Goal: Transaction & Acquisition: Purchase product/service

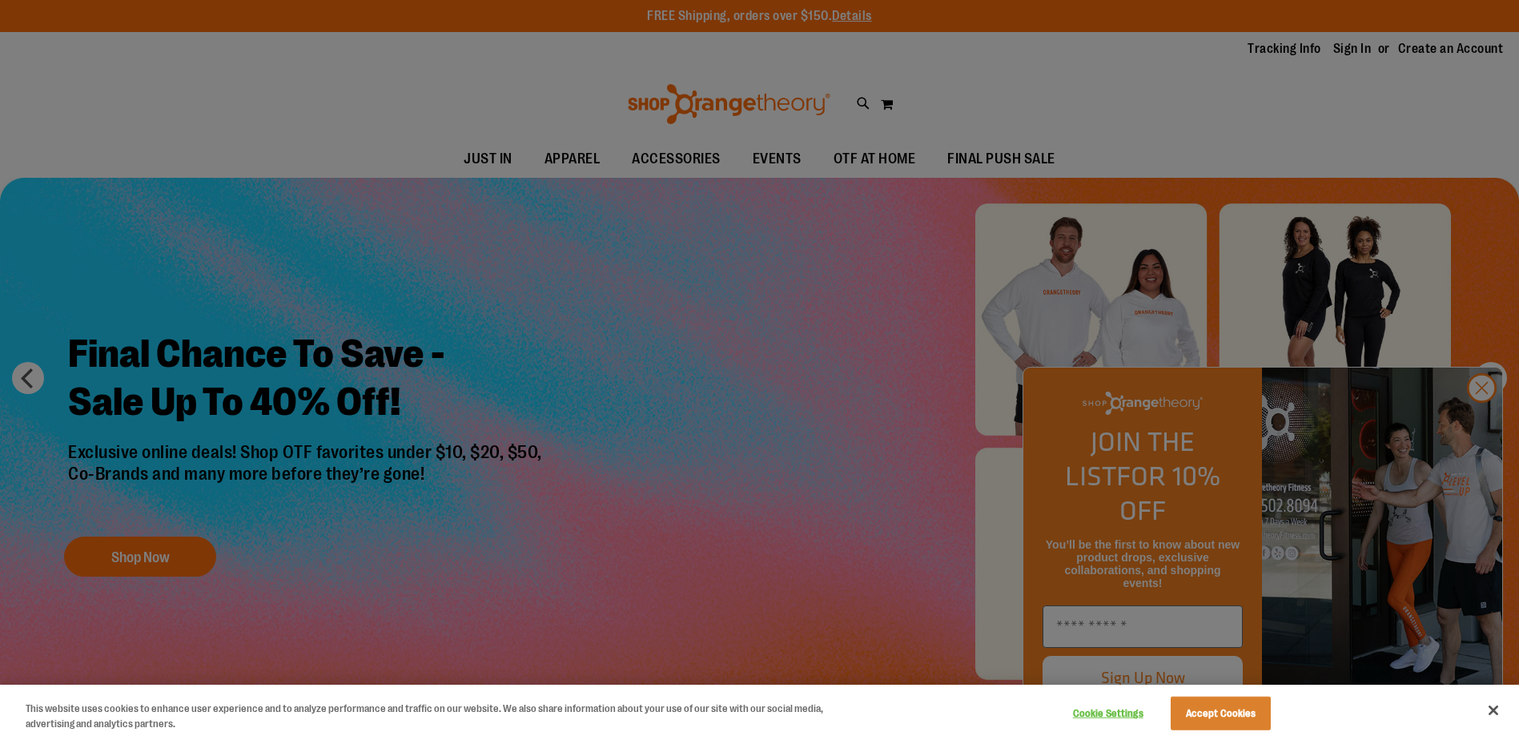
click at [1481, 419] on div at bounding box center [759, 370] width 1519 height 740
click at [1486, 418] on div at bounding box center [759, 370] width 1519 height 740
click at [1232, 713] on button "Accept Cookies" at bounding box center [1221, 714] width 100 height 34
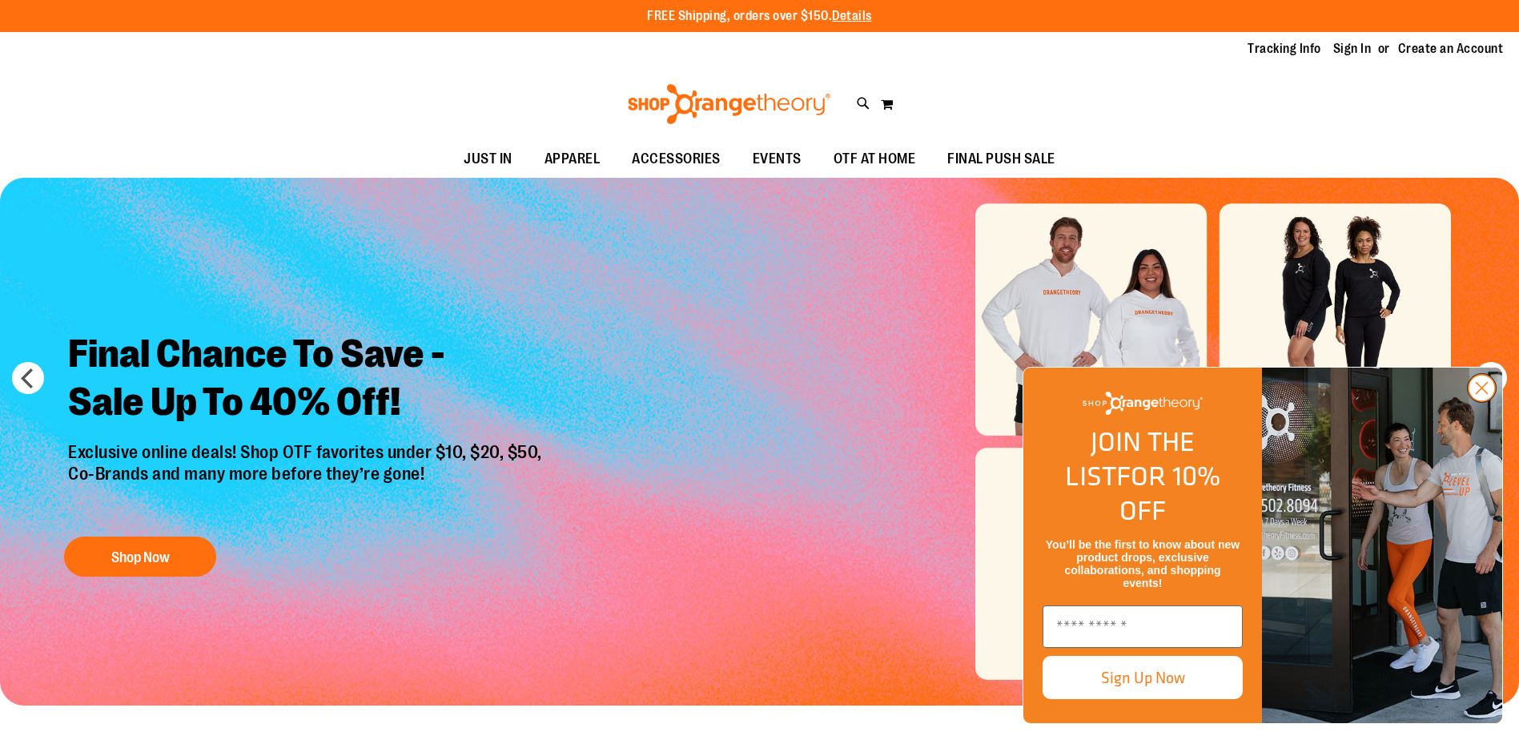
click at [1482, 401] on circle "Close dialog" at bounding box center [1482, 388] width 26 height 26
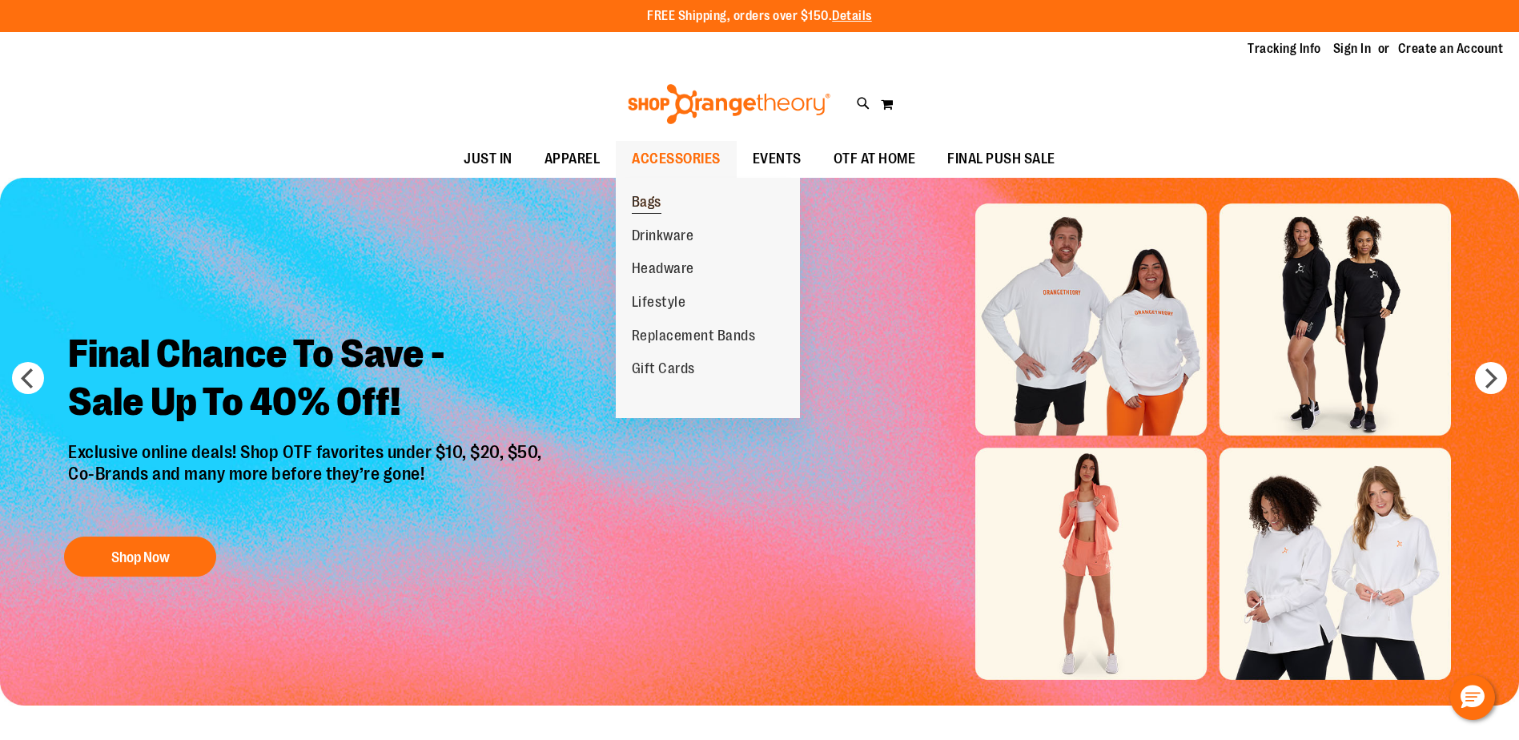
click at [648, 210] on span "Bags" at bounding box center [647, 204] width 30 height 20
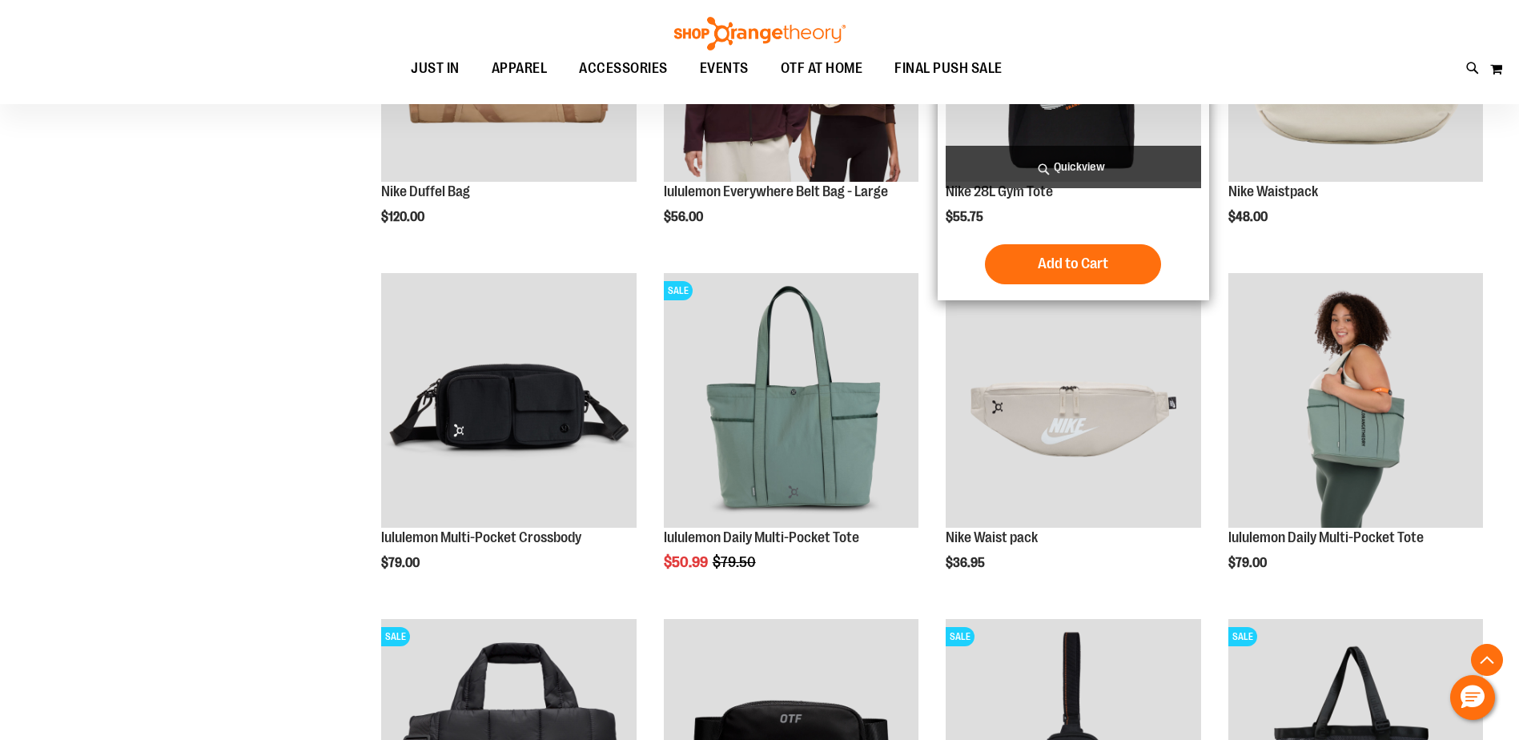
scroll to position [480, 0]
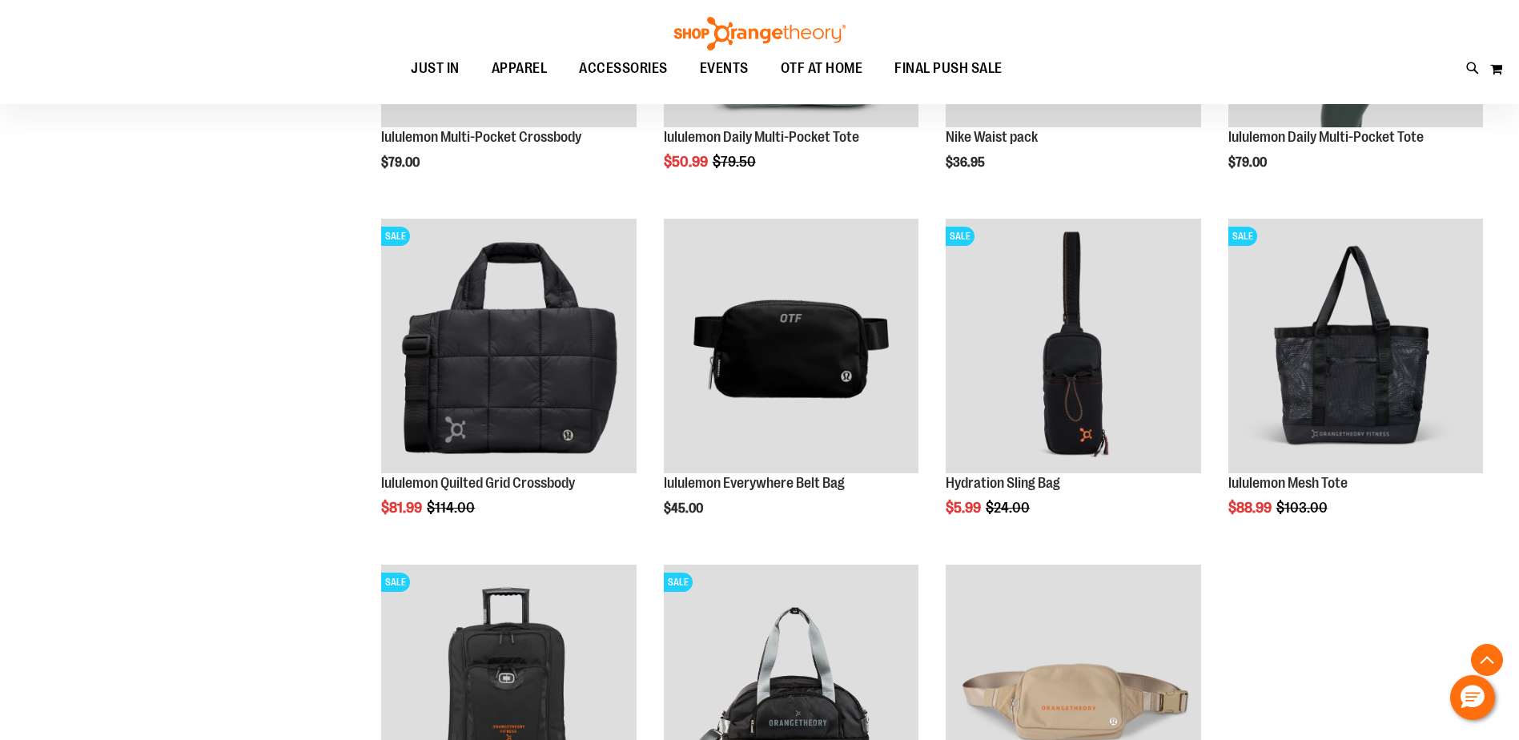
scroll to position [480, 0]
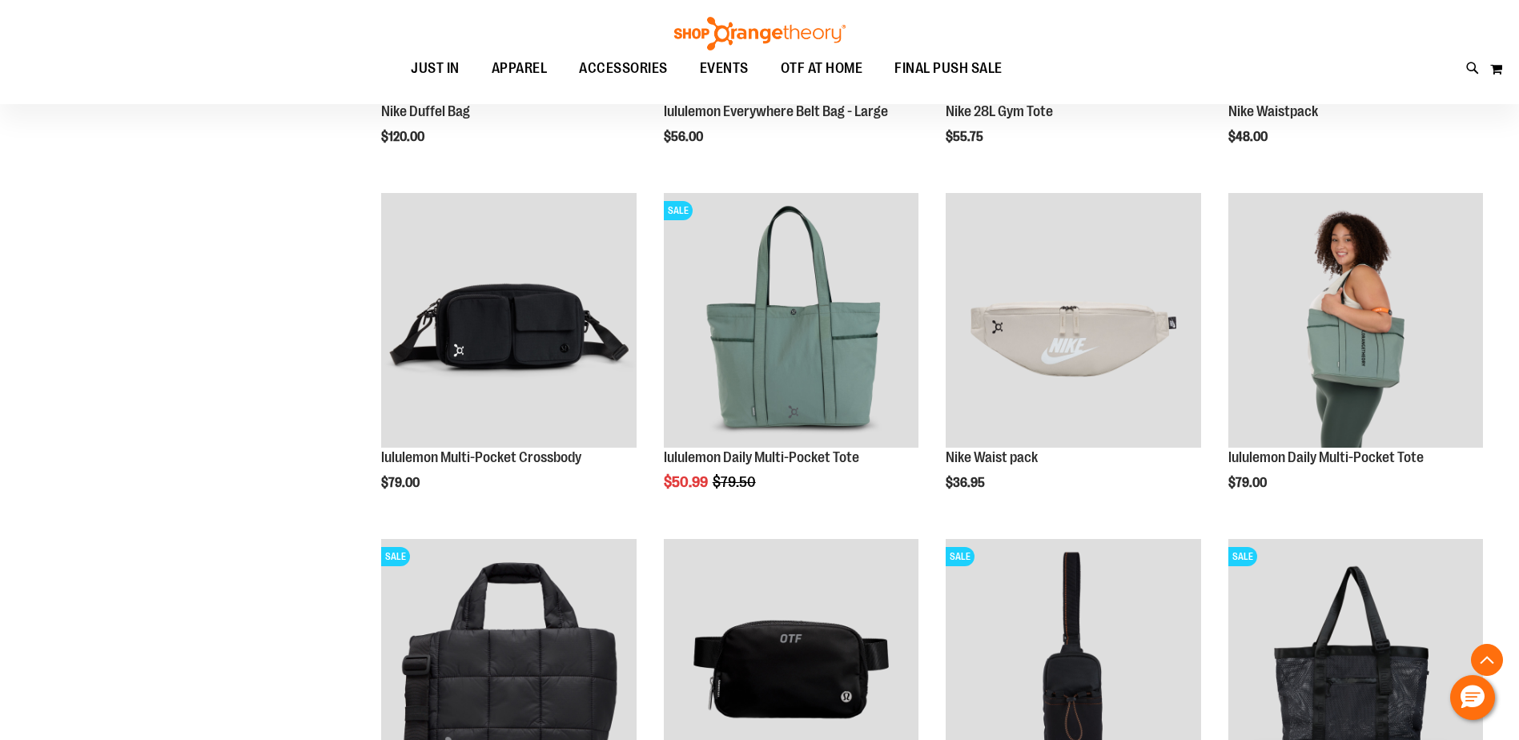
scroll to position [800, 0]
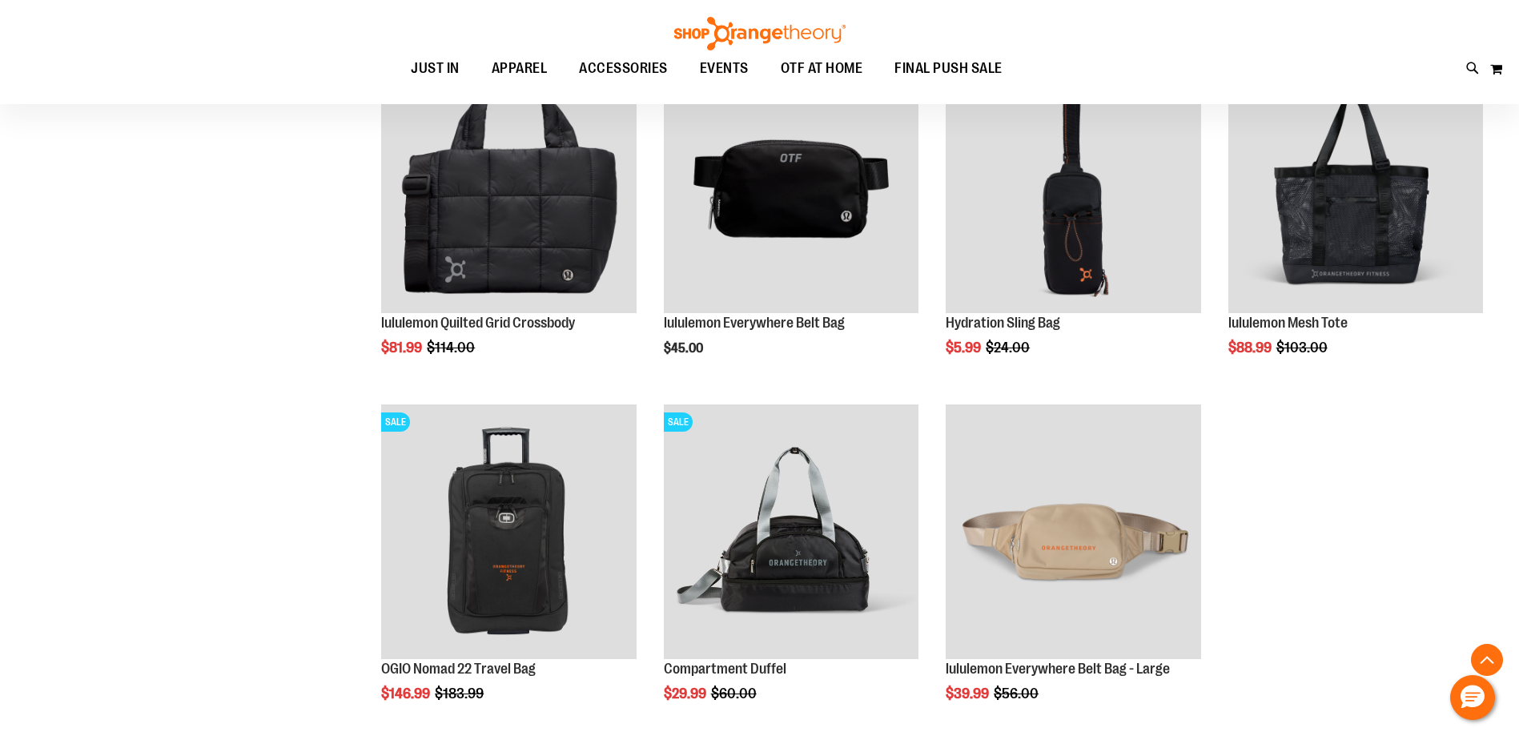
scroll to position [1040, 0]
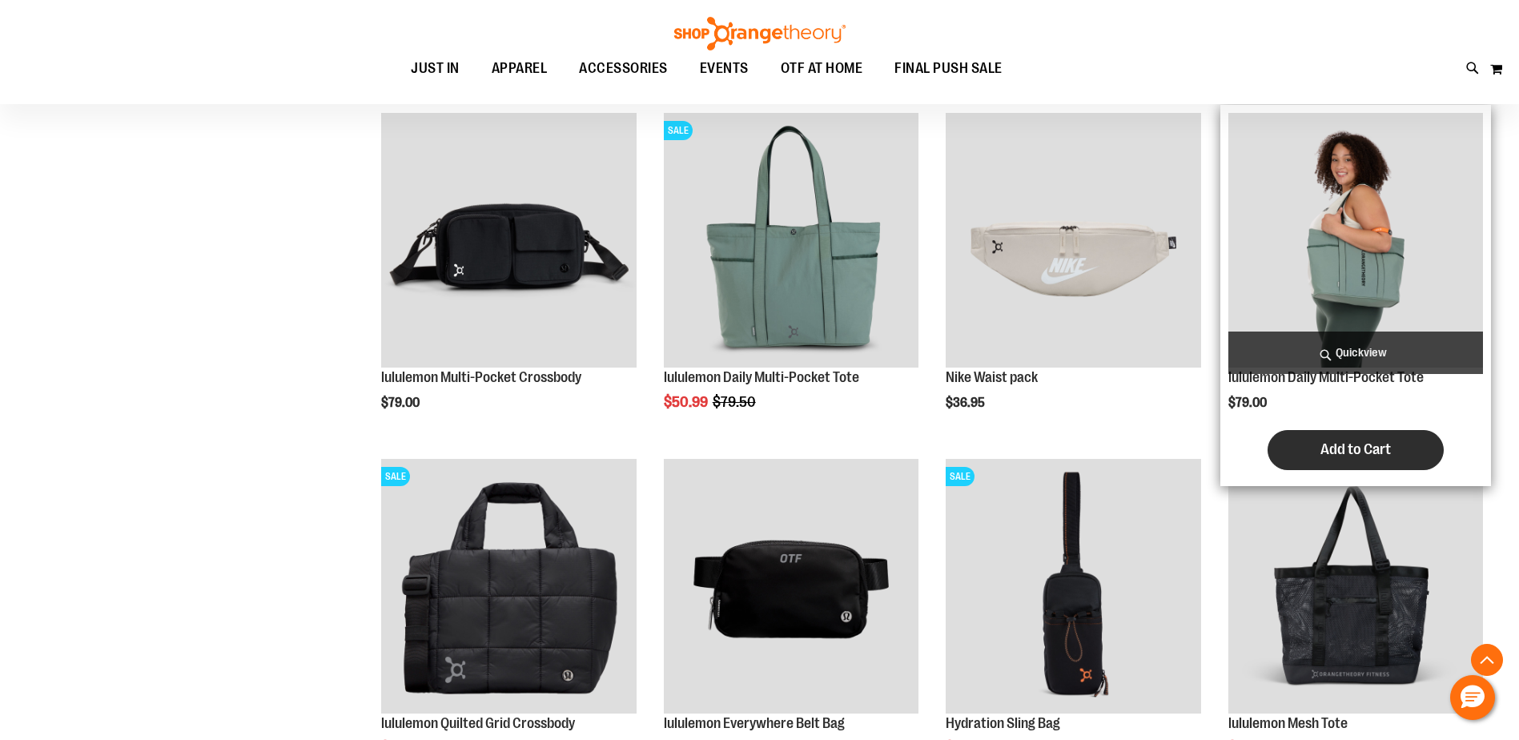
scroll to position [720, 0]
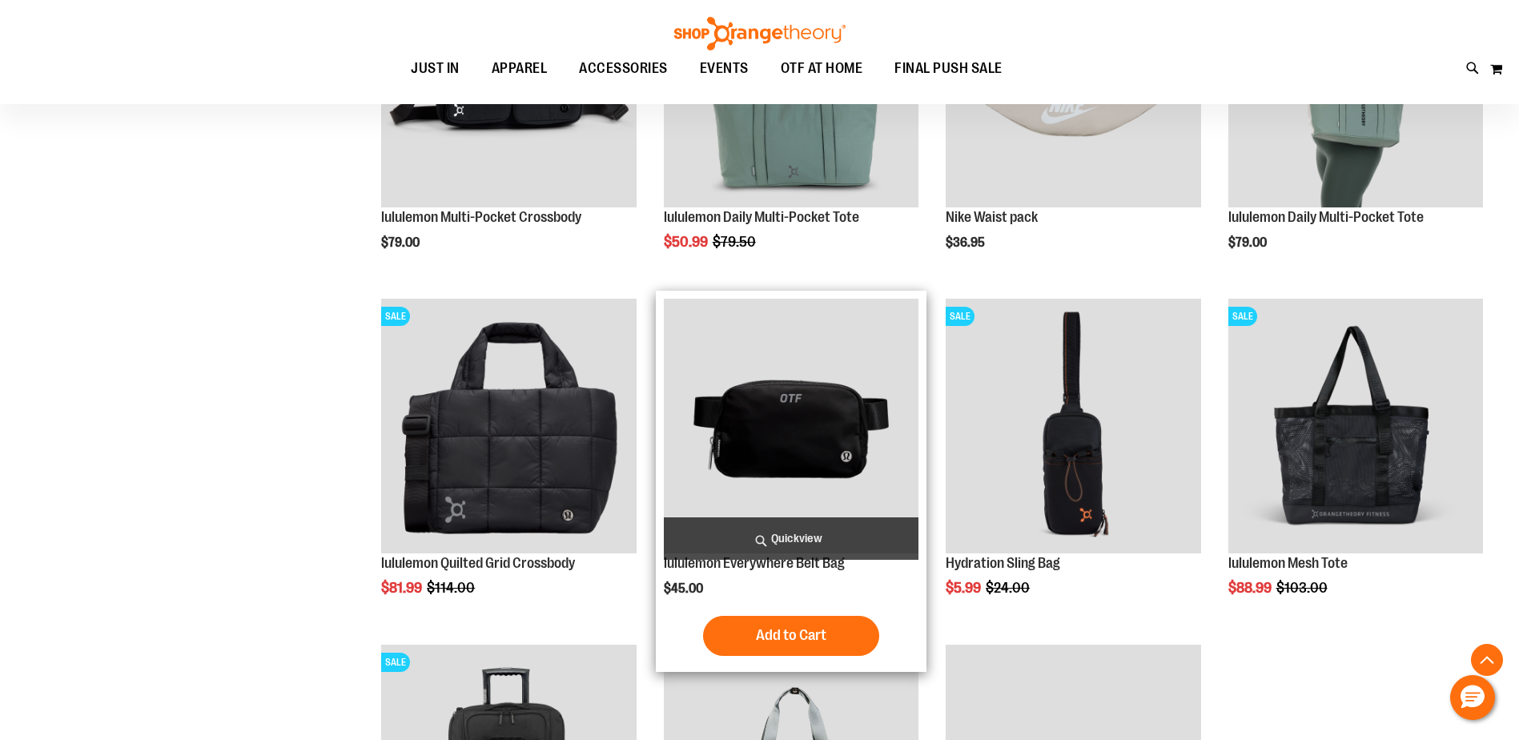
click at [727, 457] on img "product" at bounding box center [791, 426] width 255 height 255
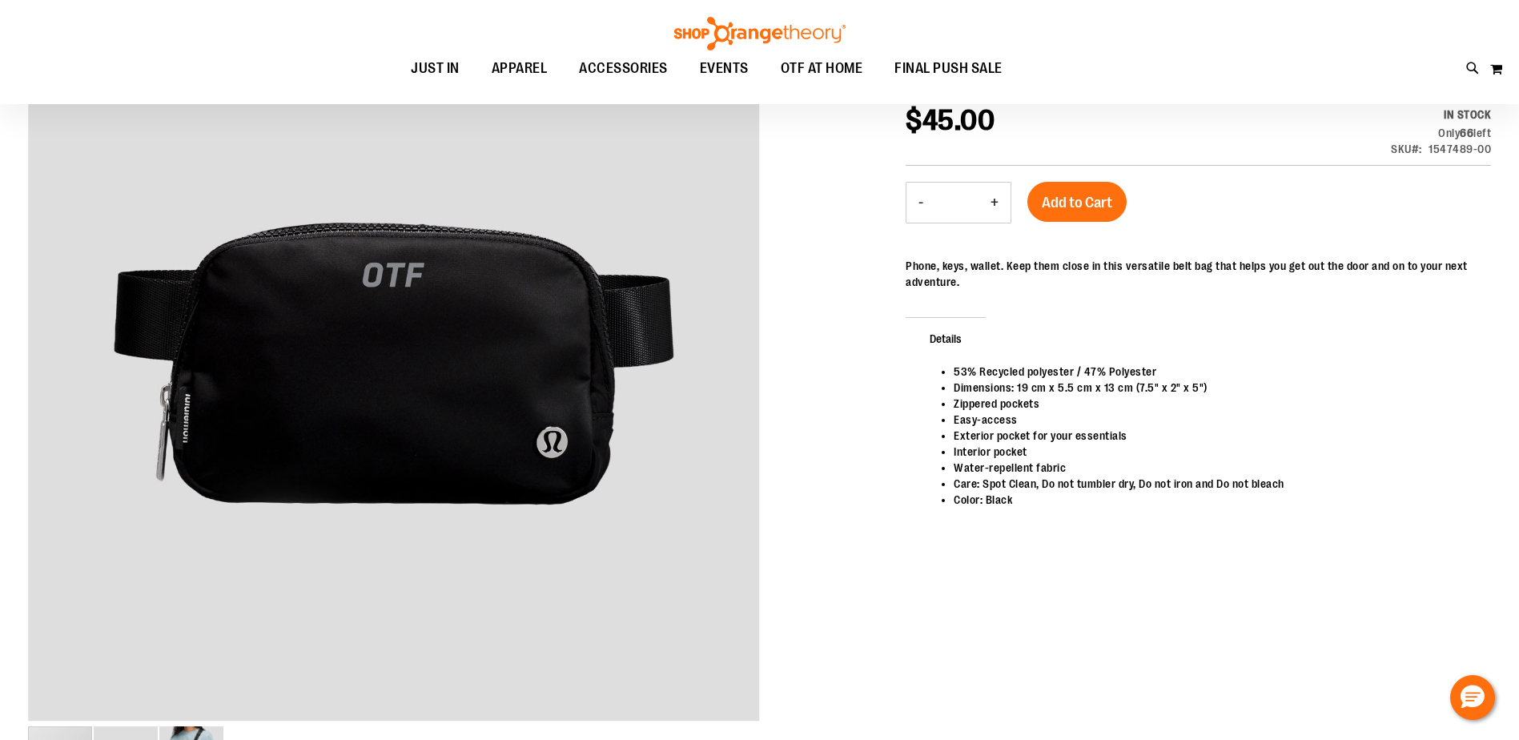
scroll to position [320, 0]
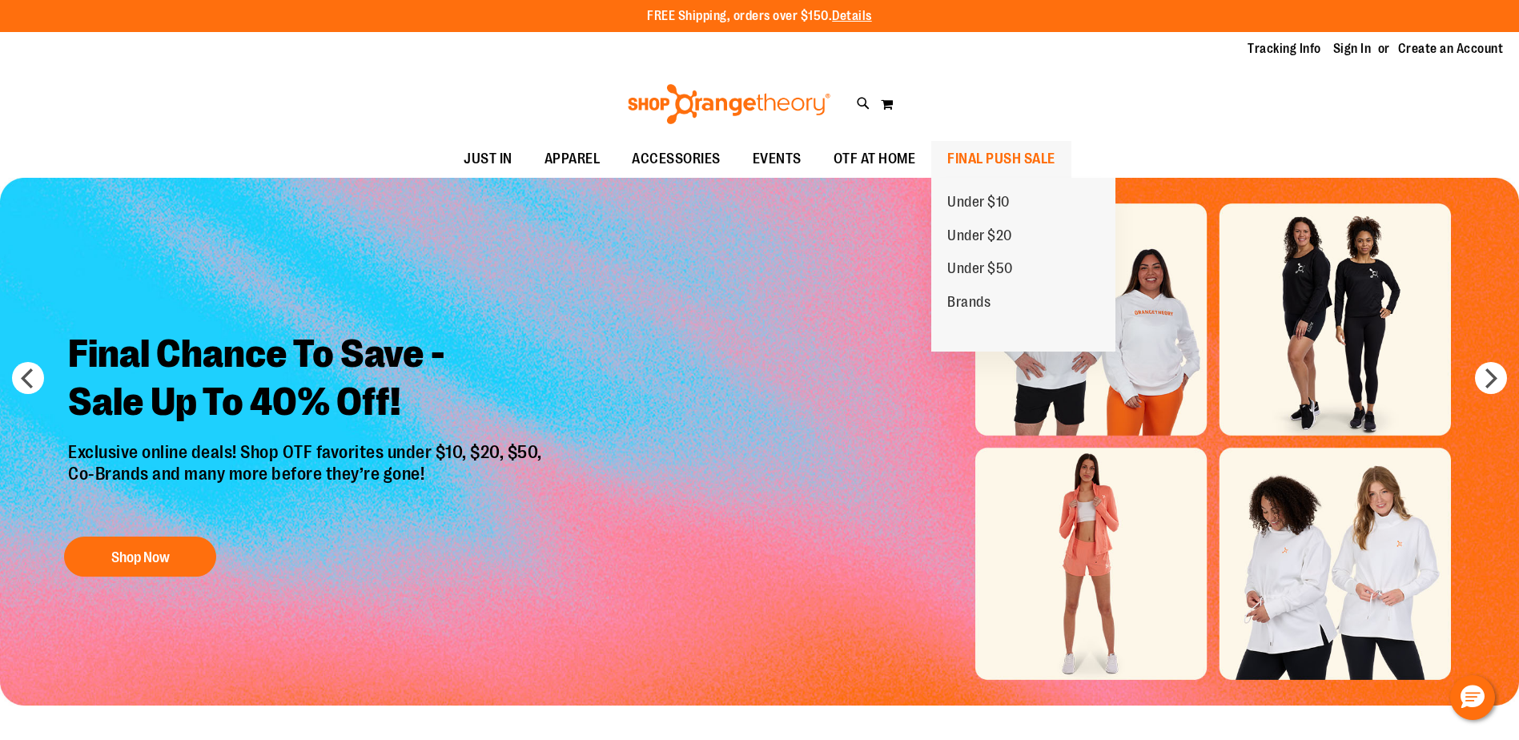
click at [996, 153] on span "FINAL PUSH SALE" at bounding box center [1001, 159] width 108 height 36
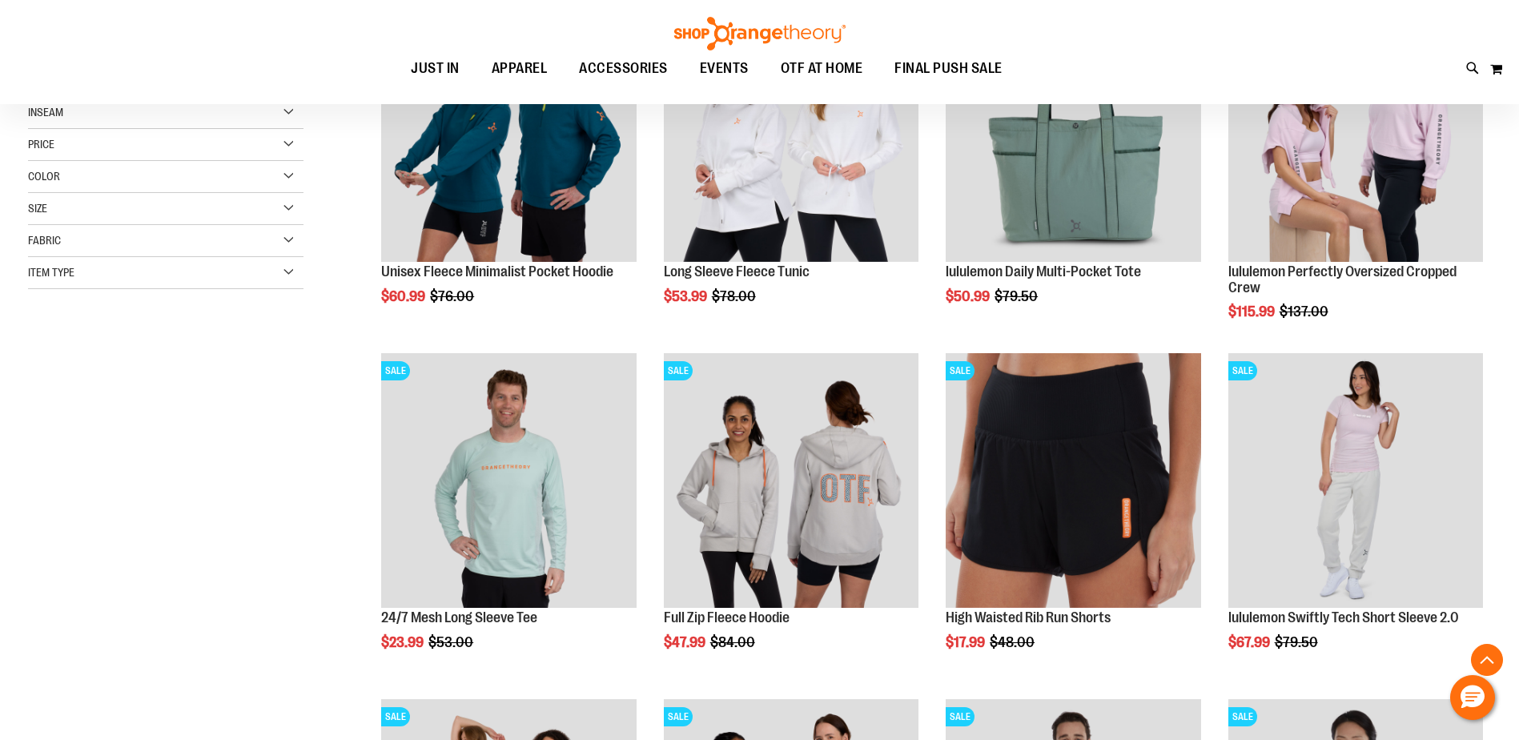
scroll to position [560, 0]
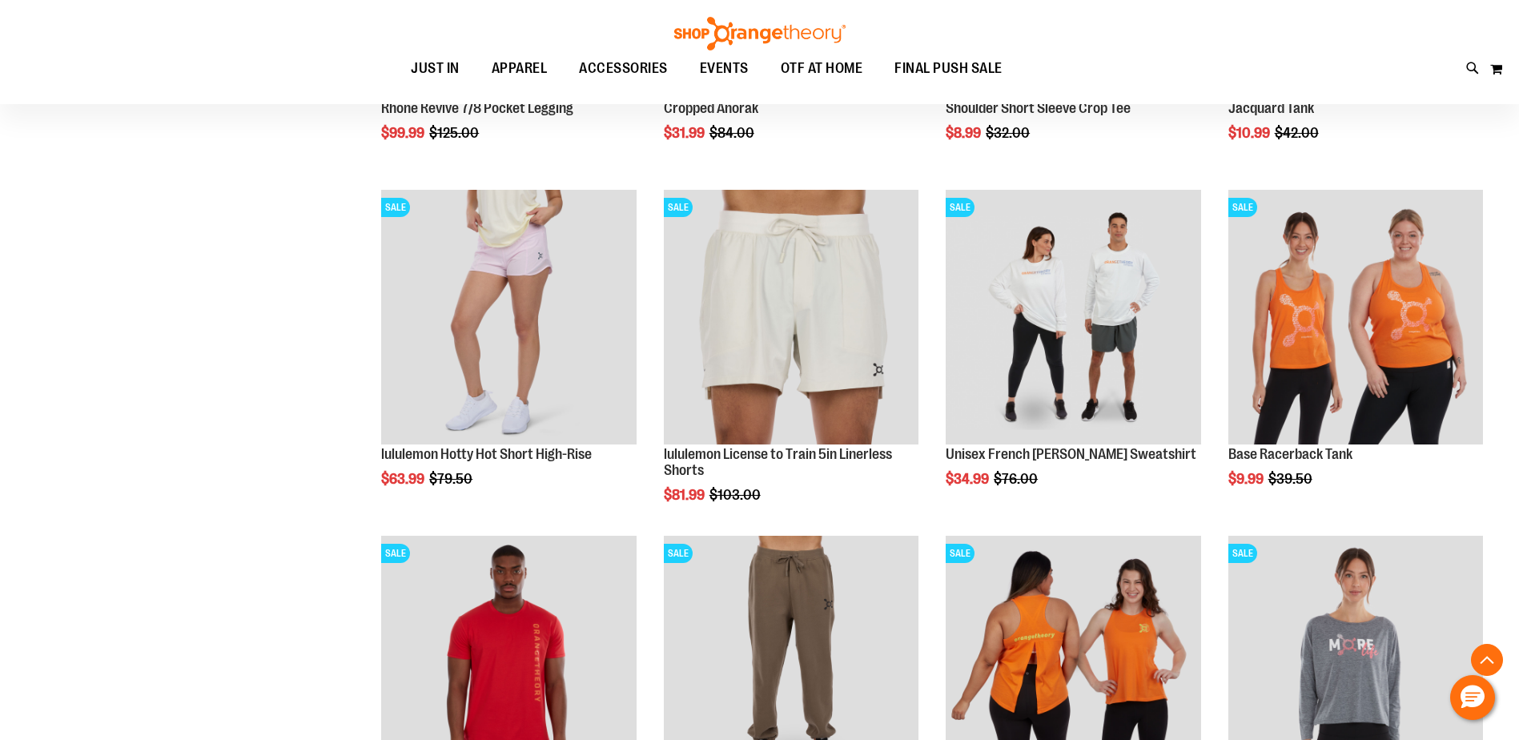
scroll to position [1601, 0]
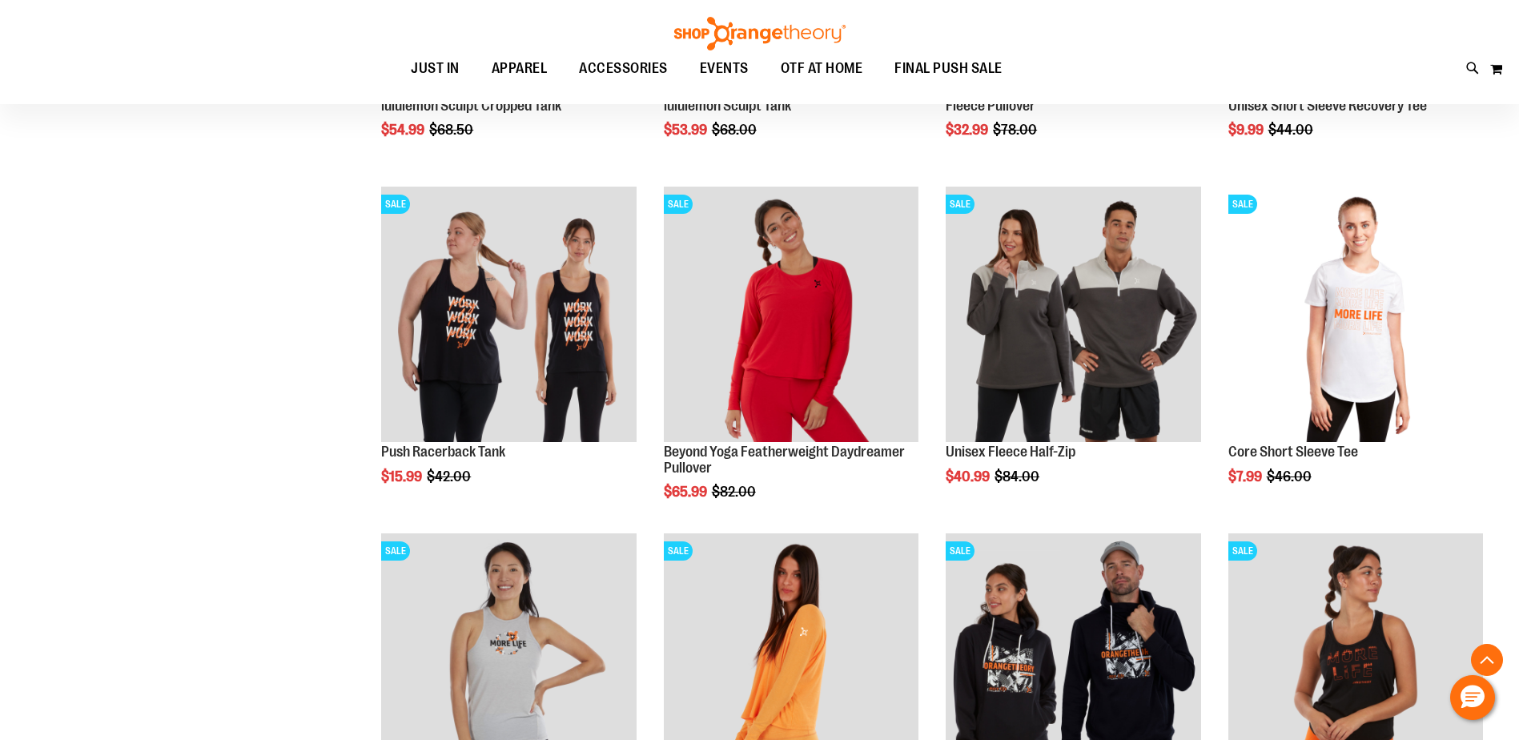
scroll to position [2802, 0]
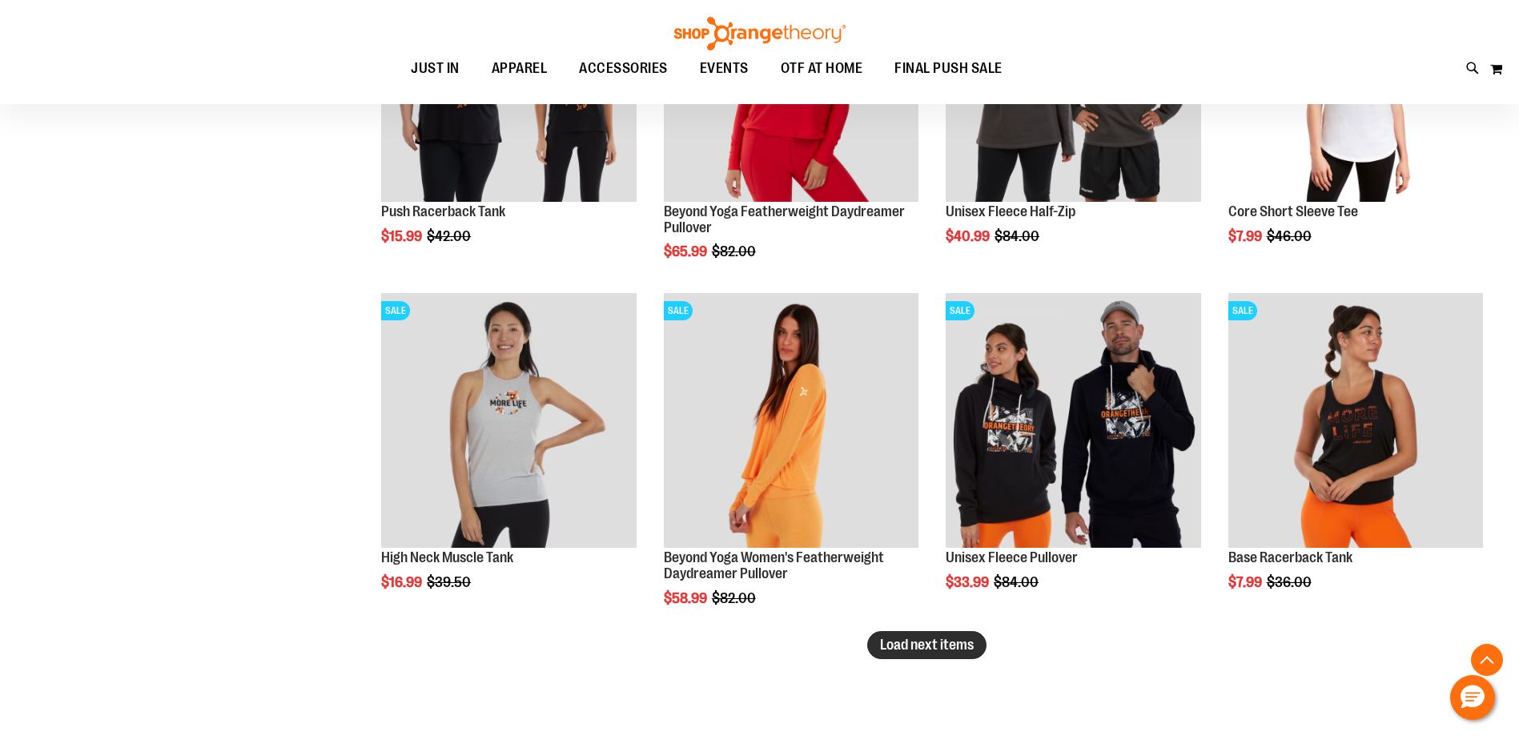
click at [943, 646] on span "Load next items" at bounding box center [927, 645] width 94 height 16
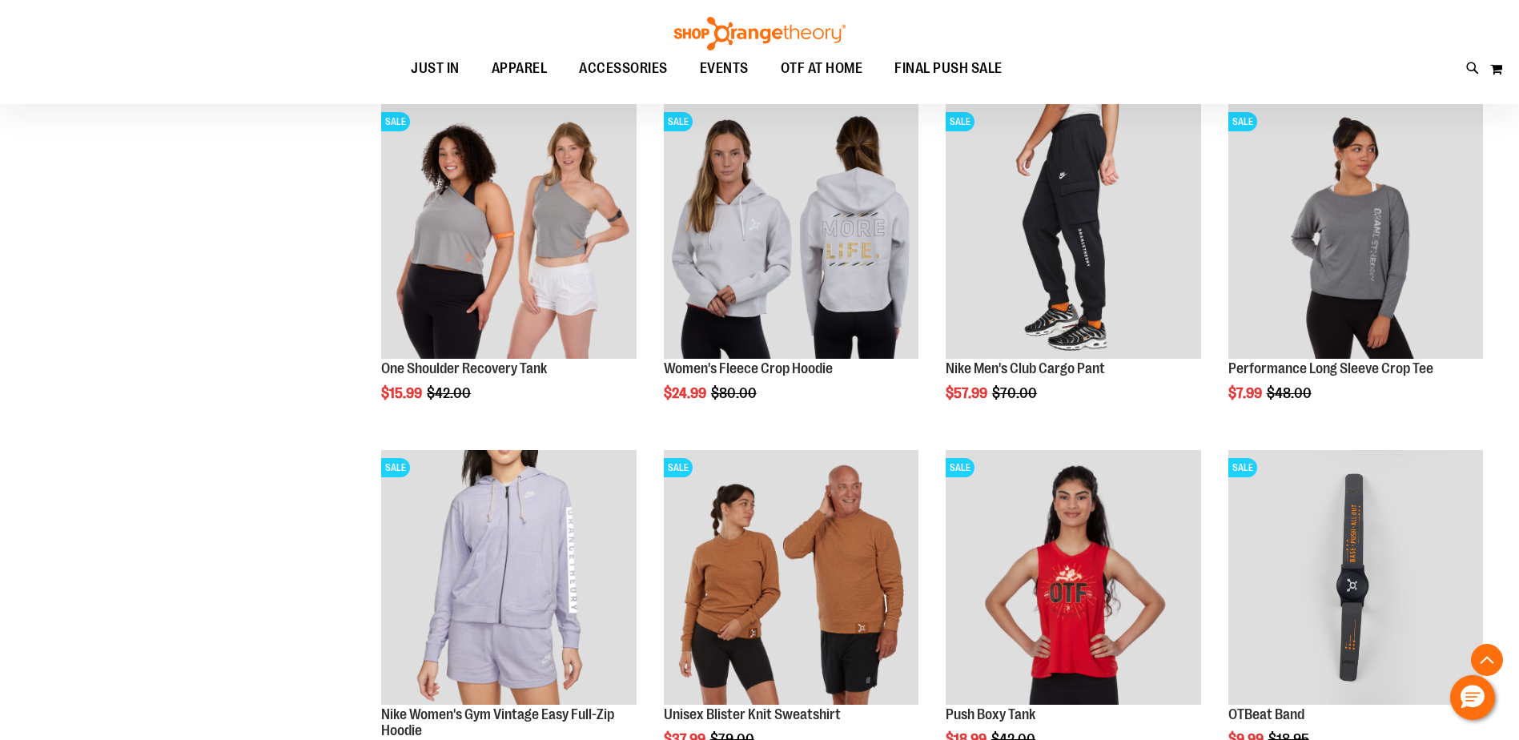
scroll to position [3843, 0]
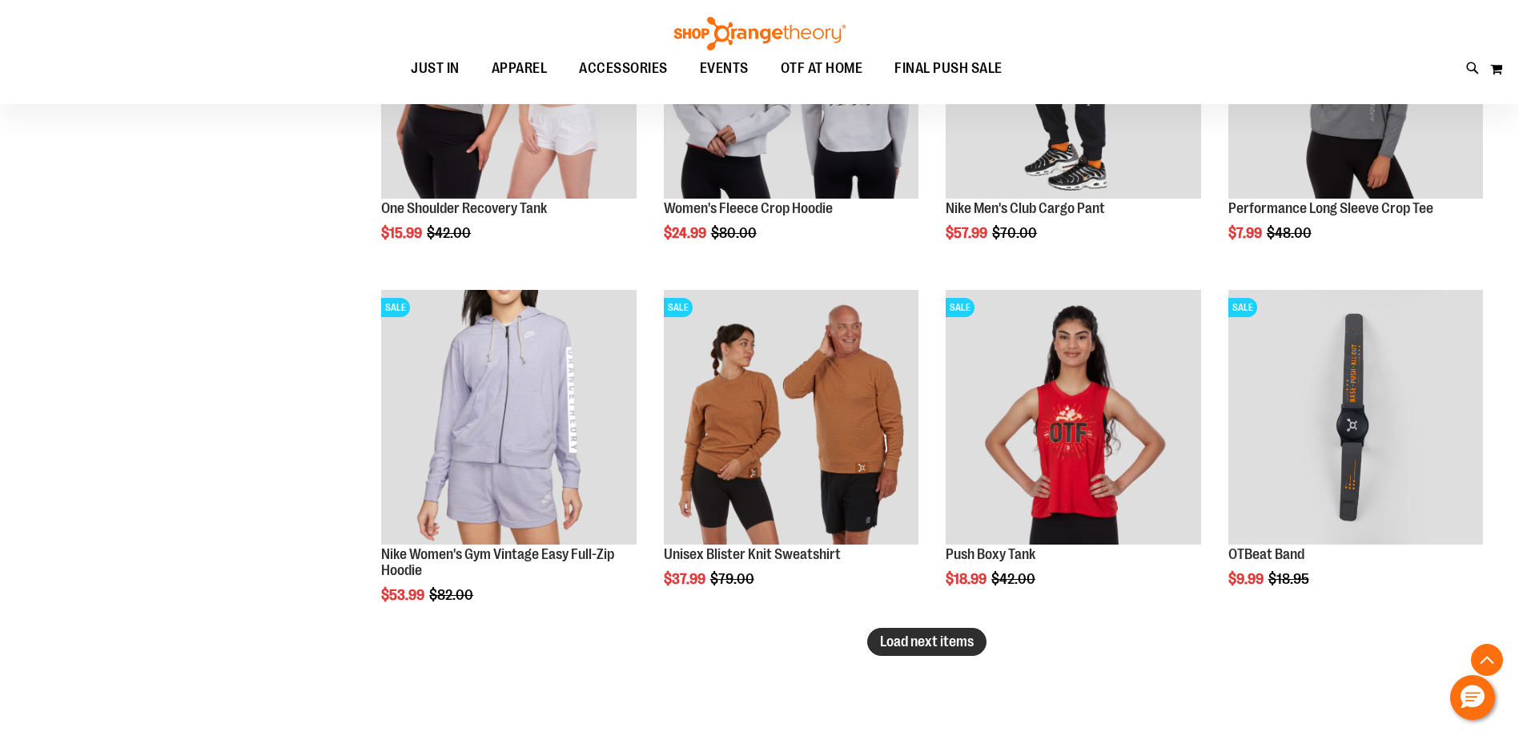
click at [943, 644] on span "Load next items" at bounding box center [927, 641] width 94 height 16
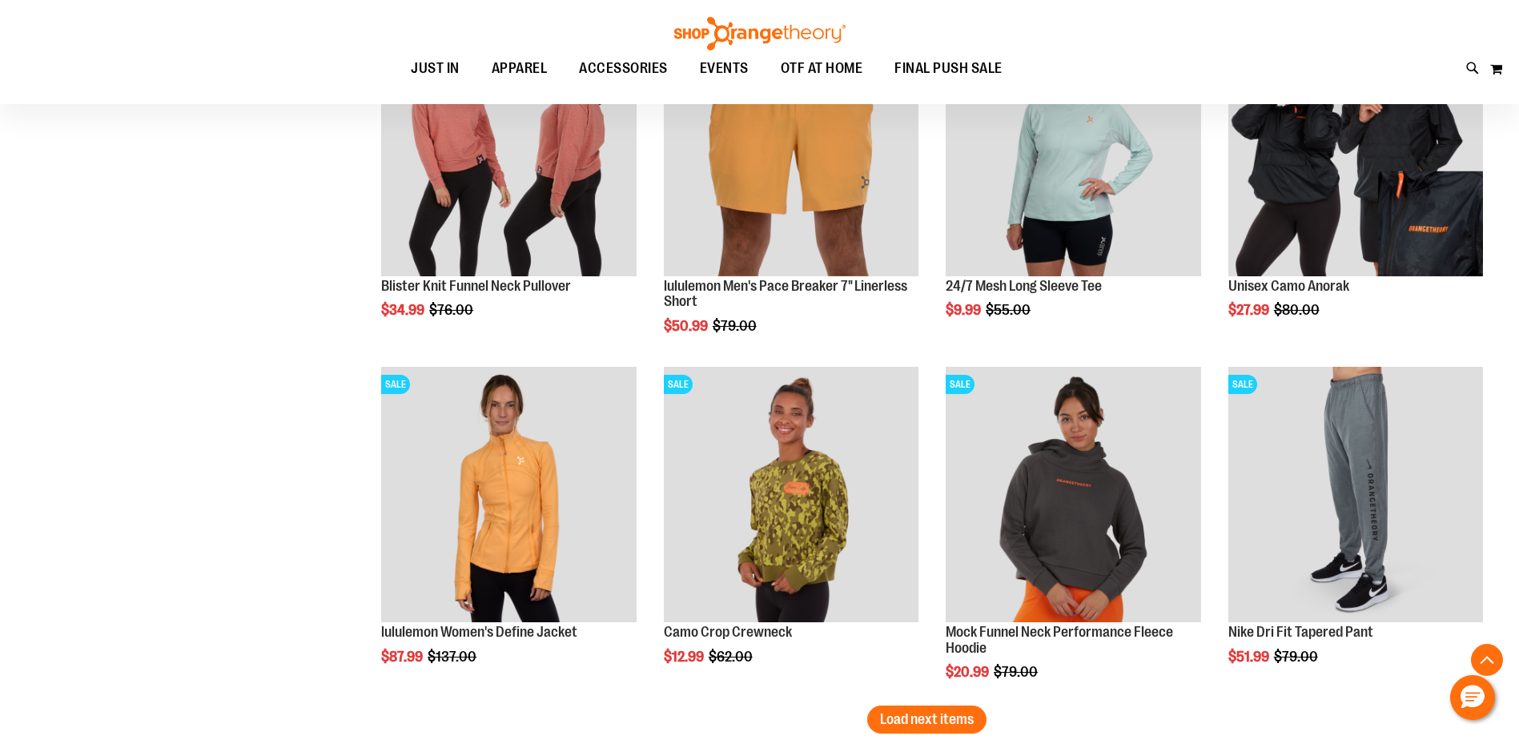
scroll to position [5044, 0]
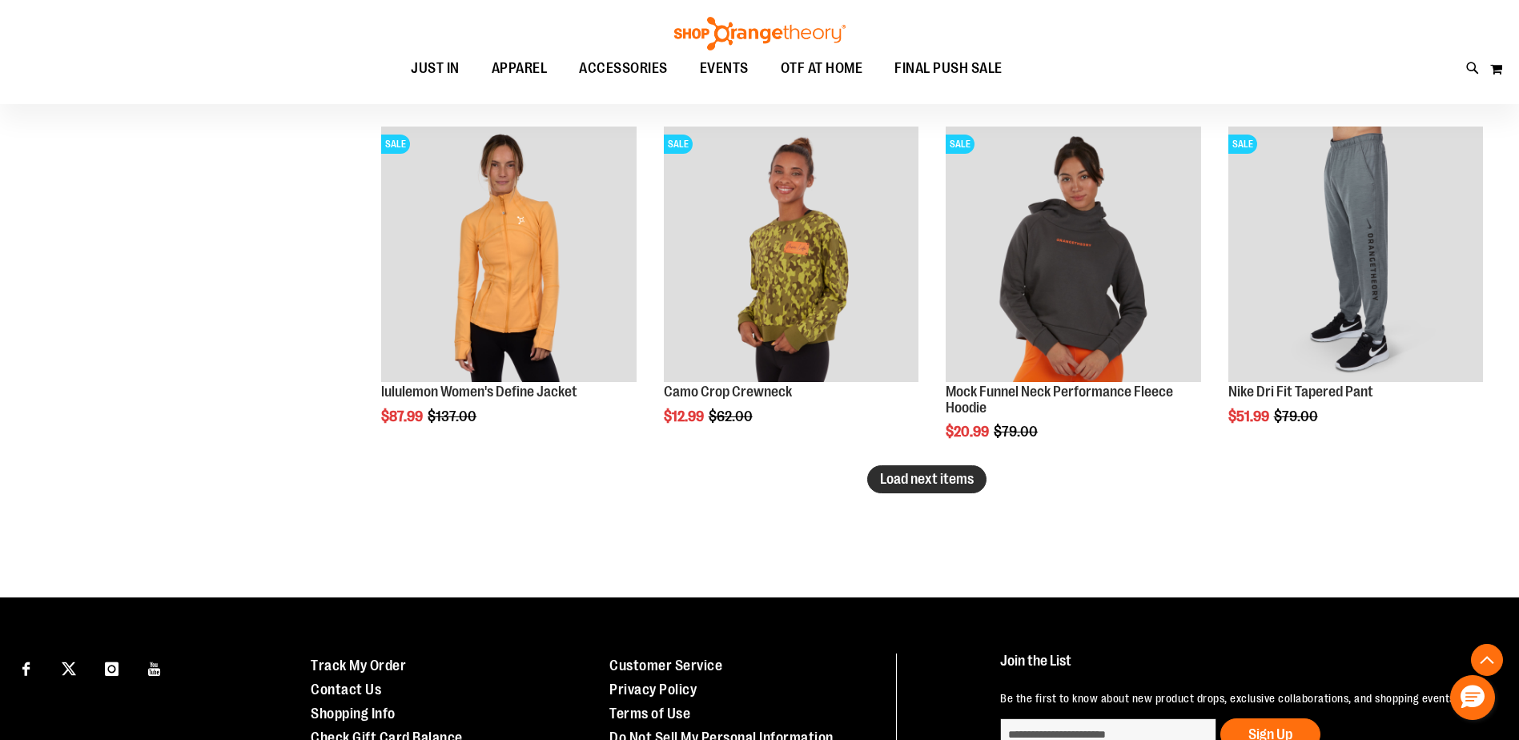
click at [907, 485] on span "Load next items" at bounding box center [927, 479] width 94 height 16
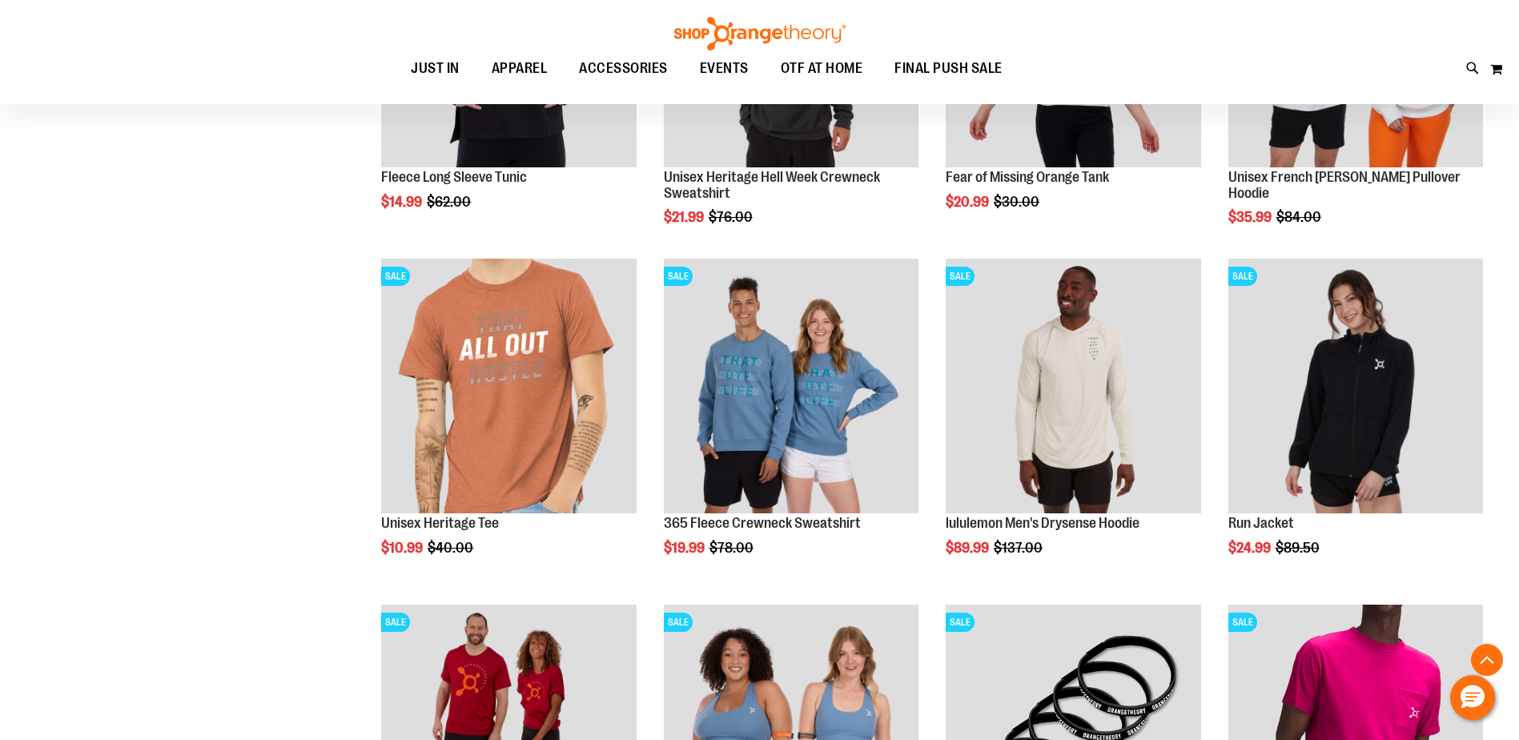
scroll to position [5365, 0]
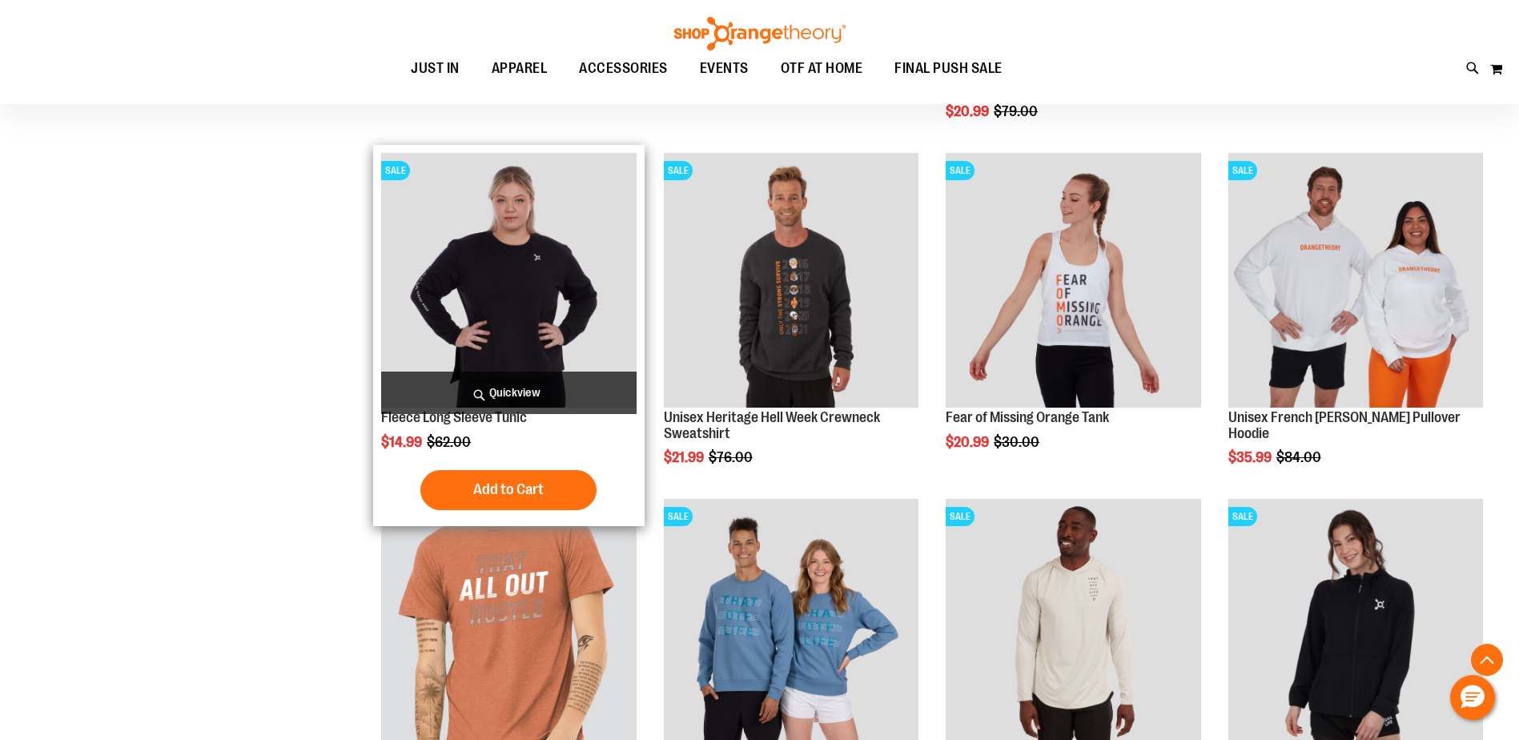
click at [385, 309] on img "product" at bounding box center [508, 280] width 255 height 255
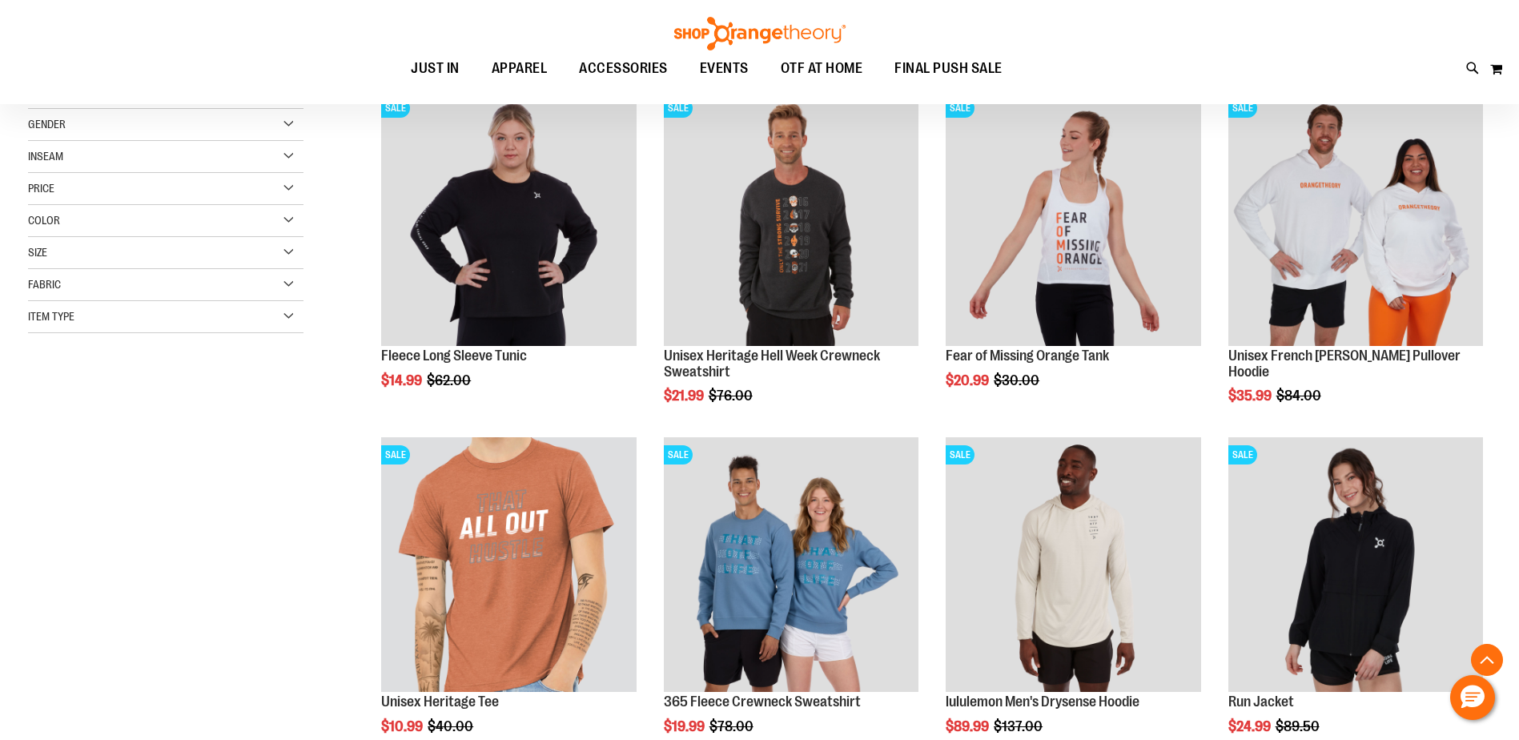
scroll to position [195, 0]
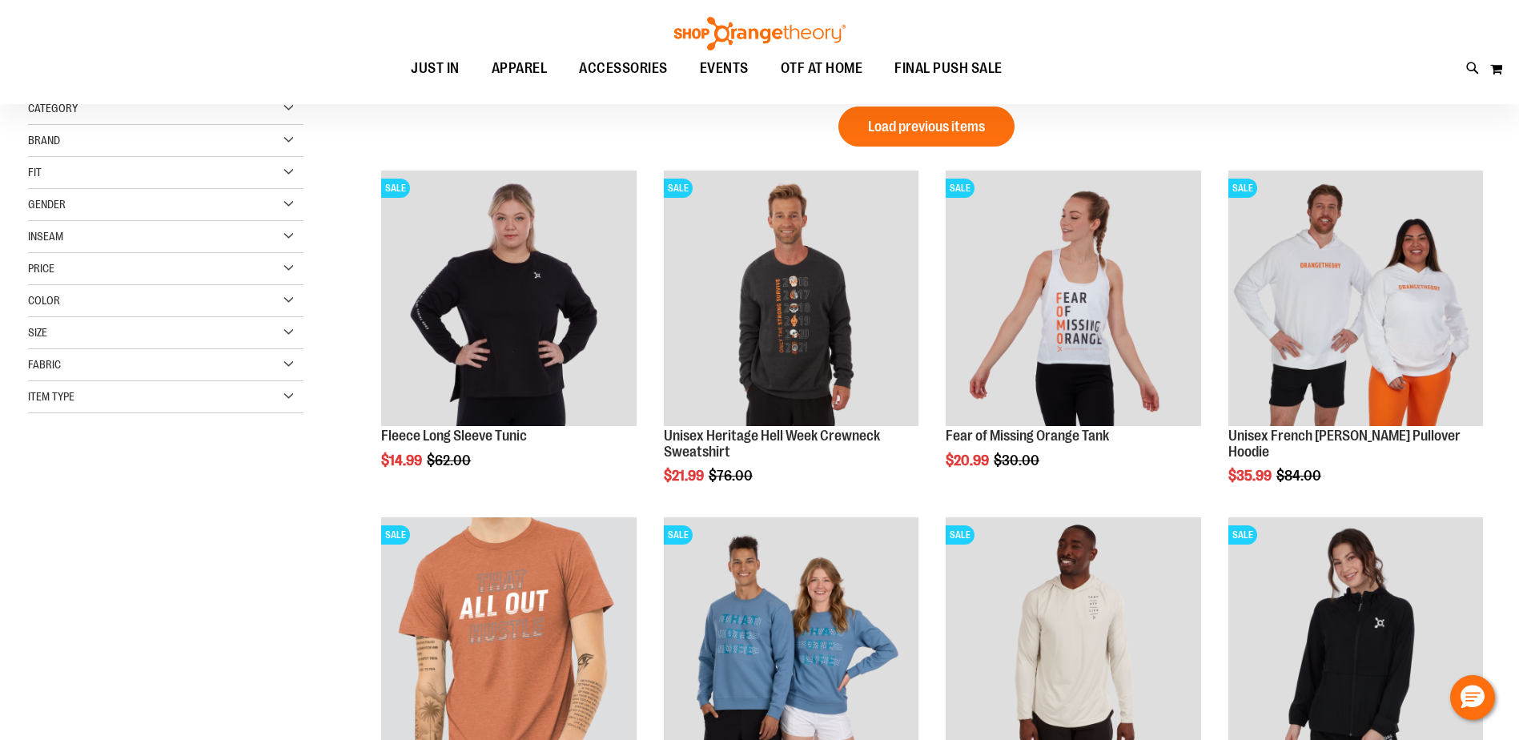
scroll to position [356, 0]
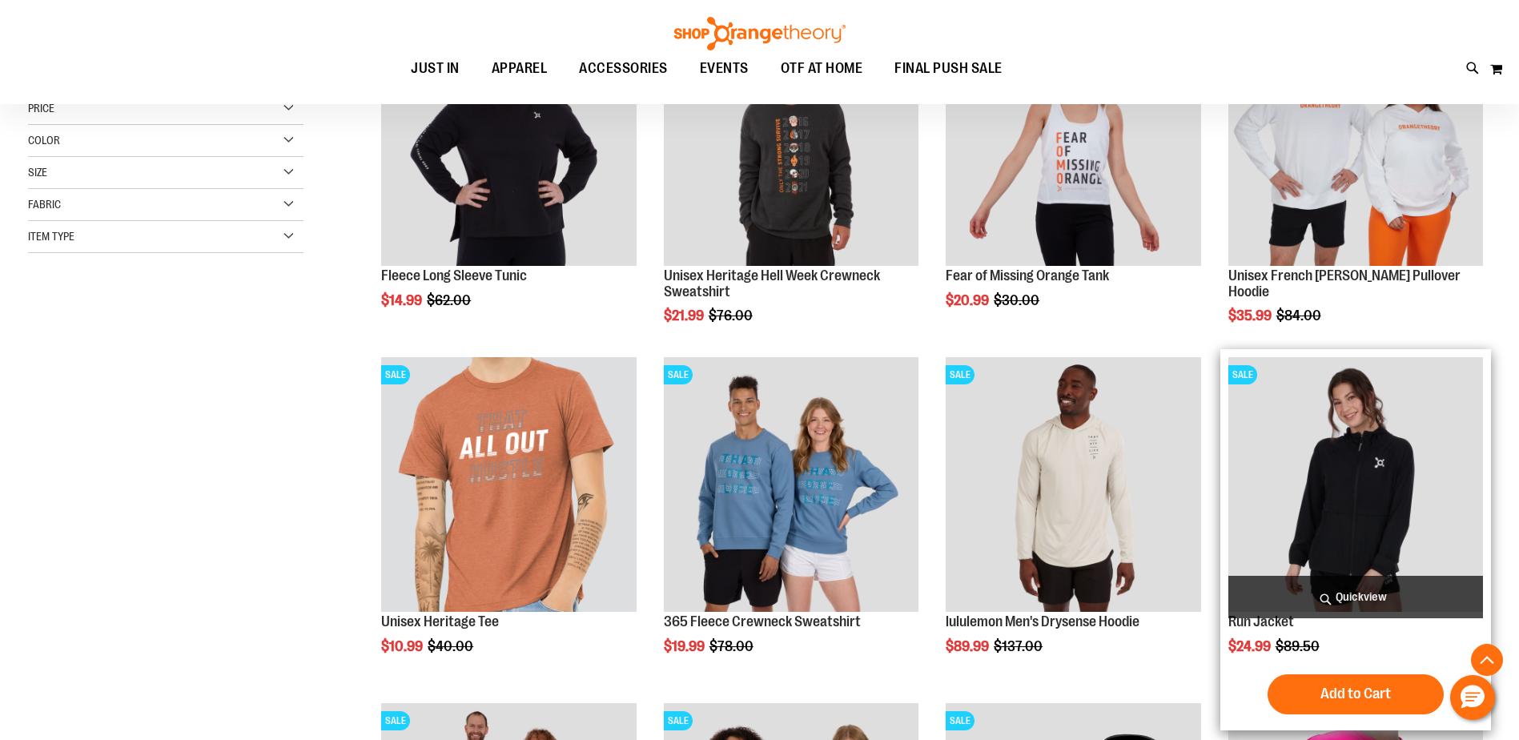
click at [1367, 461] on img "product" at bounding box center [1355, 484] width 255 height 255
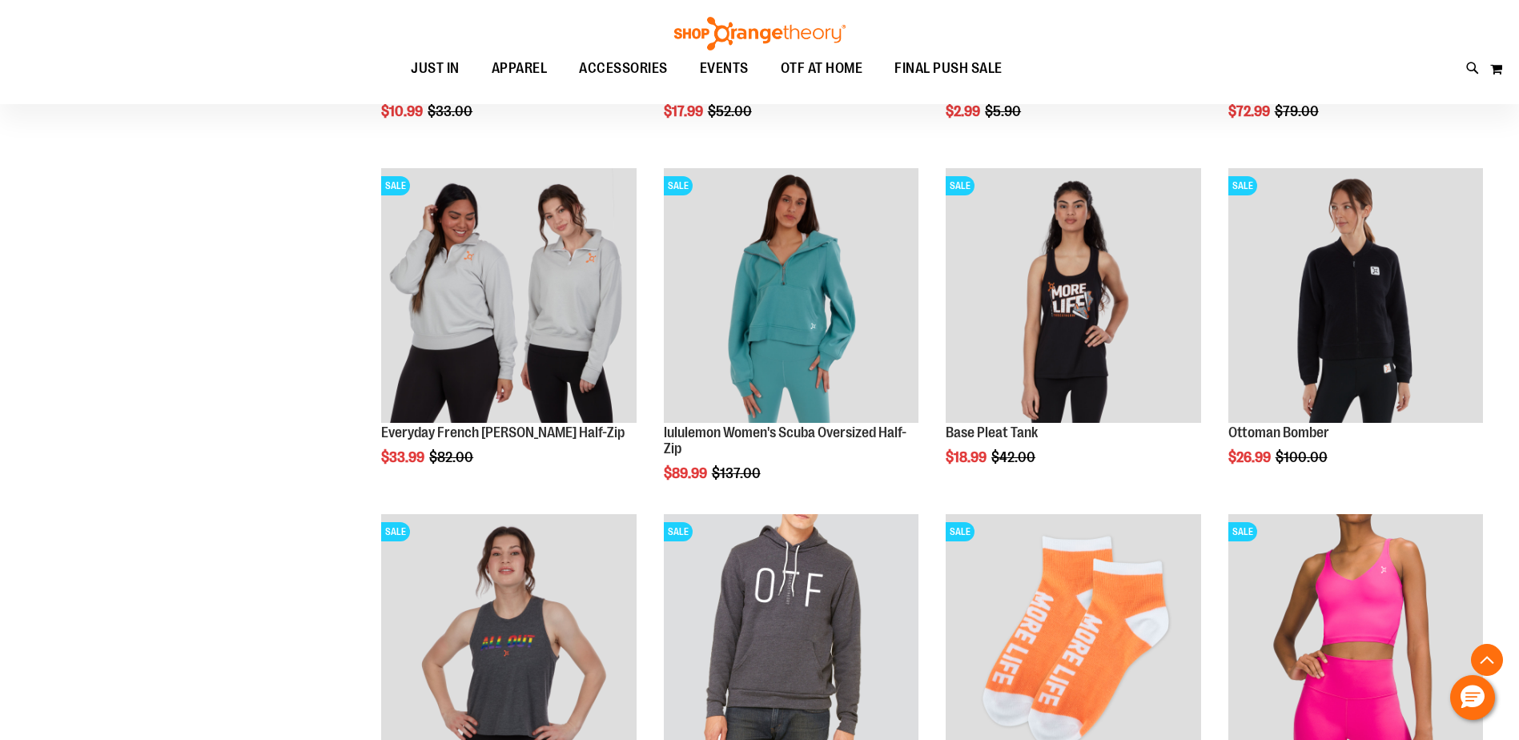
scroll to position [1300, 0]
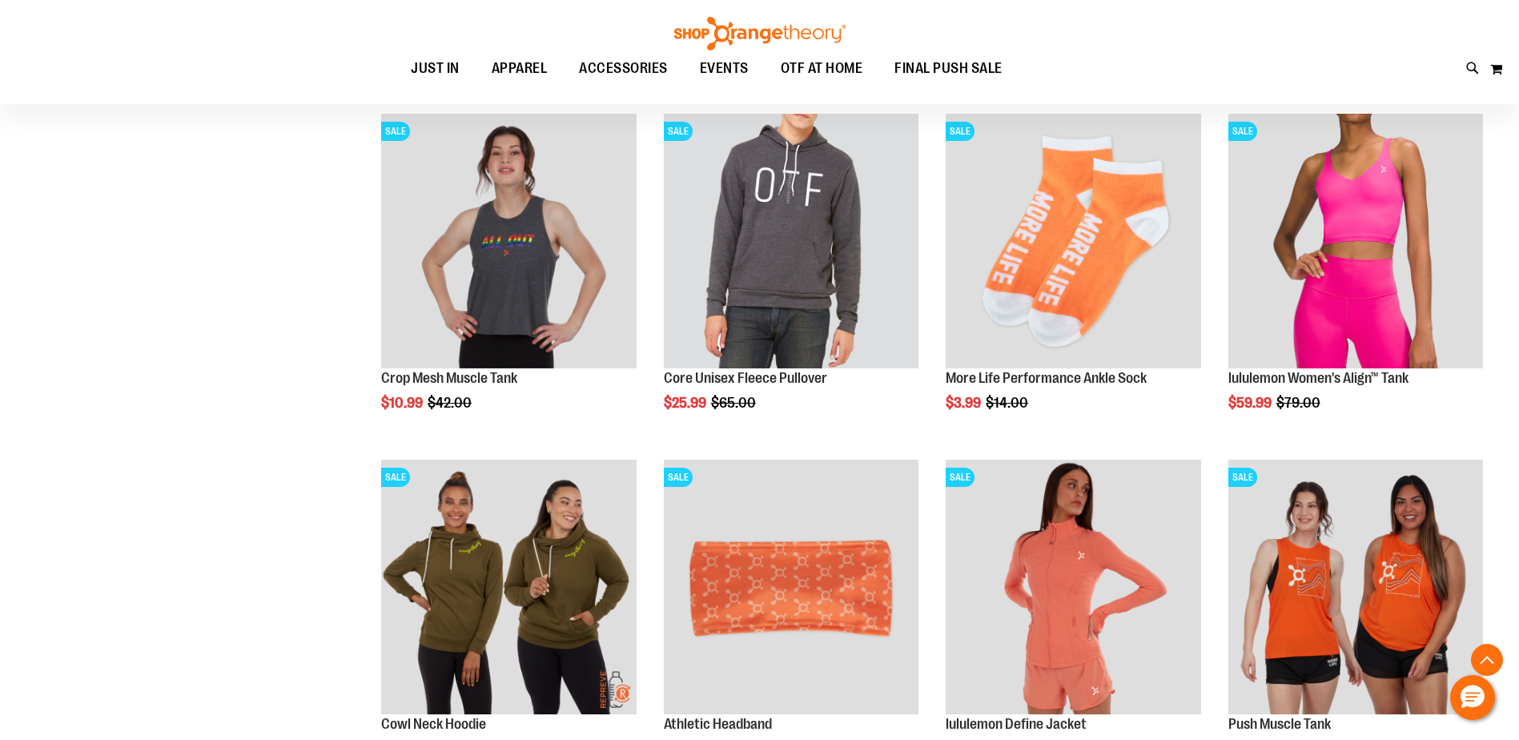
scroll to position [1620, 0]
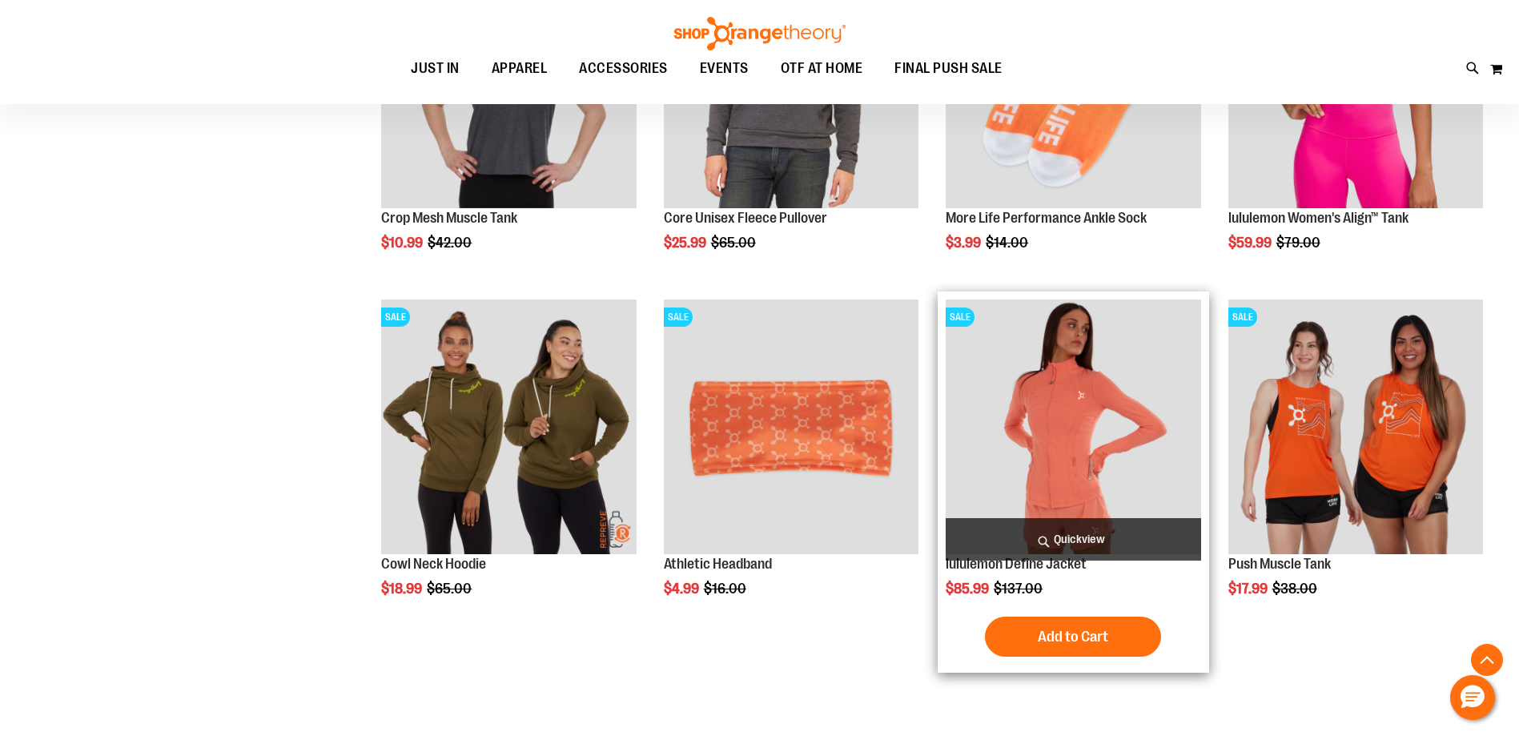
click at [1059, 470] on img "product" at bounding box center [1073, 427] width 255 height 255
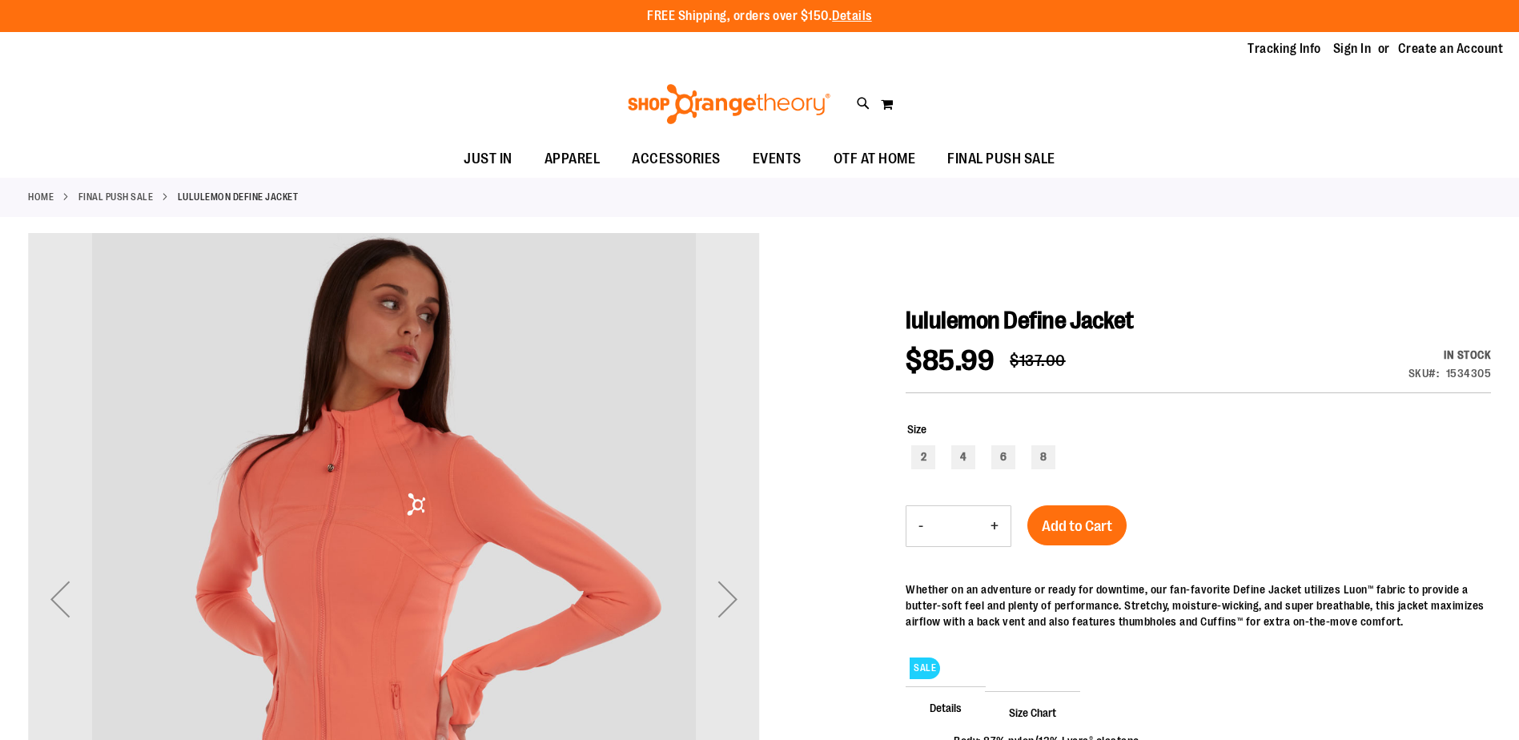
drag, startPoint x: 0, startPoint y: 0, endPoint x: 1232, endPoint y: 512, distance: 1333.8
click at [1232, 512] on div "lululemon Define Jacket $85.99 Regular Price $137.00 In stock Only %1 left SKU …" at bounding box center [1198, 632] width 585 height 652
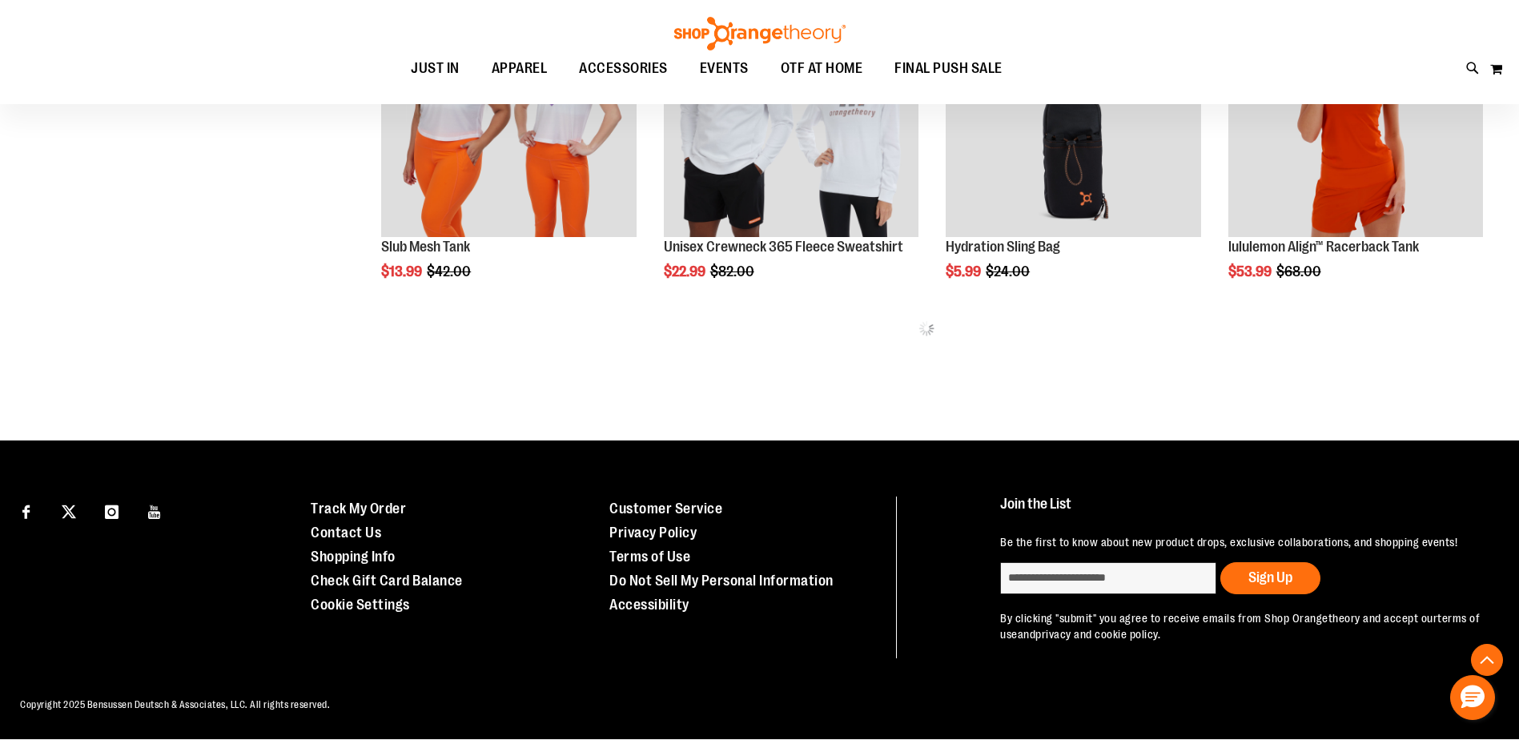
scroll to position [836, 0]
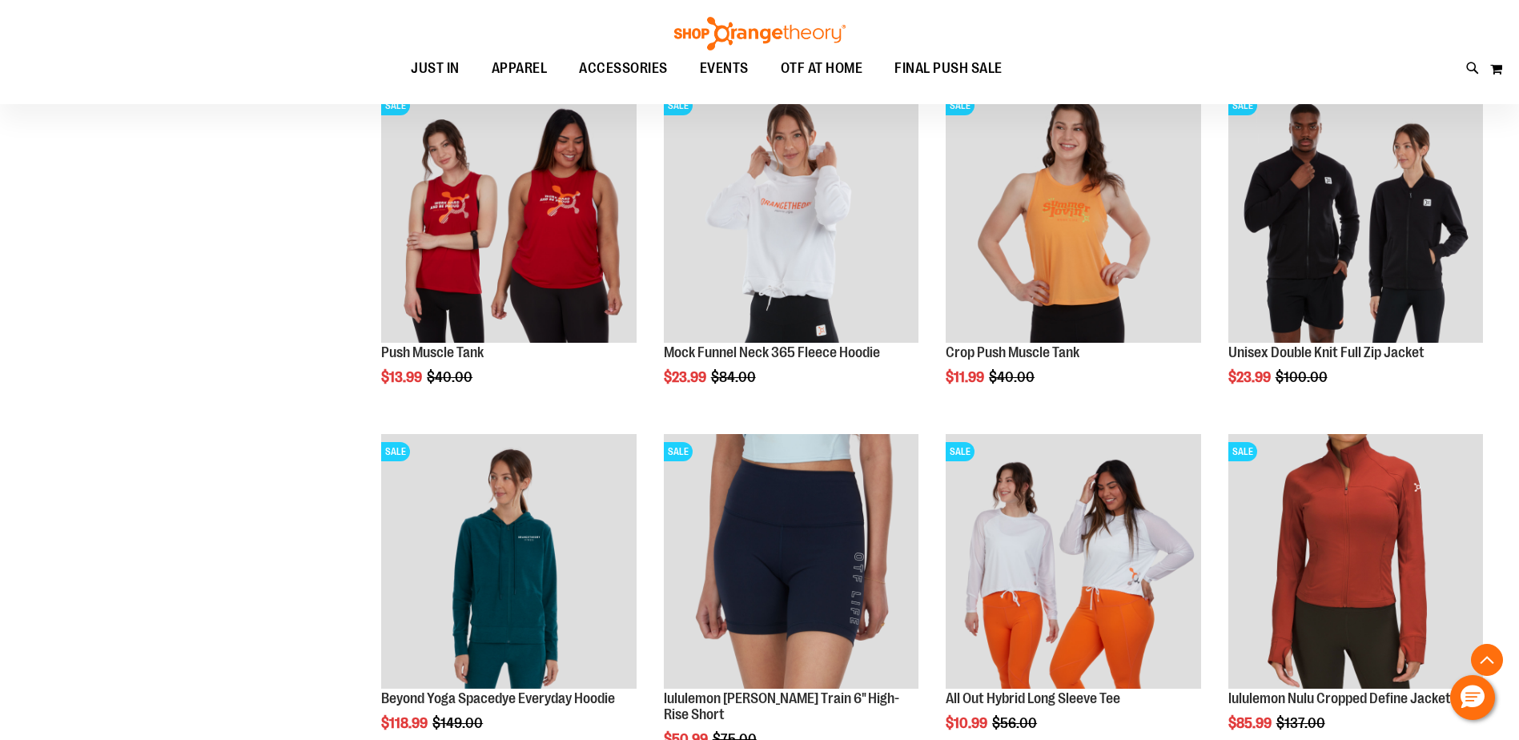
scroll to position [1397, 0]
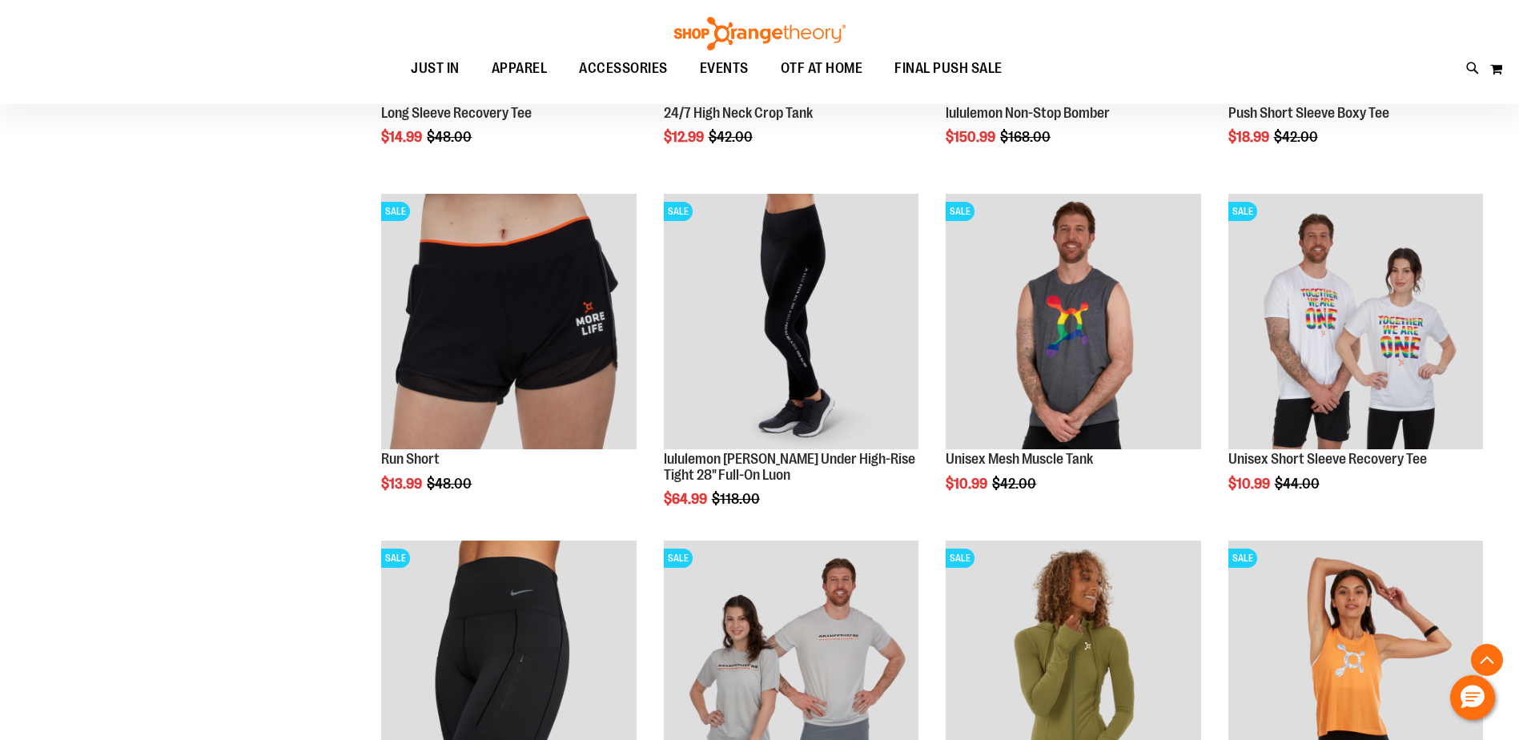
scroll to position [2995, 0]
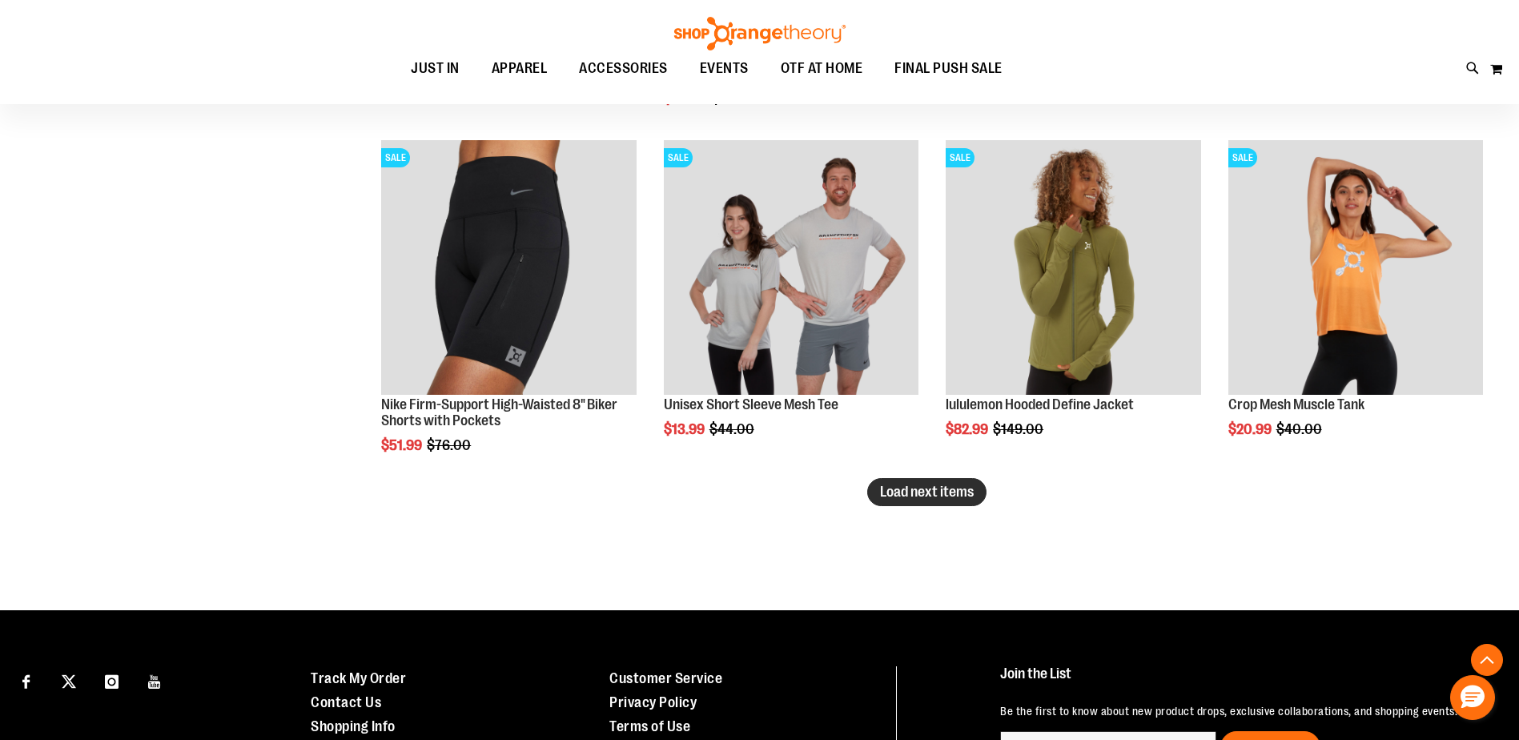
click at [902, 490] on span "Load next items" at bounding box center [927, 492] width 94 height 16
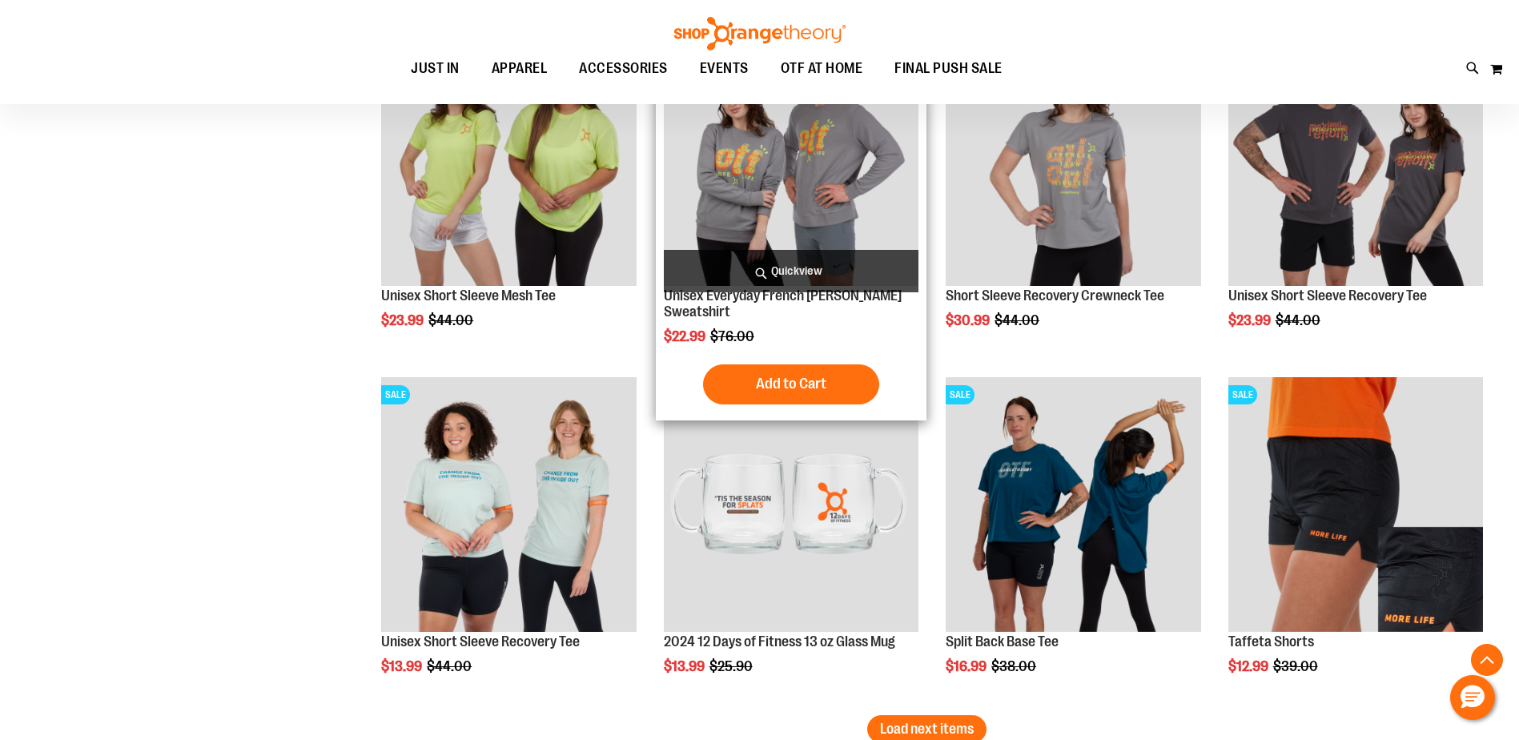
scroll to position [3956, 0]
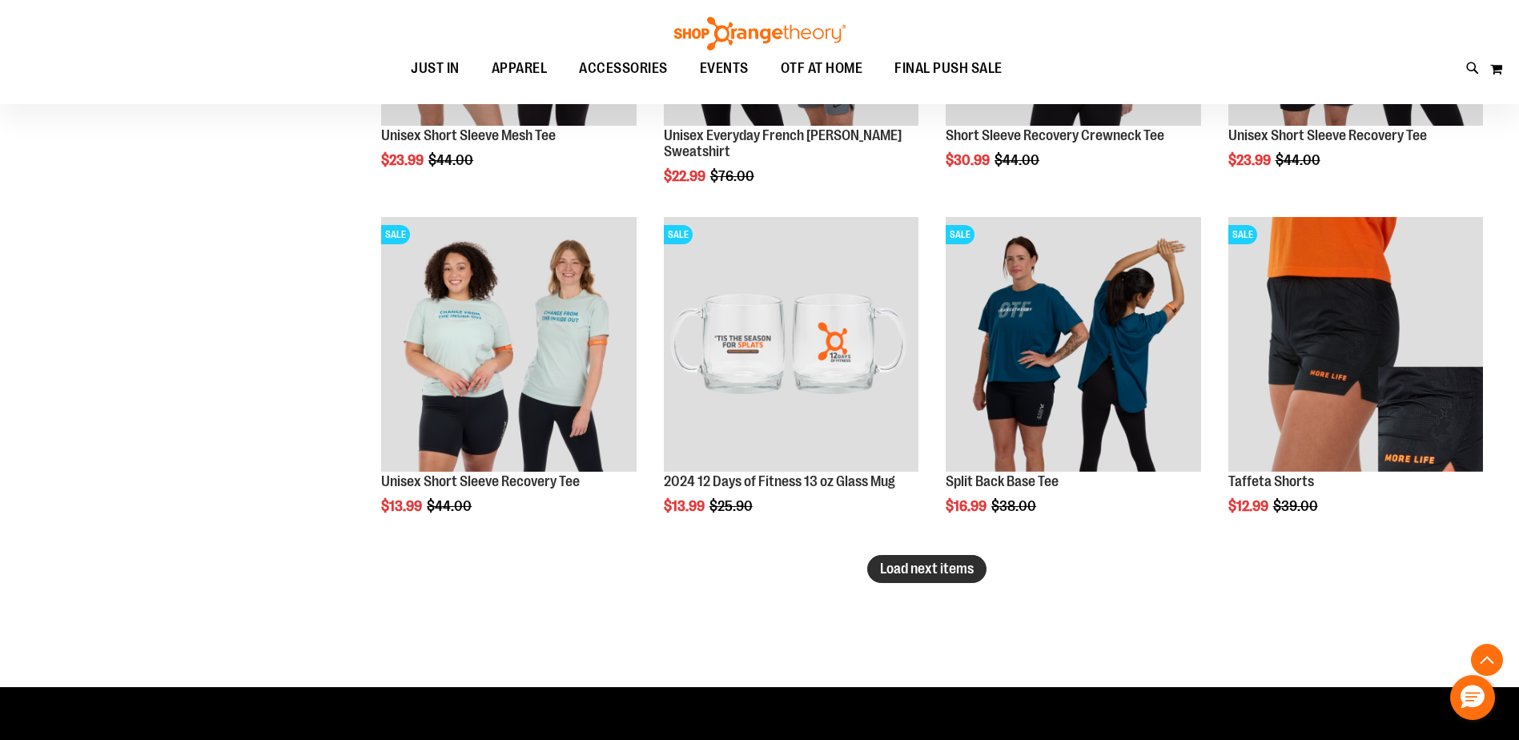
click at [911, 569] on span "Load next items" at bounding box center [927, 569] width 94 height 16
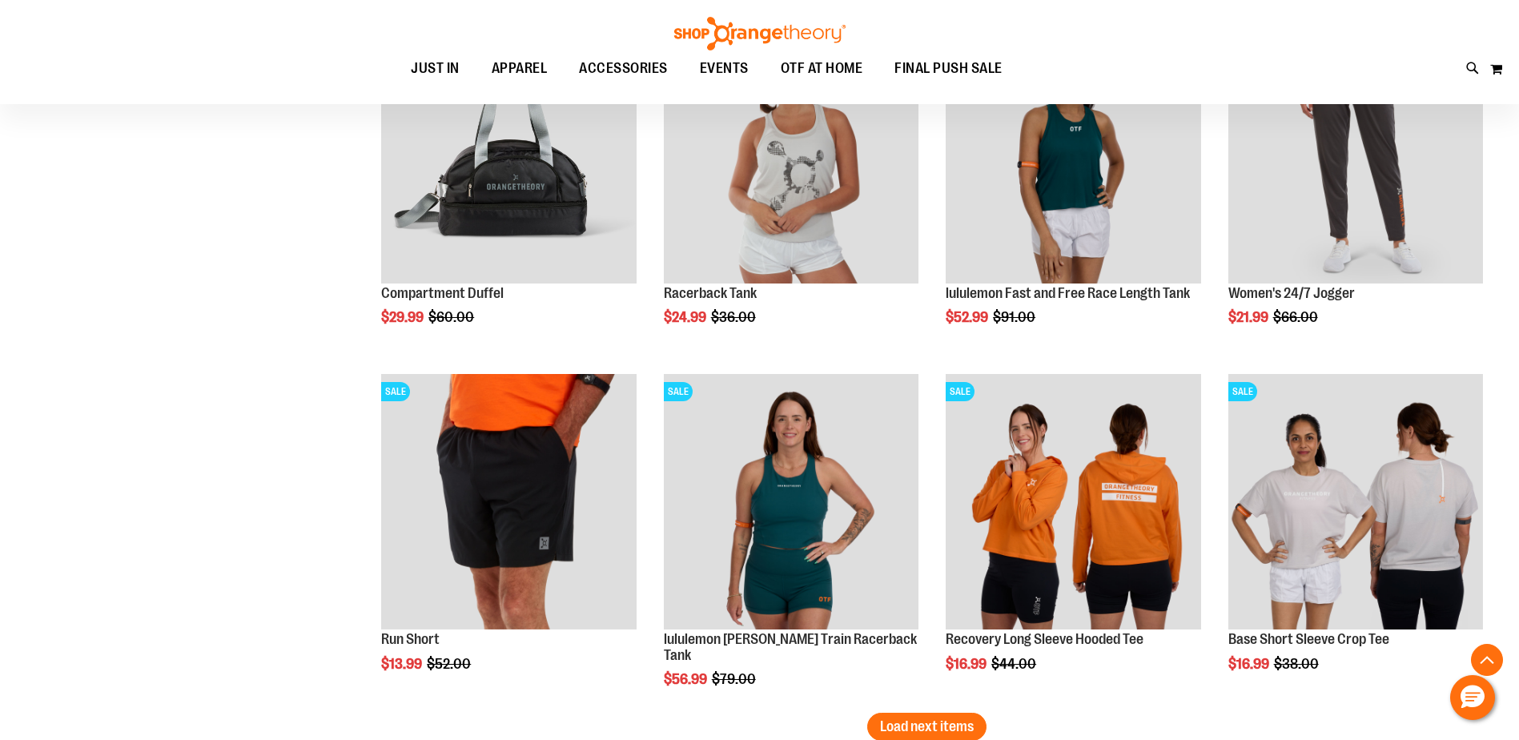
scroll to position [4997, 0]
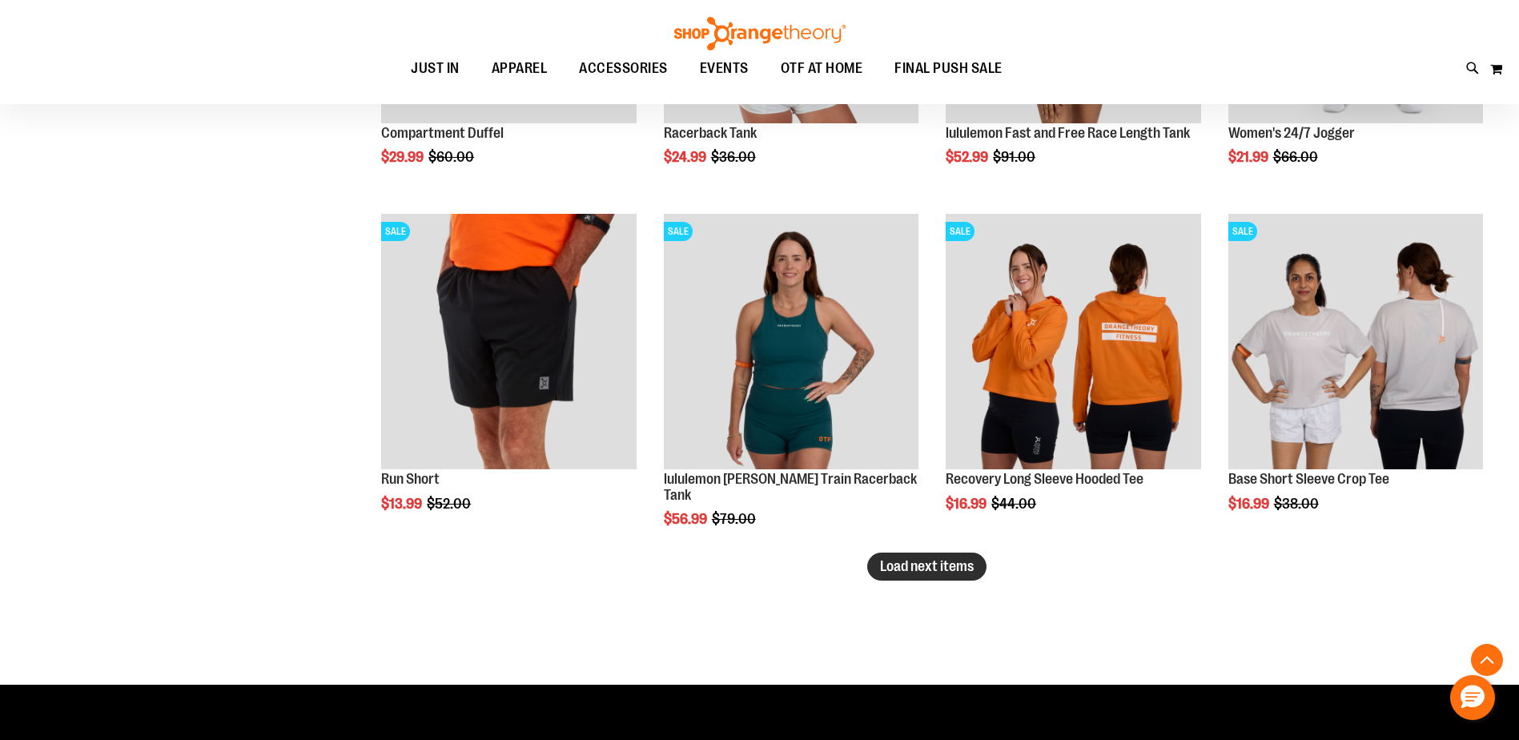
click at [953, 575] on button "Load next items" at bounding box center [926, 567] width 119 height 28
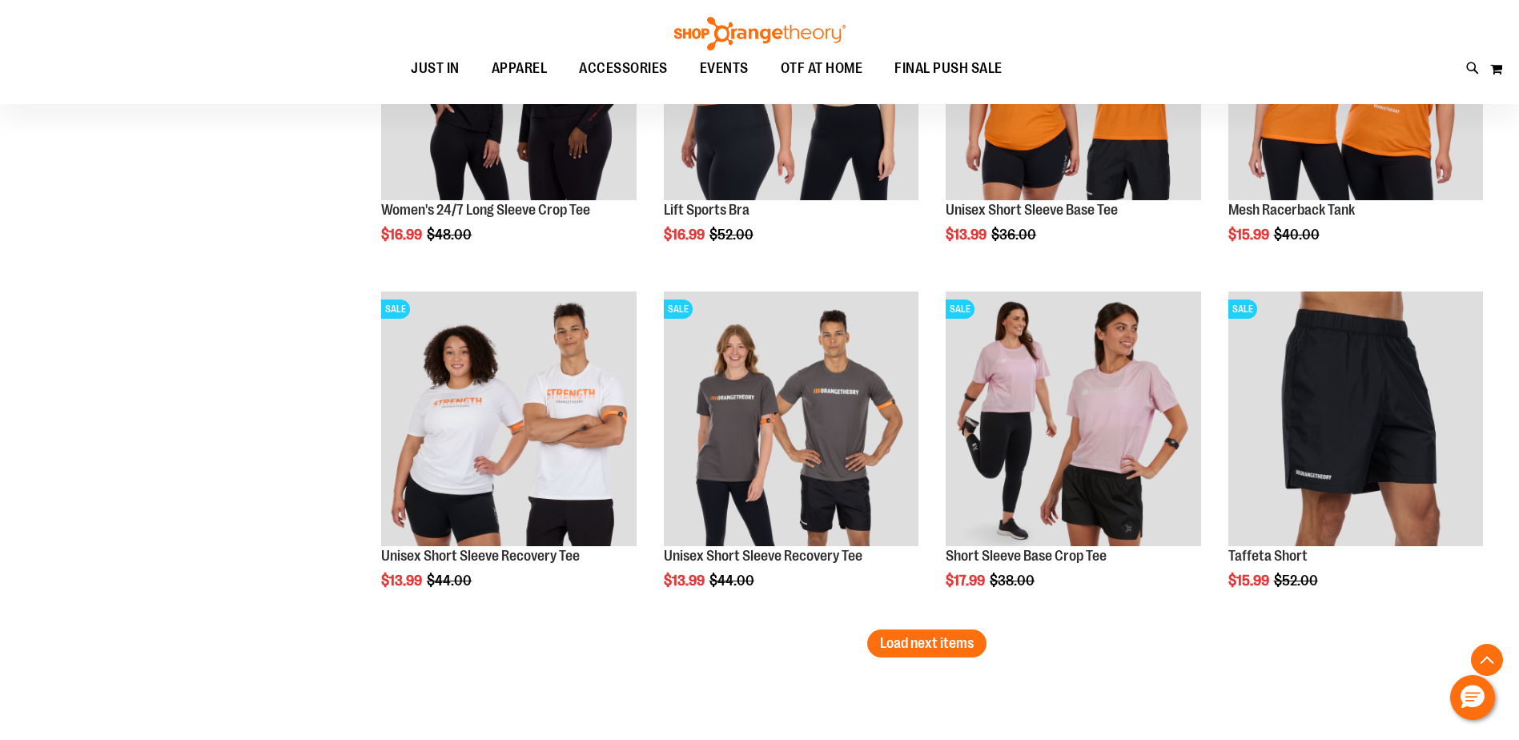
scroll to position [6118, 0]
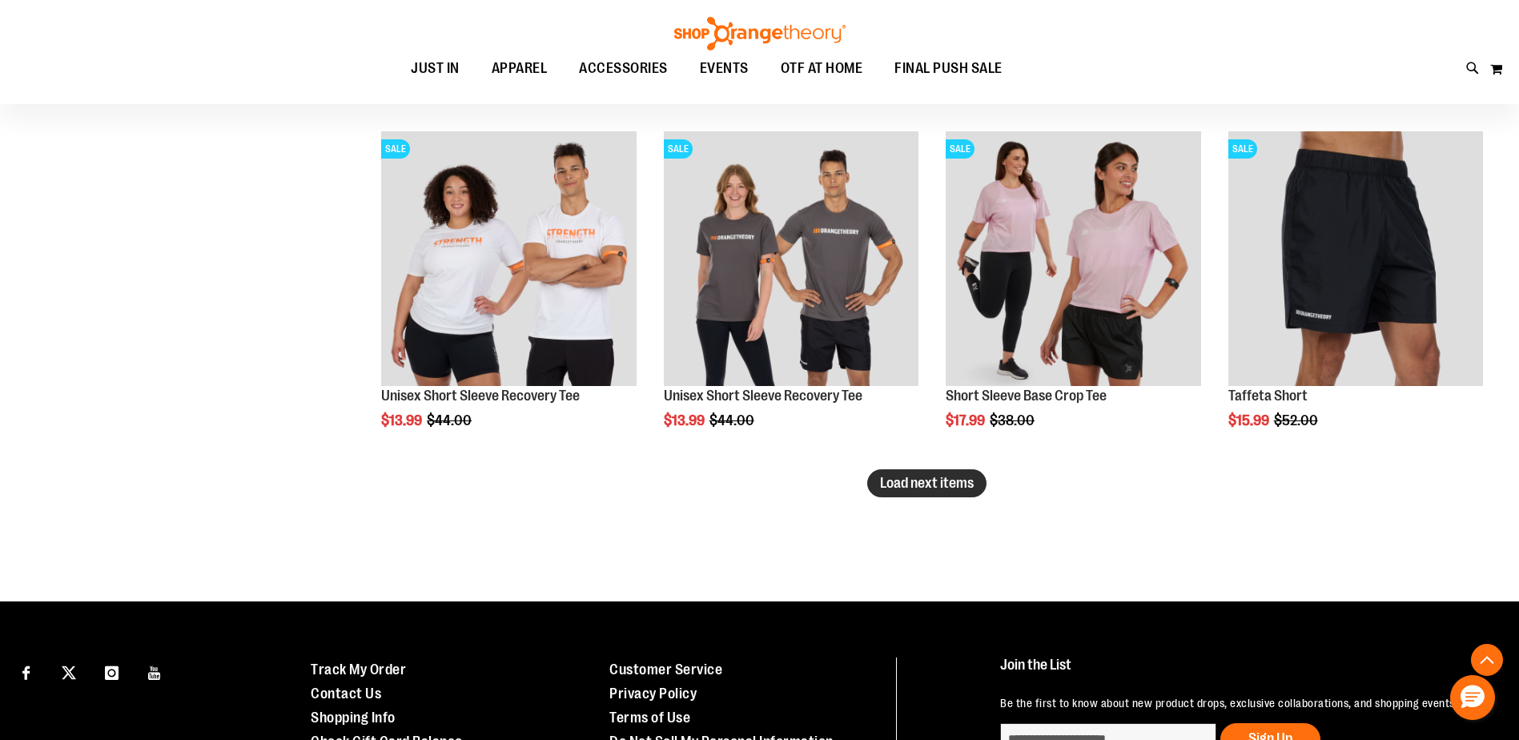
click at [927, 486] on span "Load next items" at bounding box center [927, 483] width 94 height 16
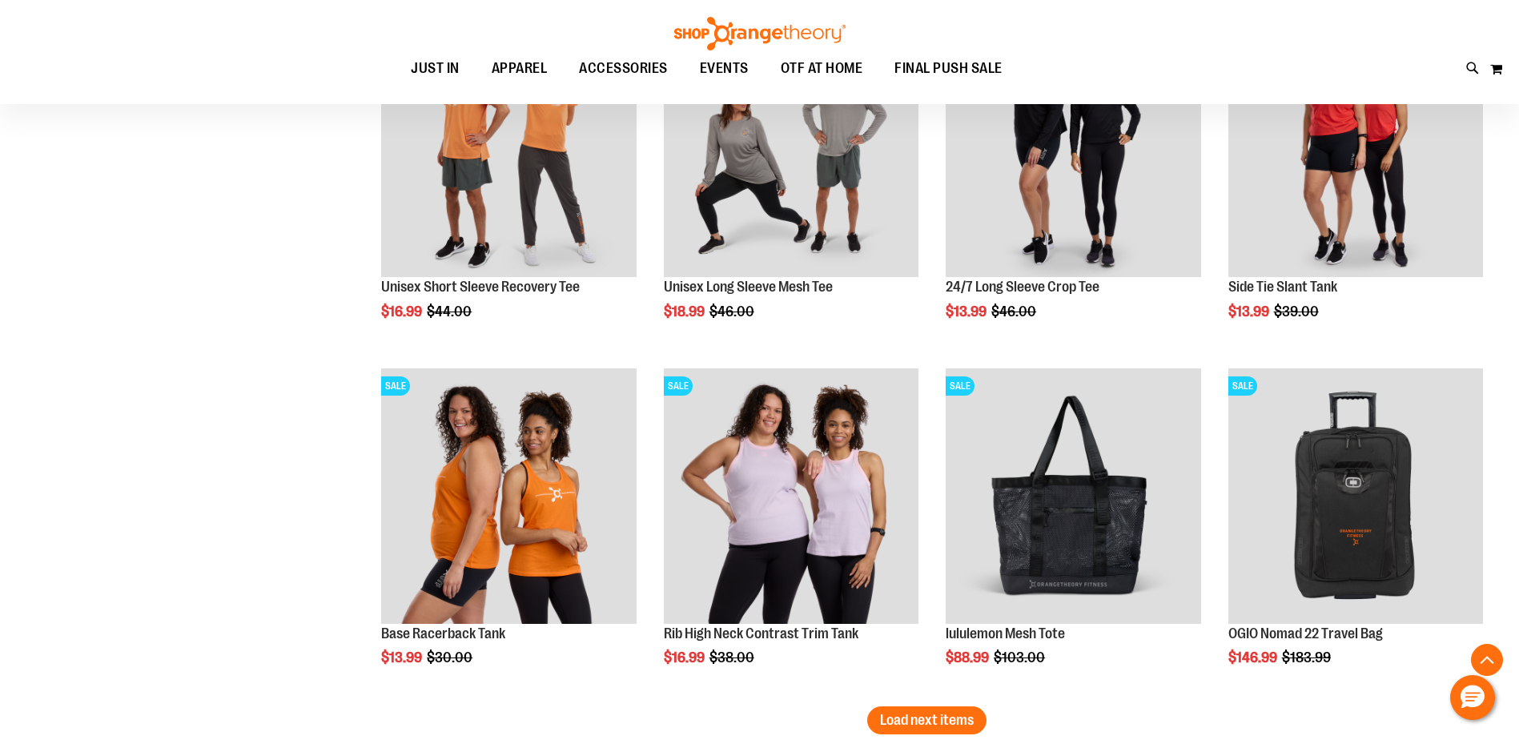
scroll to position [7160, 0]
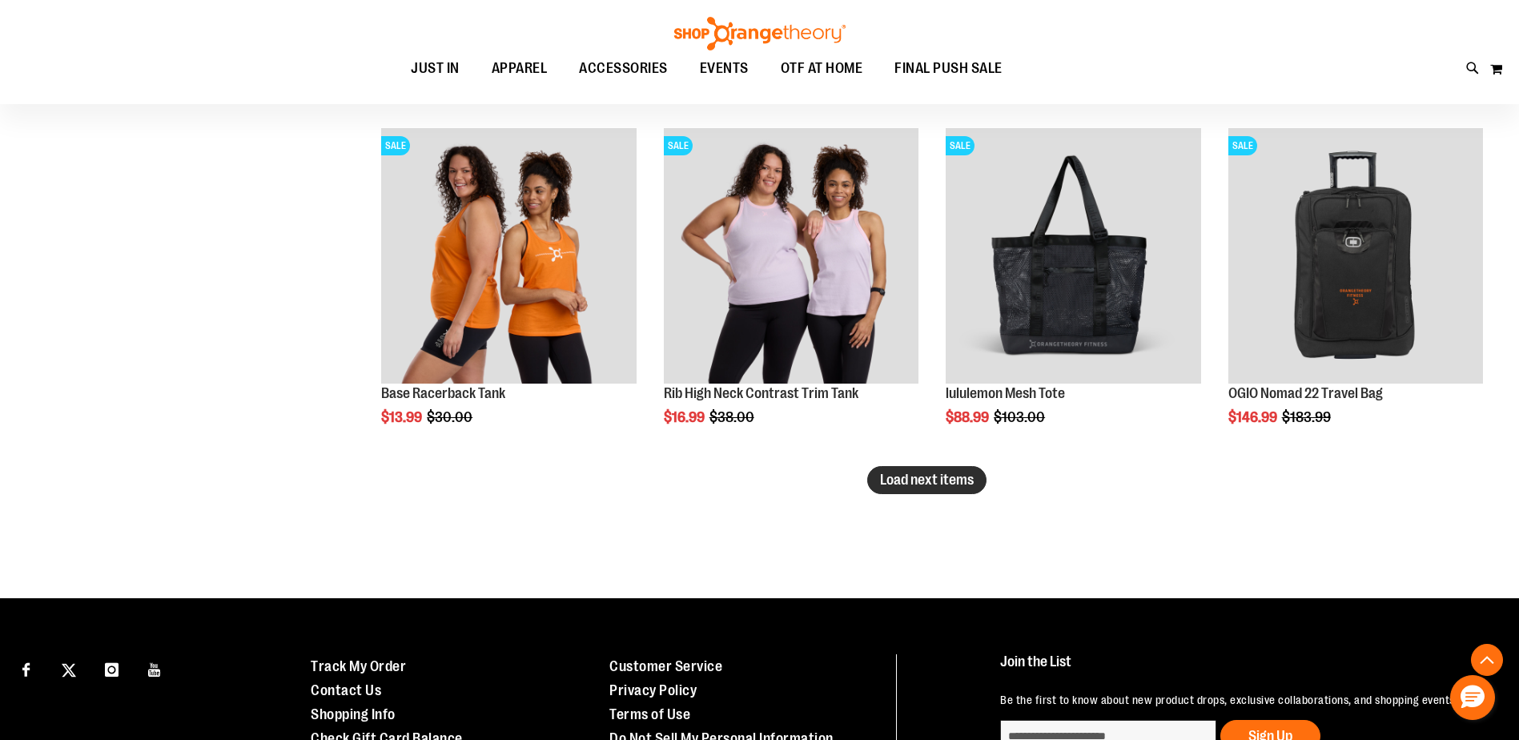
click at [911, 481] on span "Load next items" at bounding box center [927, 480] width 94 height 16
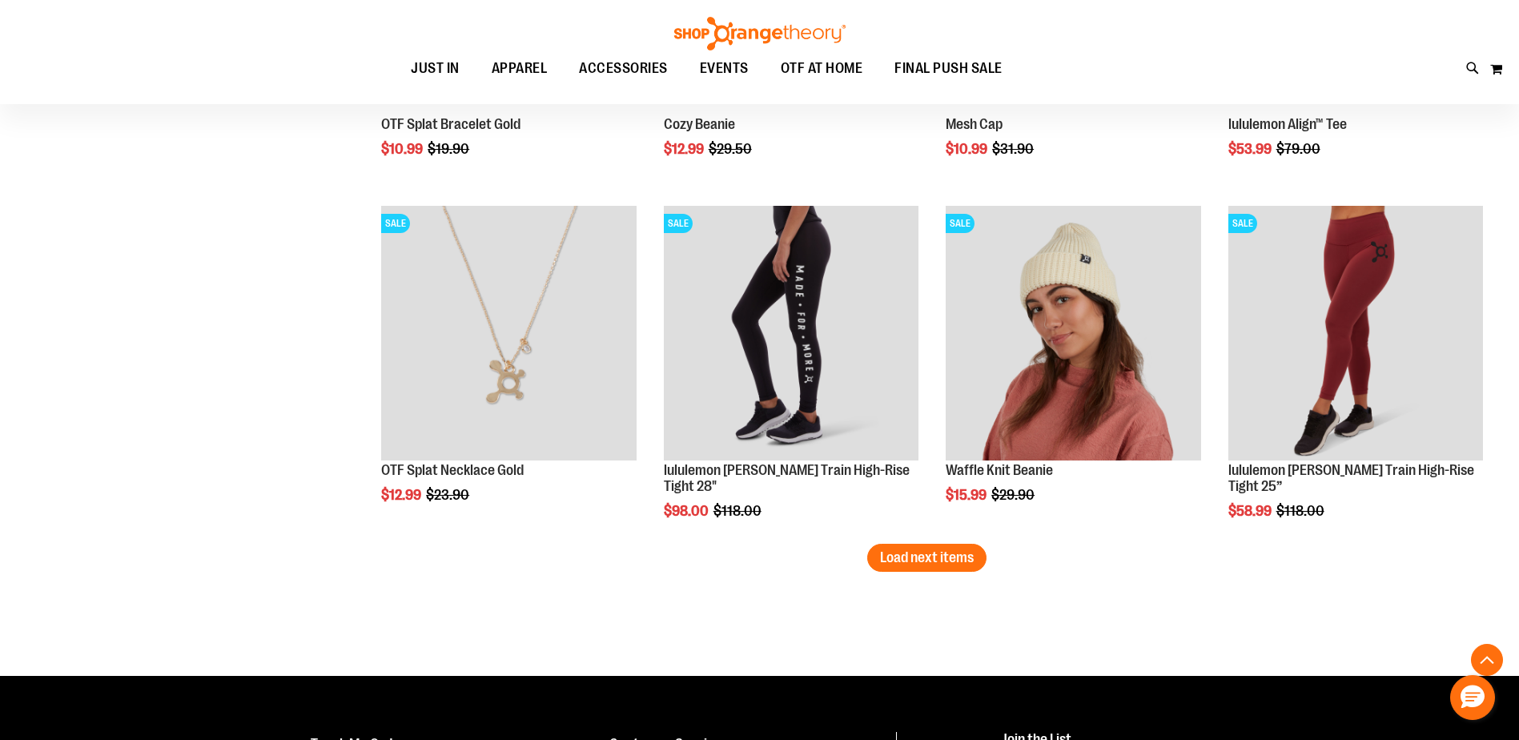
scroll to position [8281, 0]
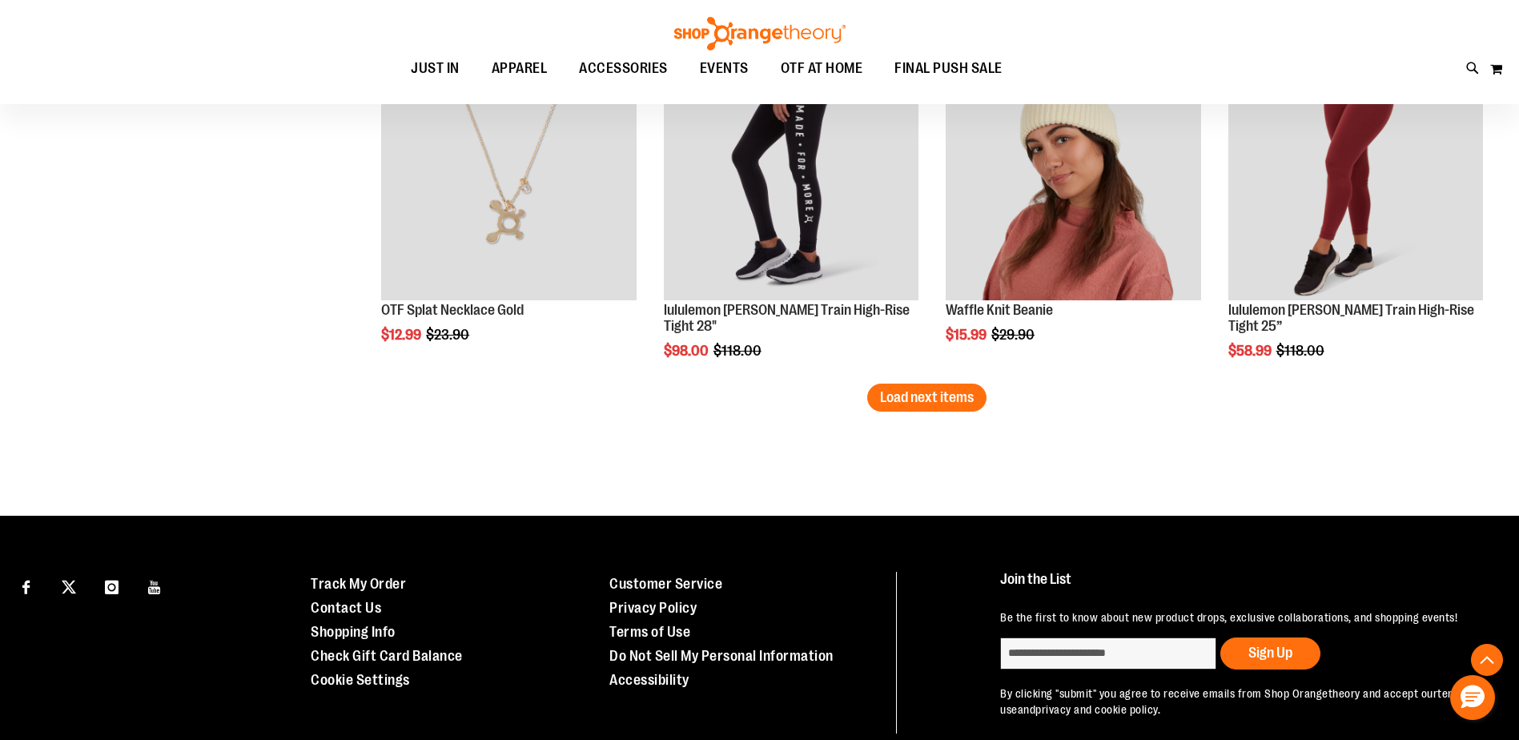
click at [947, 393] on span "Load next items" at bounding box center [927, 397] width 94 height 16
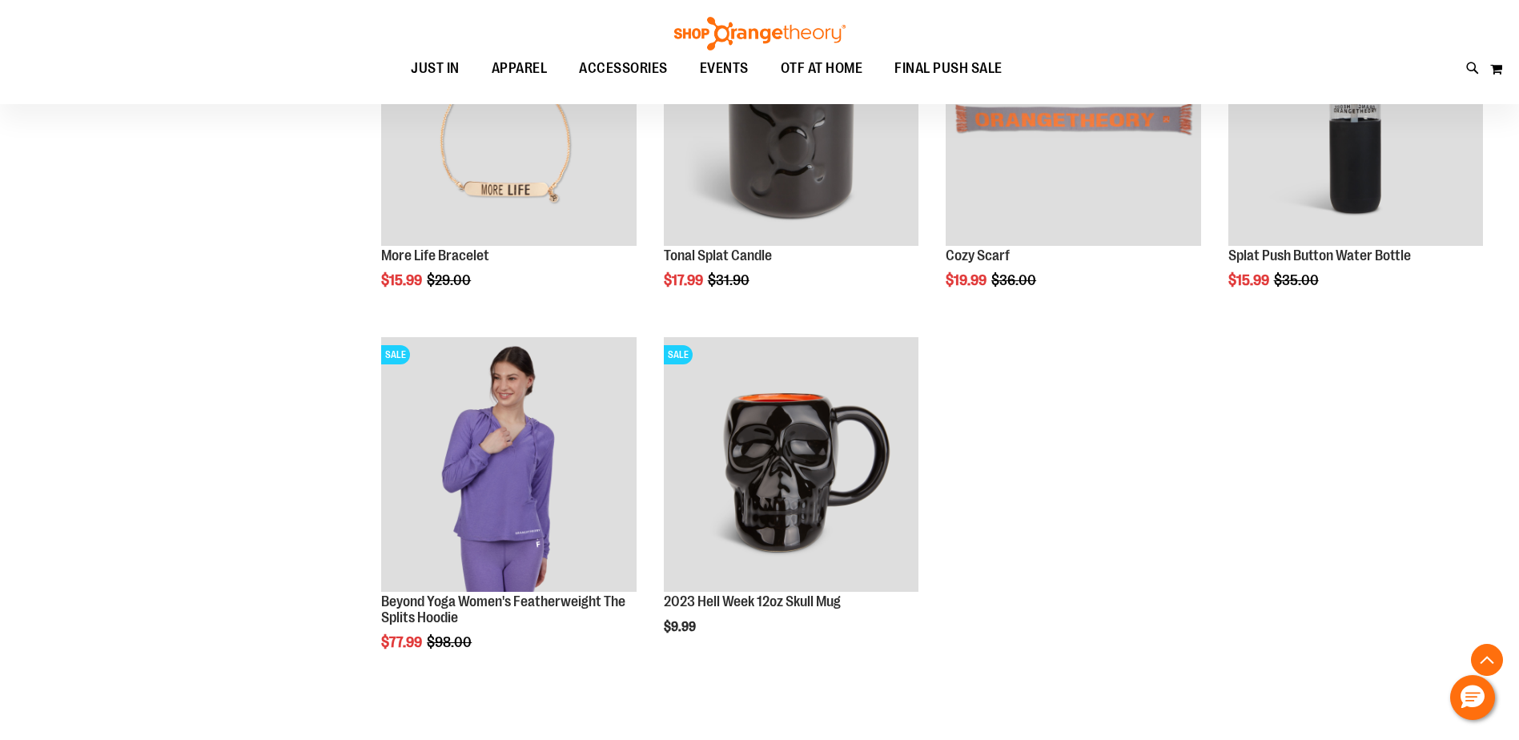
scroll to position [8601, 0]
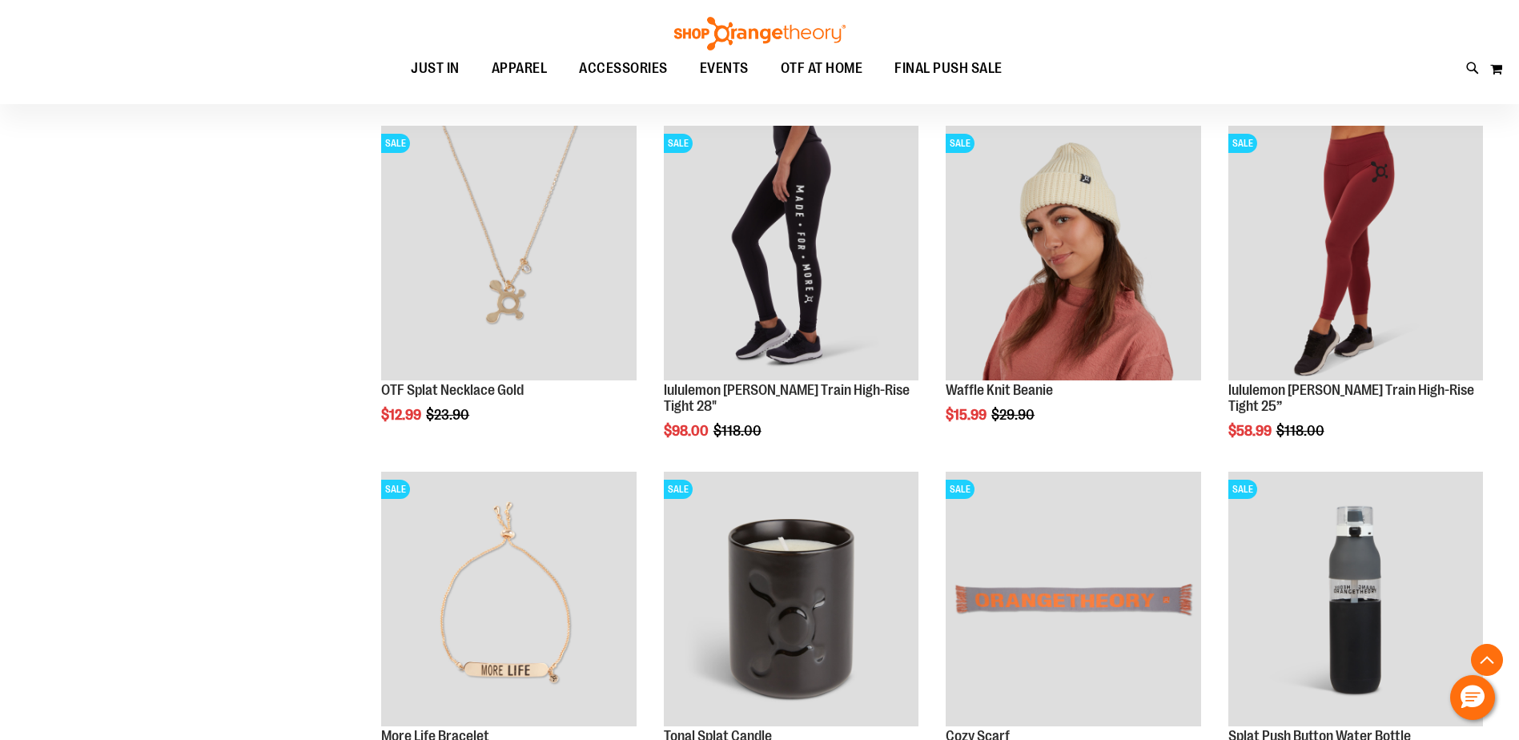
scroll to position [7880, 0]
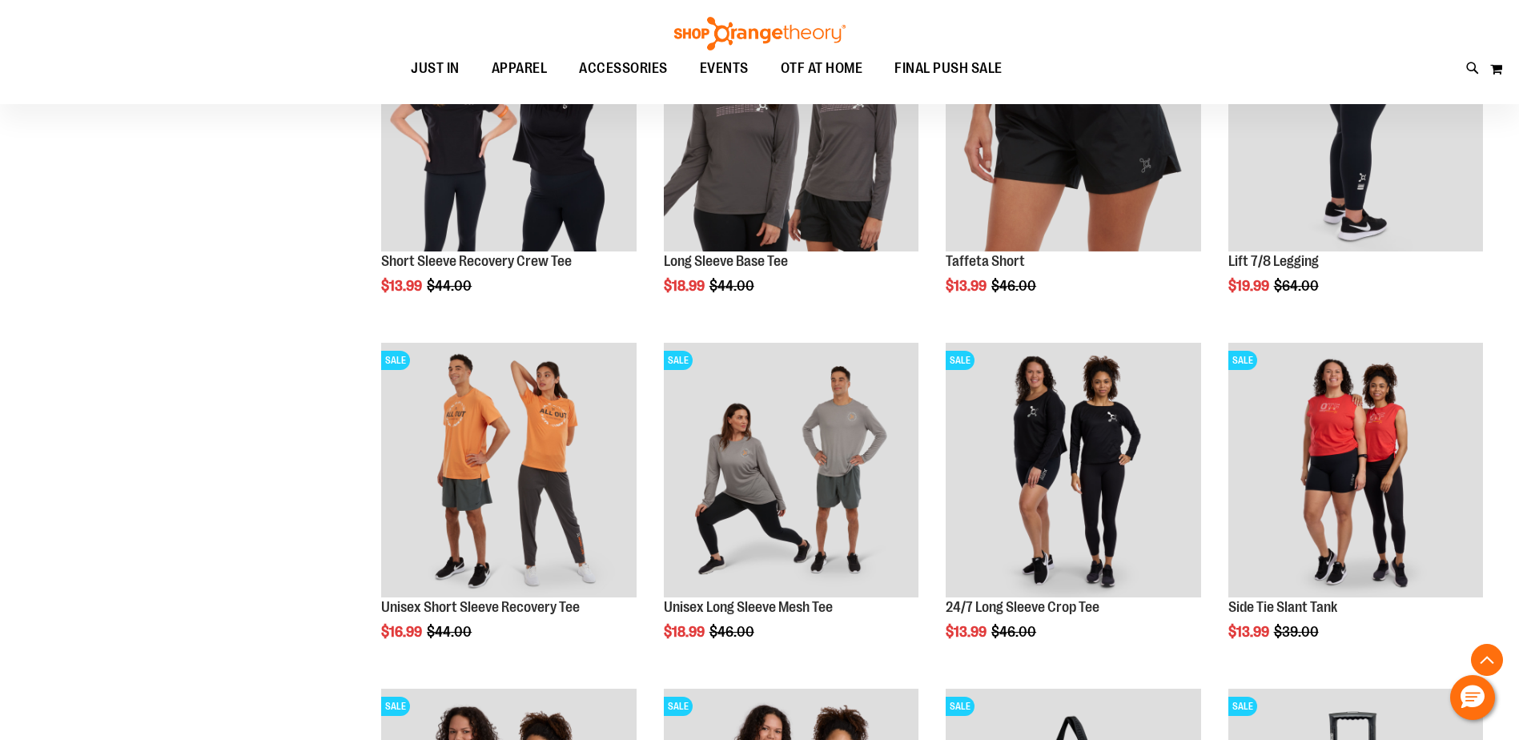
scroll to position [6279, 0]
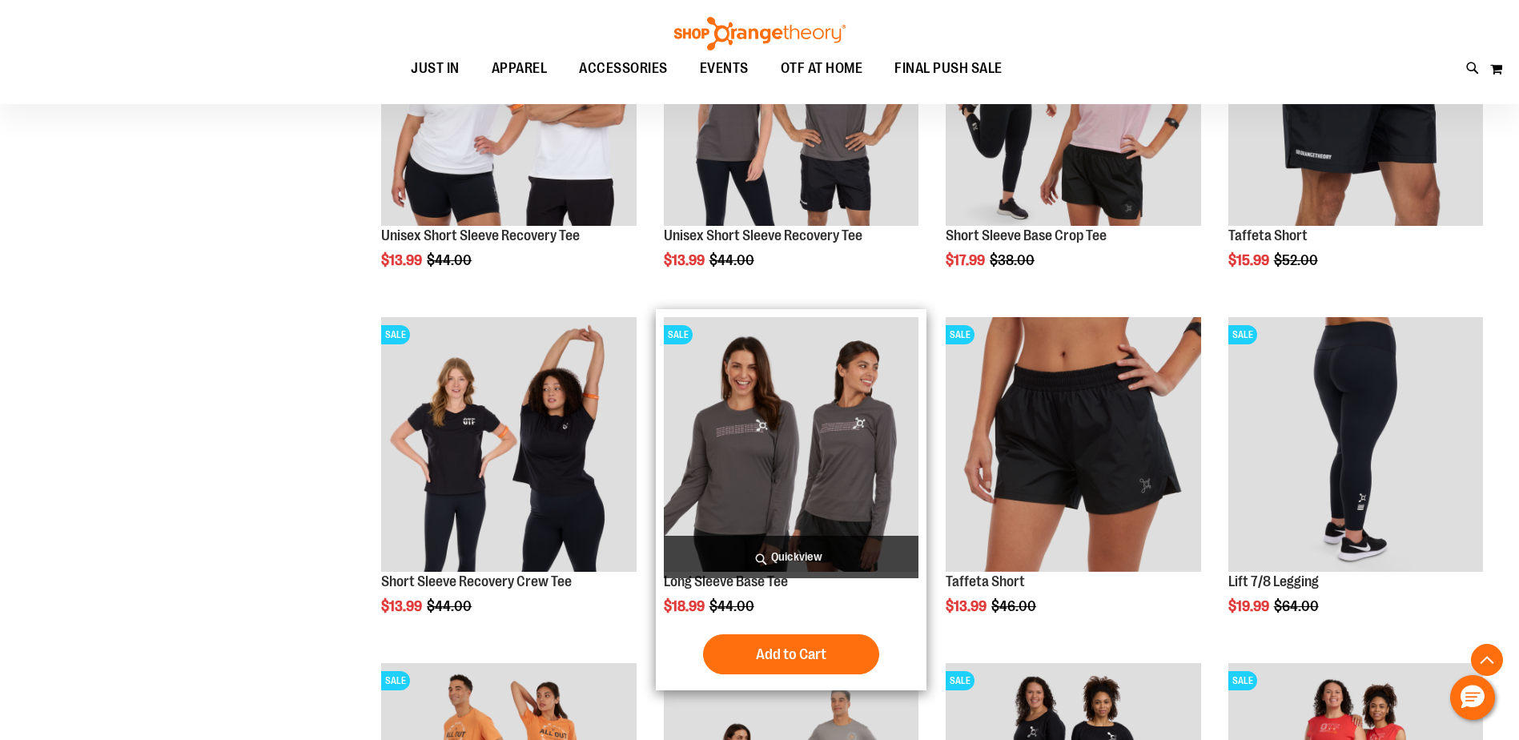
click at [778, 452] on img "product" at bounding box center [791, 444] width 255 height 255
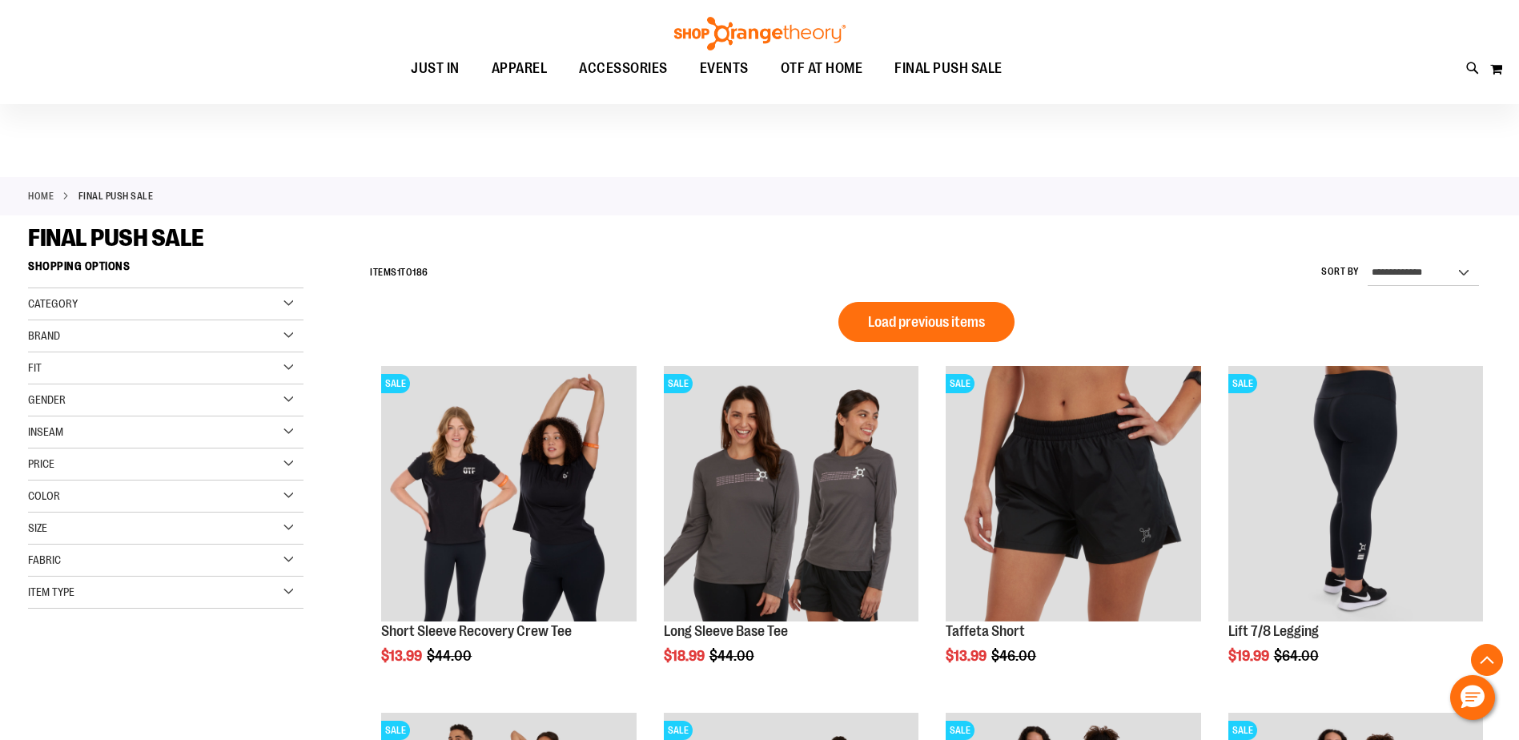
scroll to position [1060, 0]
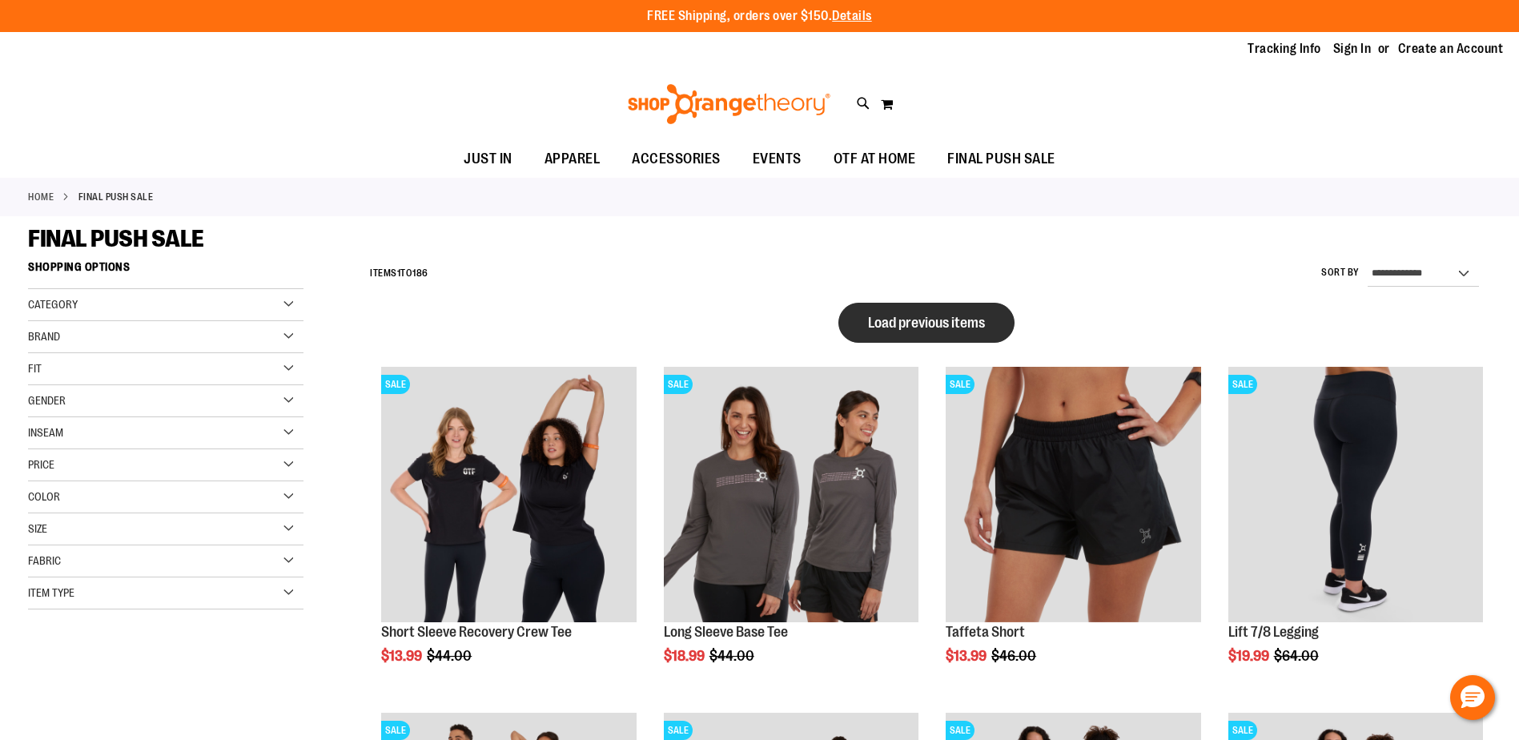
click at [928, 315] on span "Load previous items" at bounding box center [926, 323] width 117 height 16
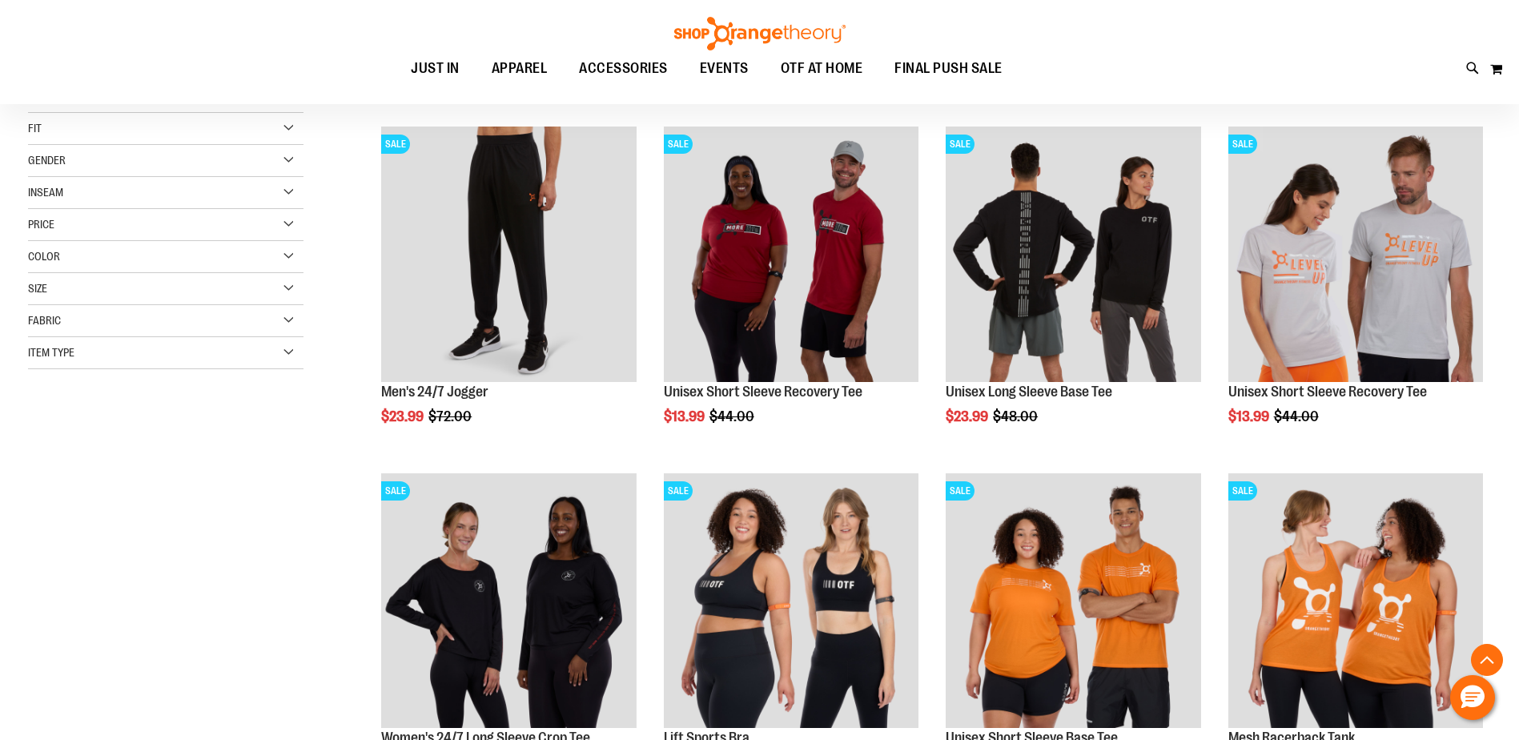
scroll to position [320, 0]
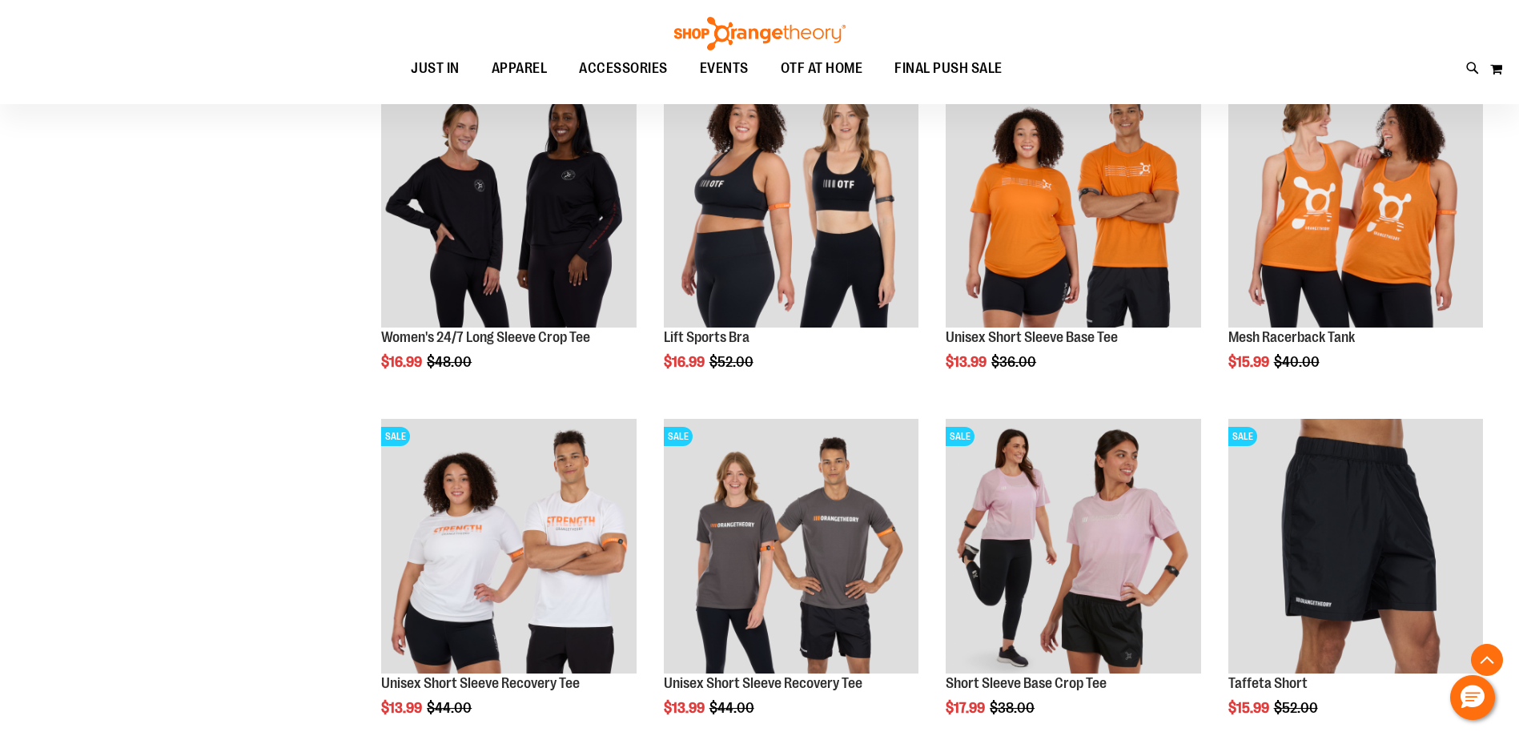
scroll to position [480, 0]
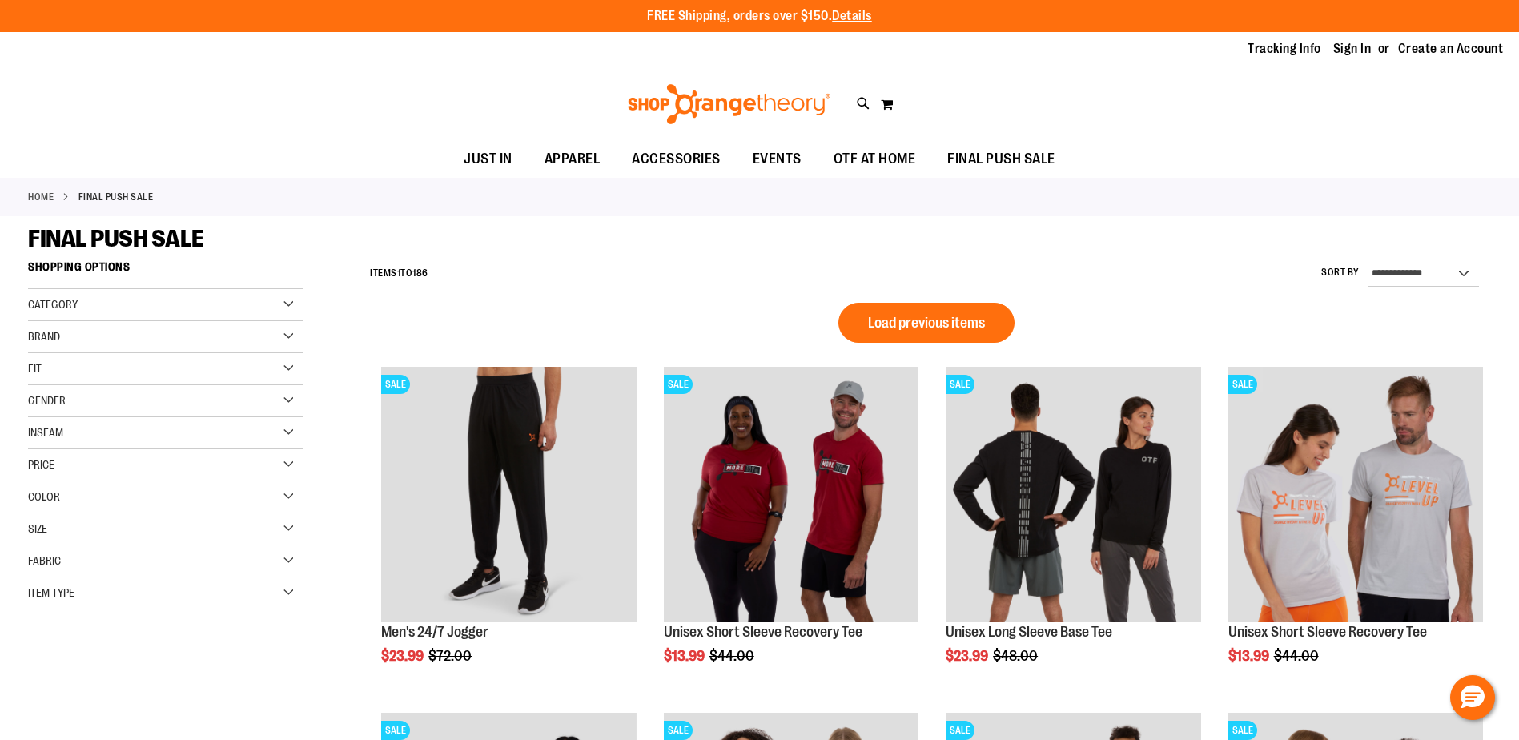
click at [883, 312] on button "Load previous items" at bounding box center [926, 323] width 176 height 40
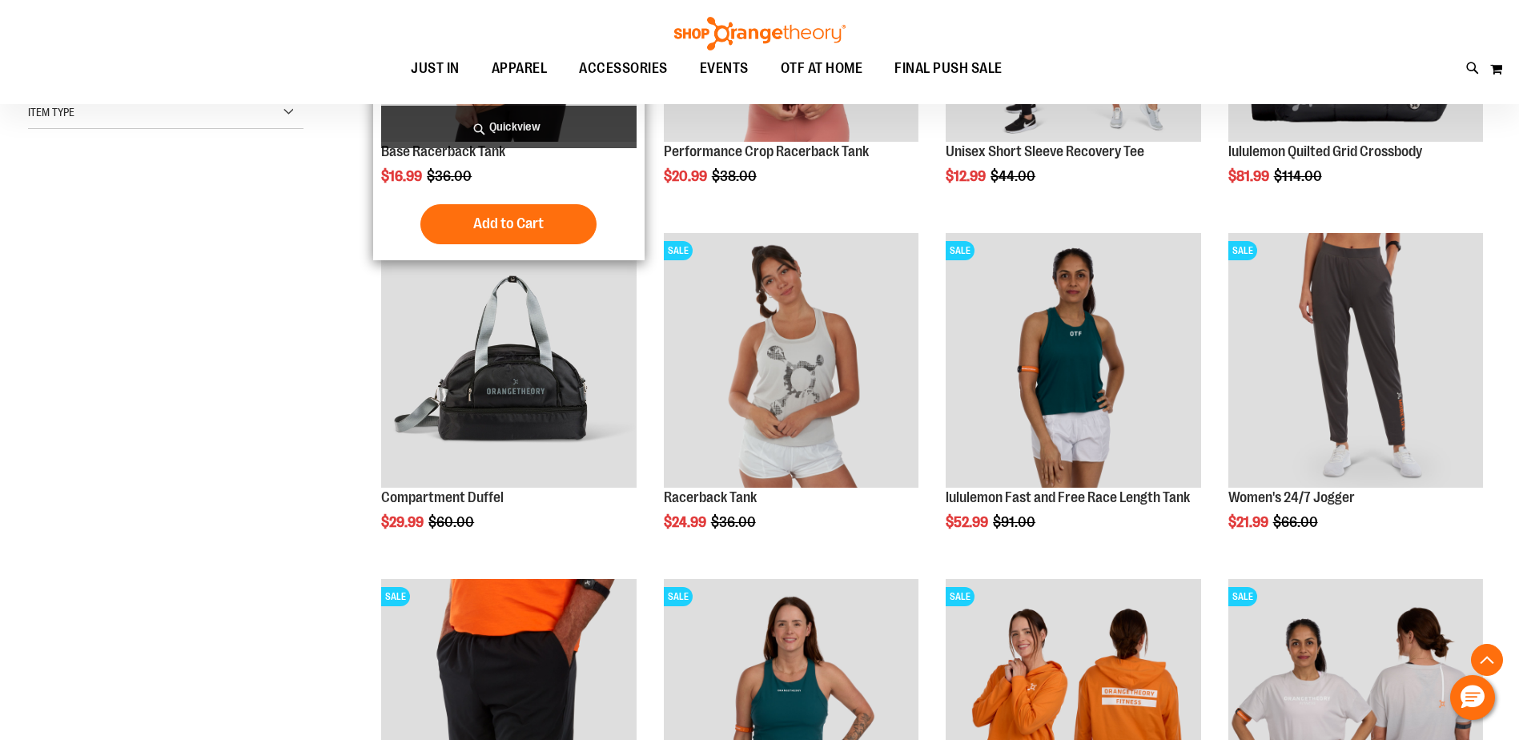
scroll to position [560, 0]
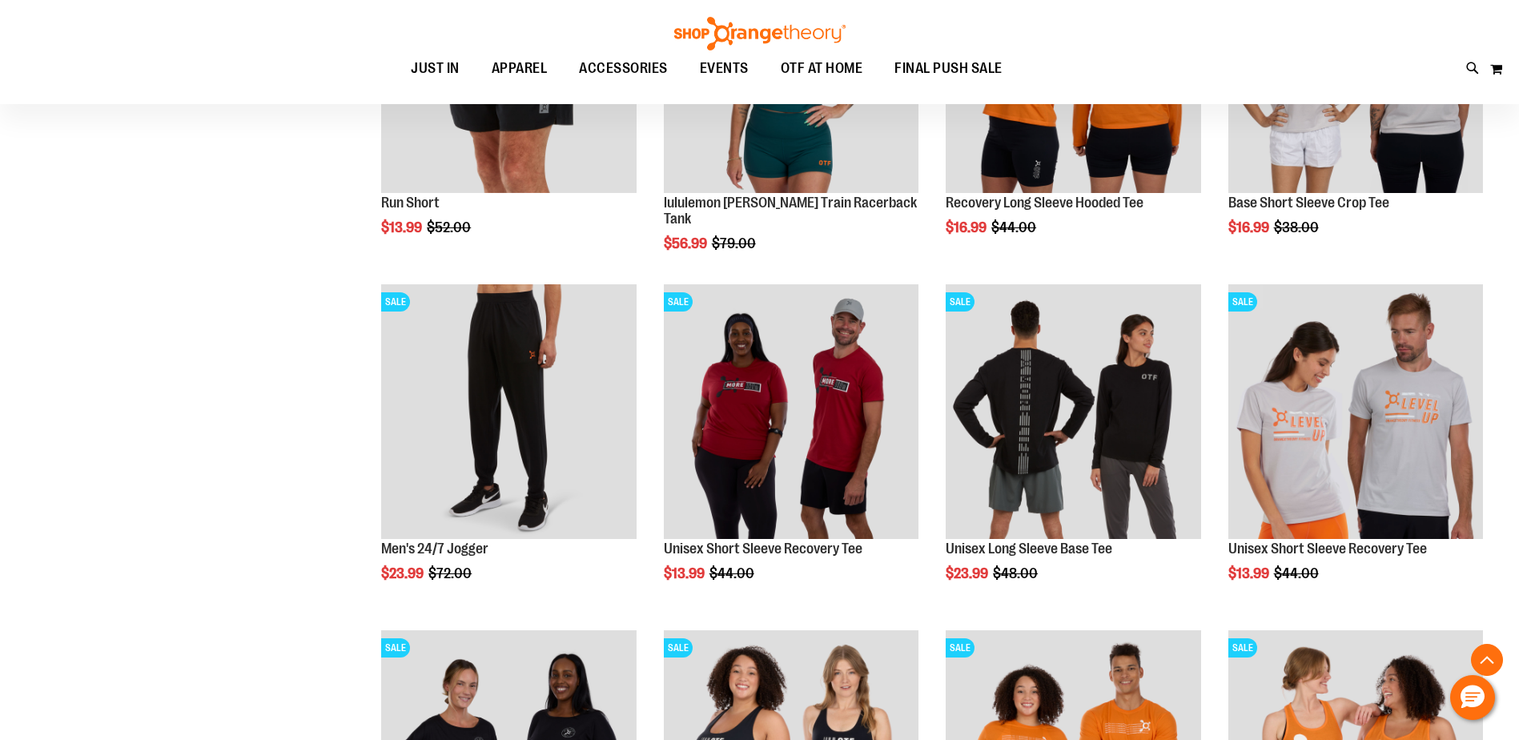
scroll to position [1361, 0]
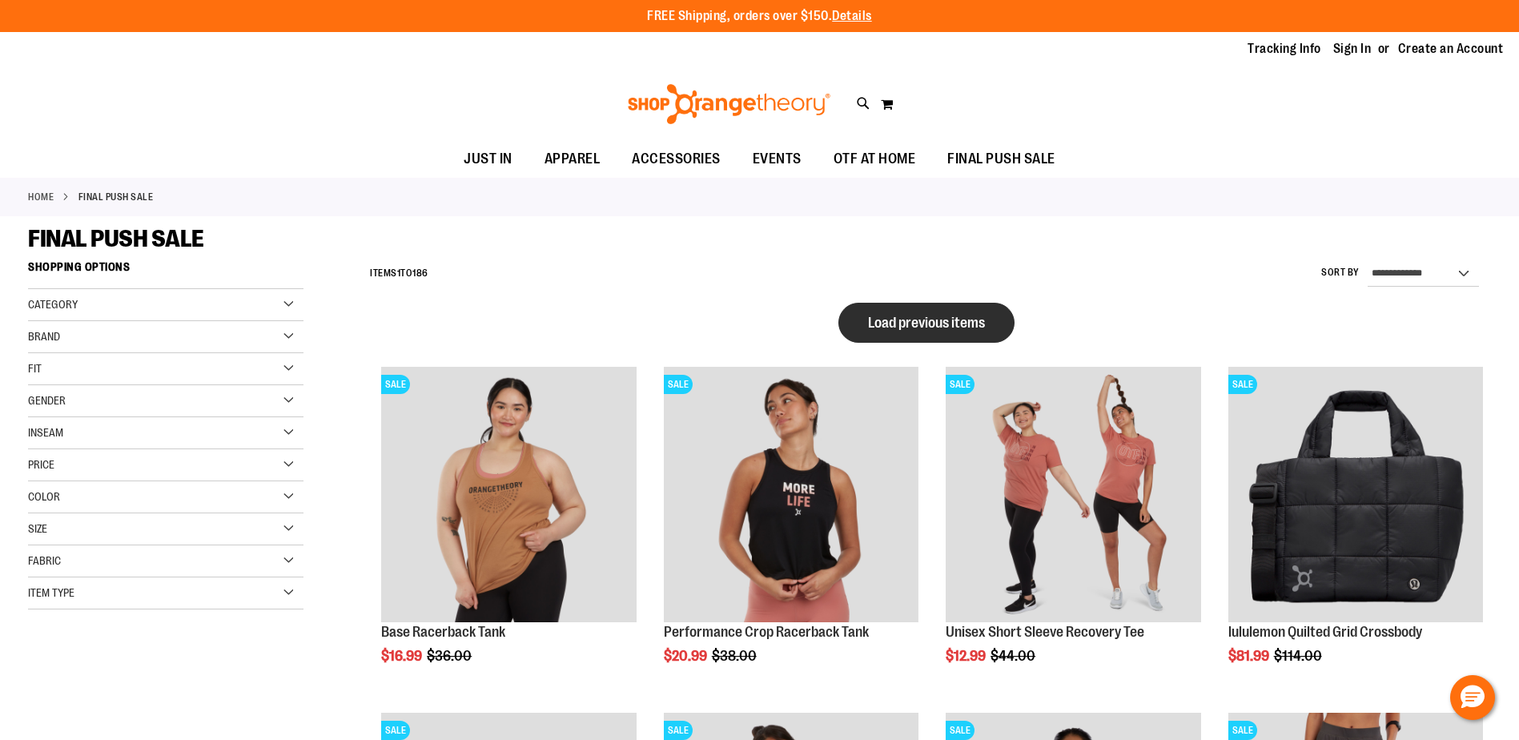
click at [950, 323] on span "Load previous items" at bounding box center [926, 323] width 117 height 16
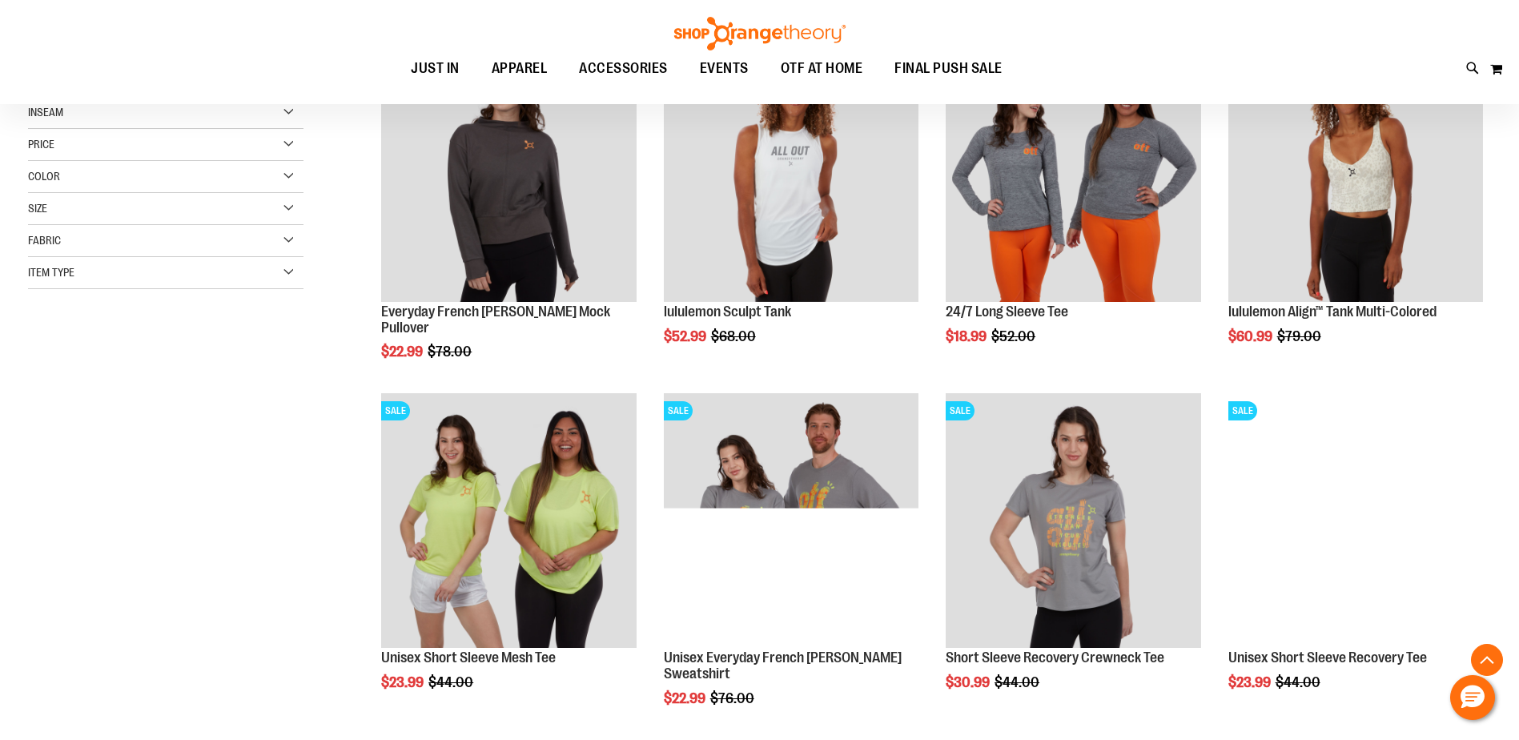
scroll to position [560, 0]
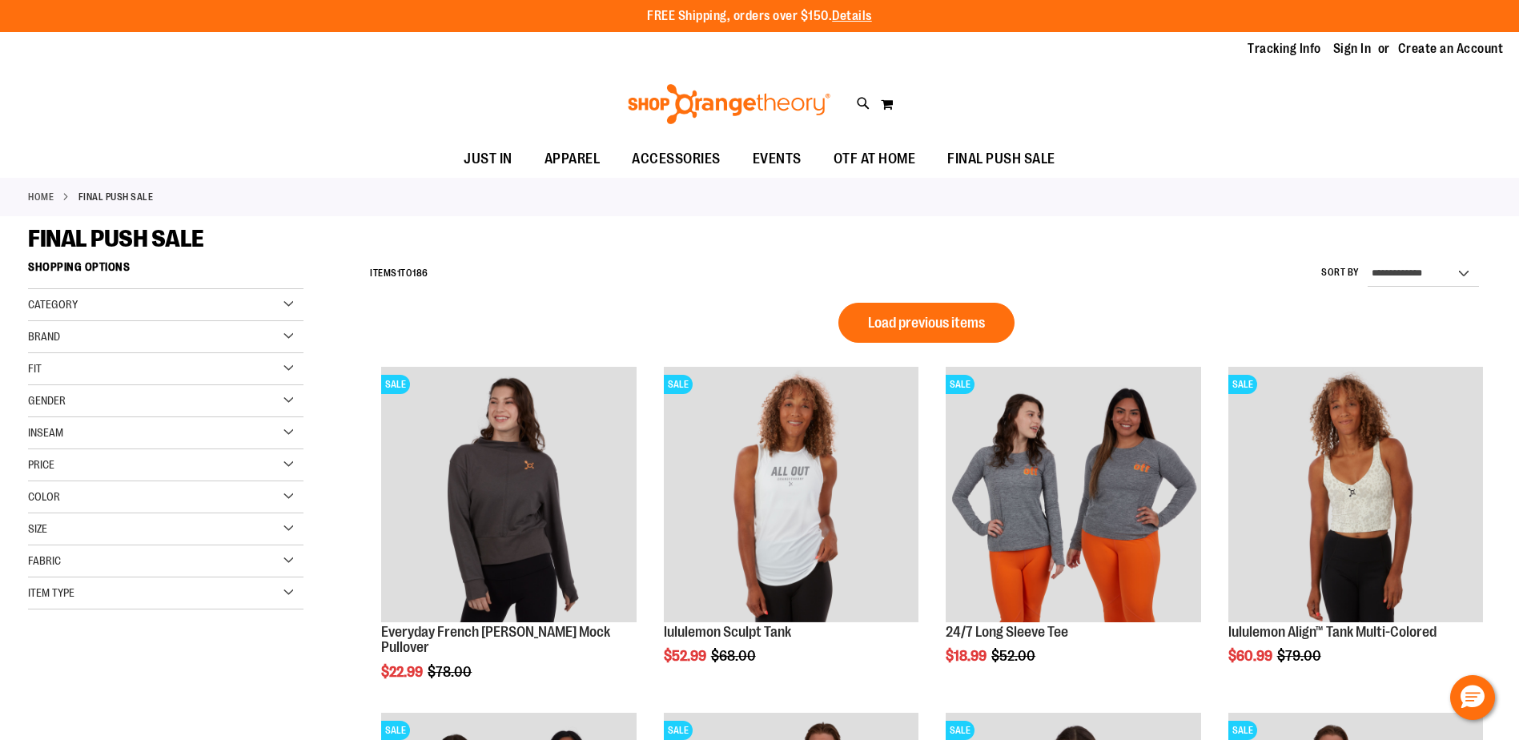
click at [967, 321] on span "Load previous items" at bounding box center [926, 323] width 117 height 16
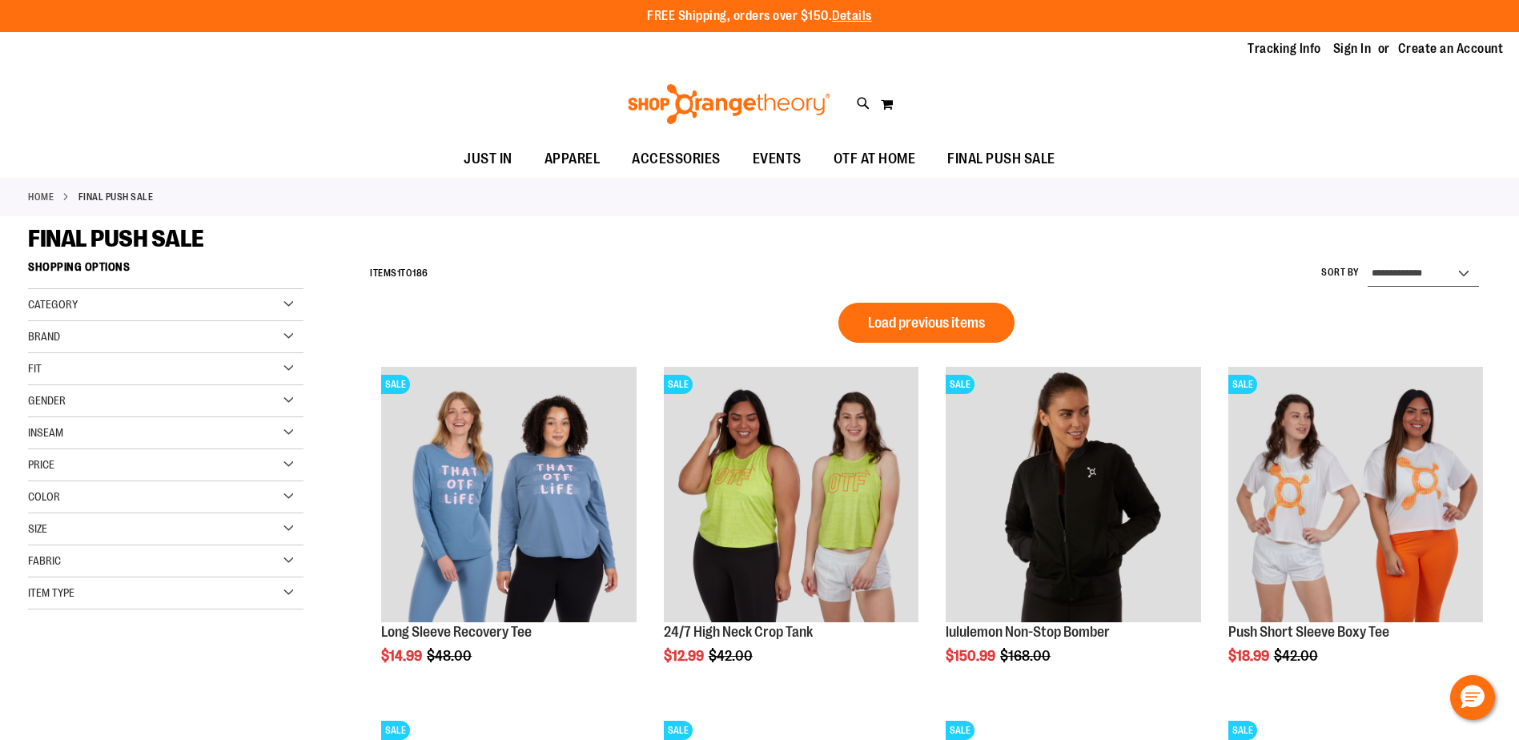
click at [1428, 269] on select "**********" at bounding box center [1423, 274] width 111 height 26
click at [1338, 270] on label "Sort By" at bounding box center [1340, 273] width 38 height 14
click at [1368, 270] on select "**********" at bounding box center [1423, 274] width 111 height 26
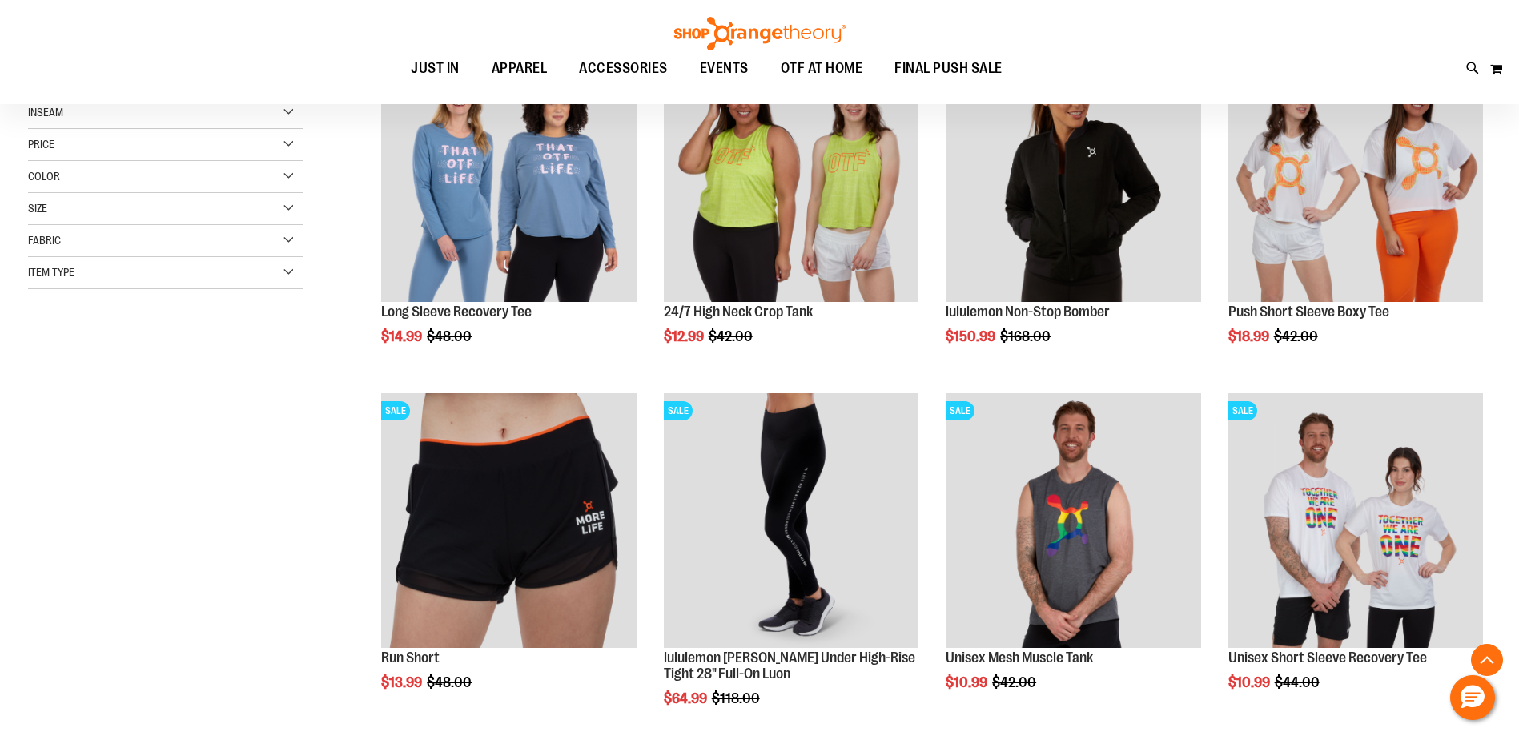
scroll to position [400, 0]
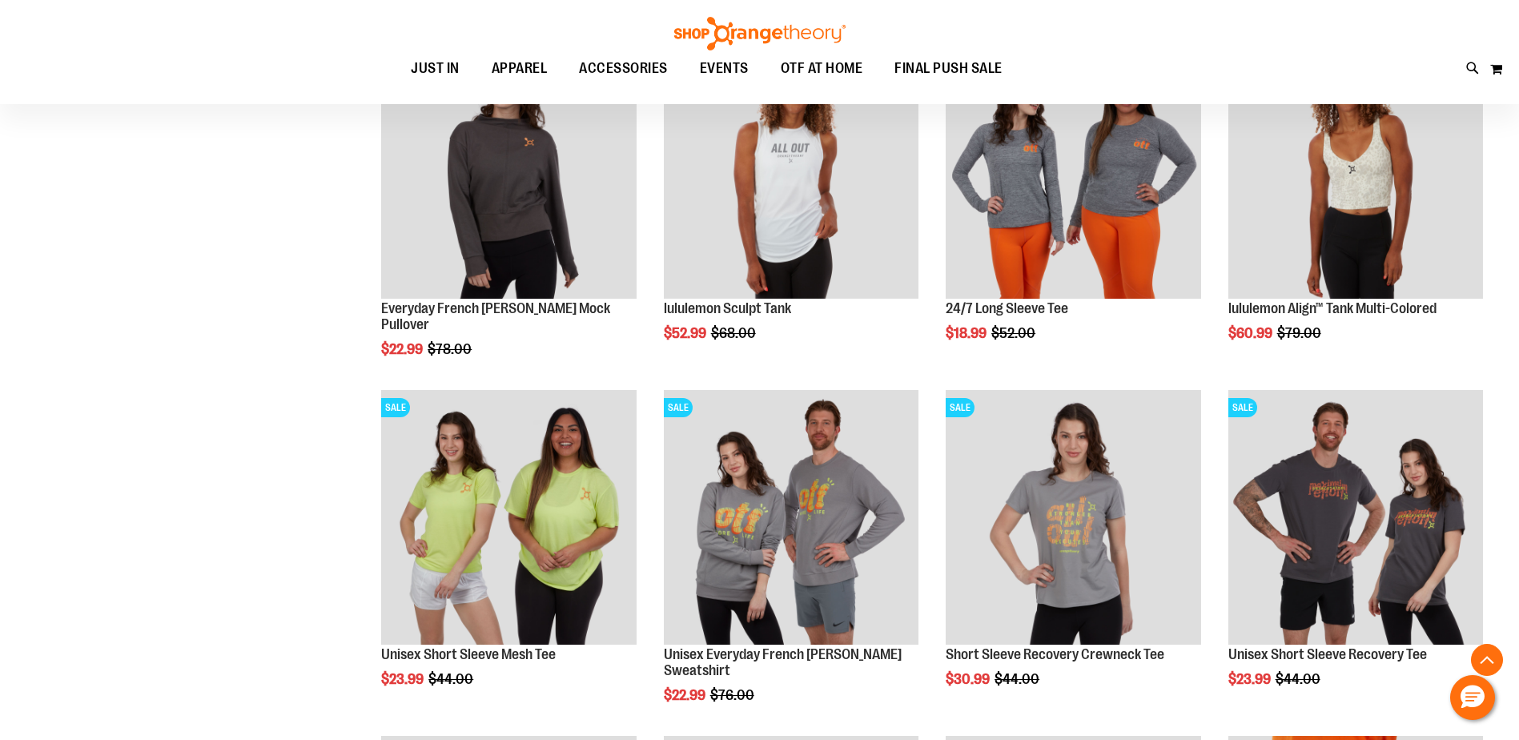
scroll to position [1441, 0]
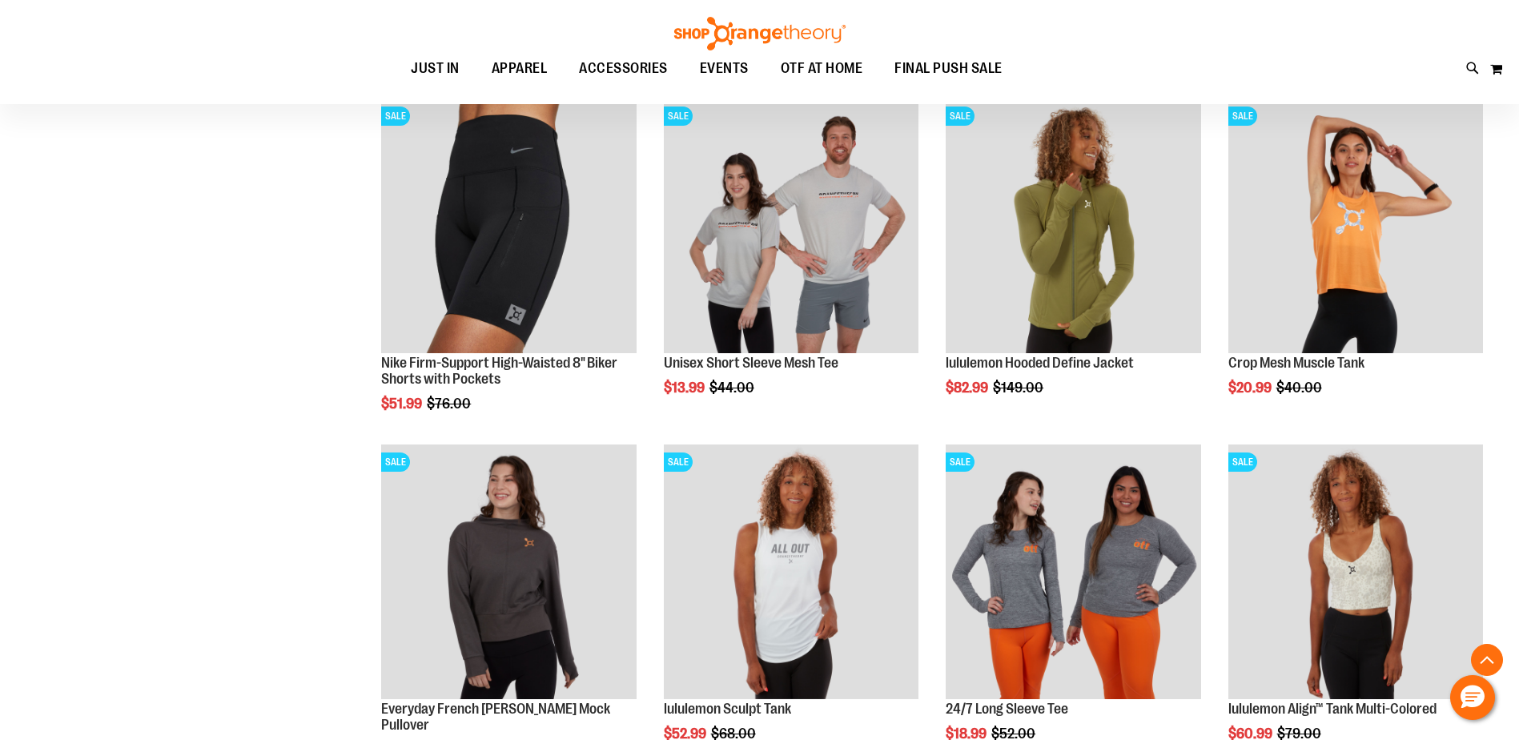
scroll to position [320, 0]
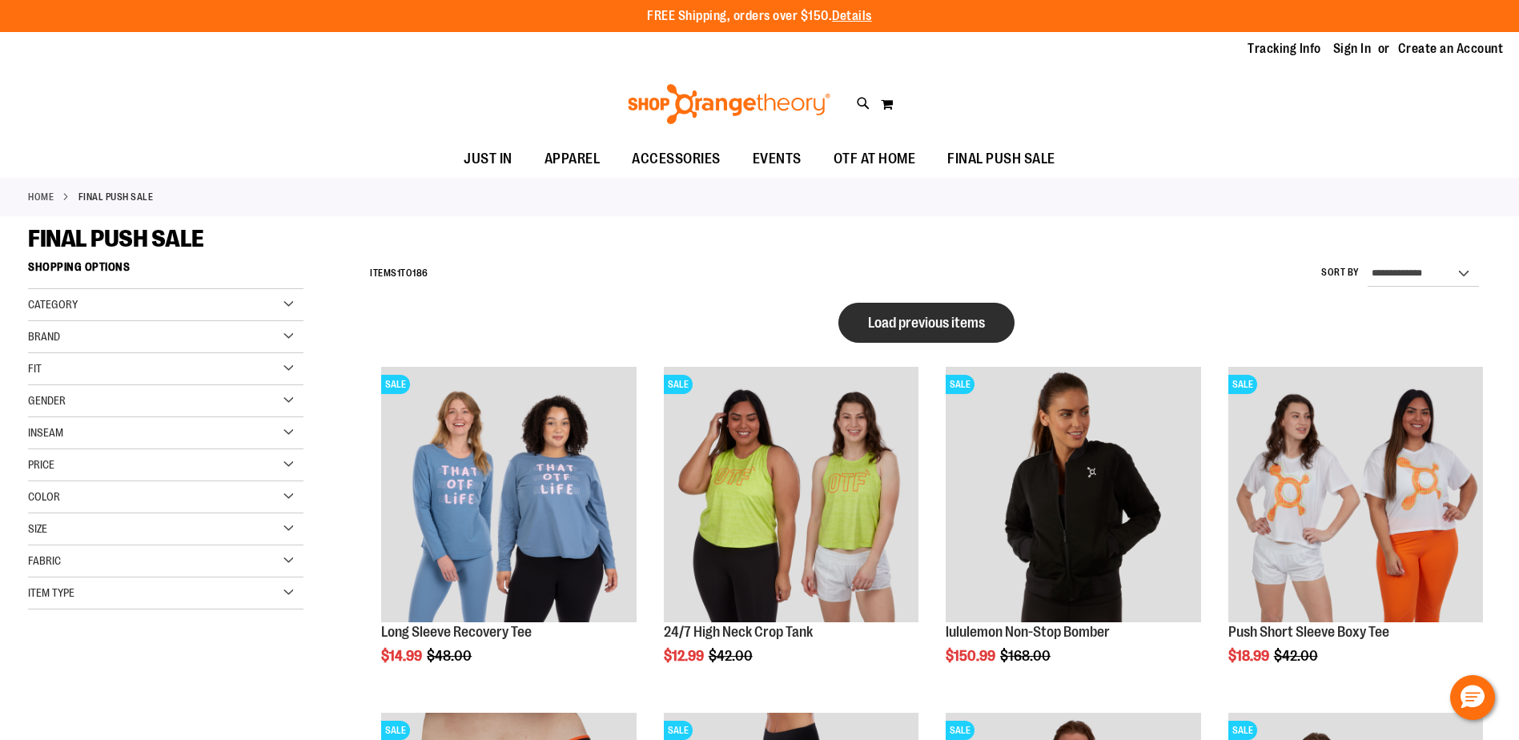
click at [915, 326] on span "Load previous items" at bounding box center [926, 323] width 117 height 16
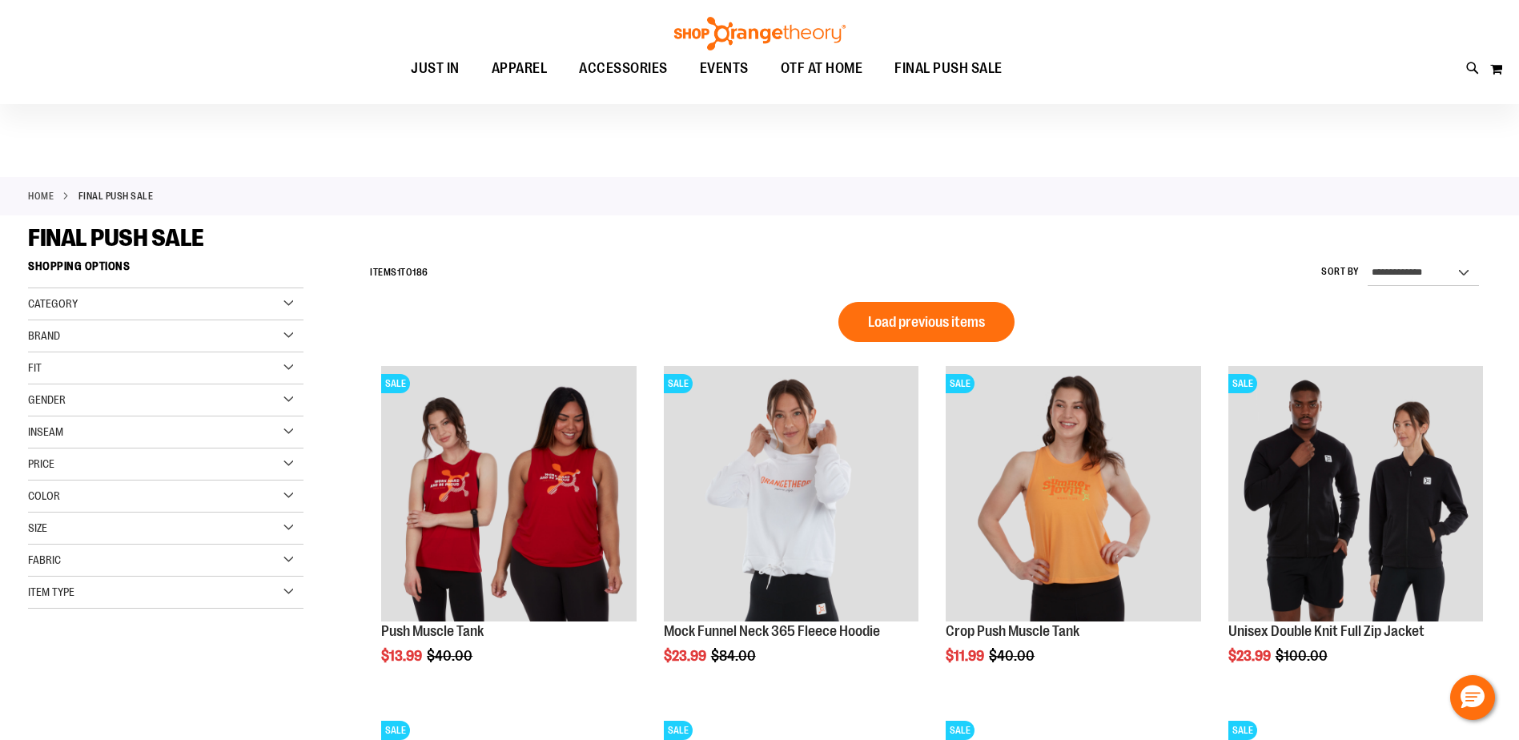
scroll to position [239, 0]
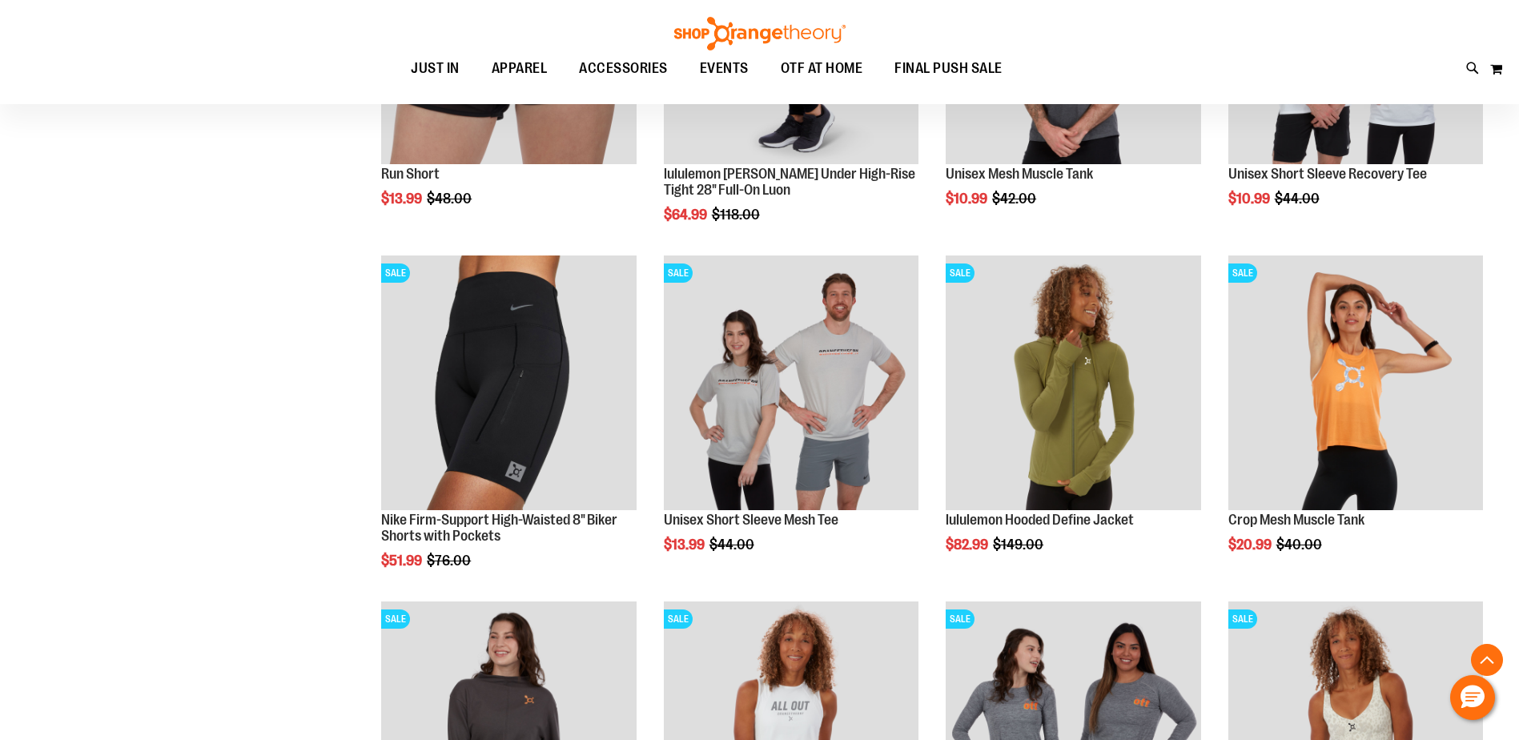
scroll to position [1921, 0]
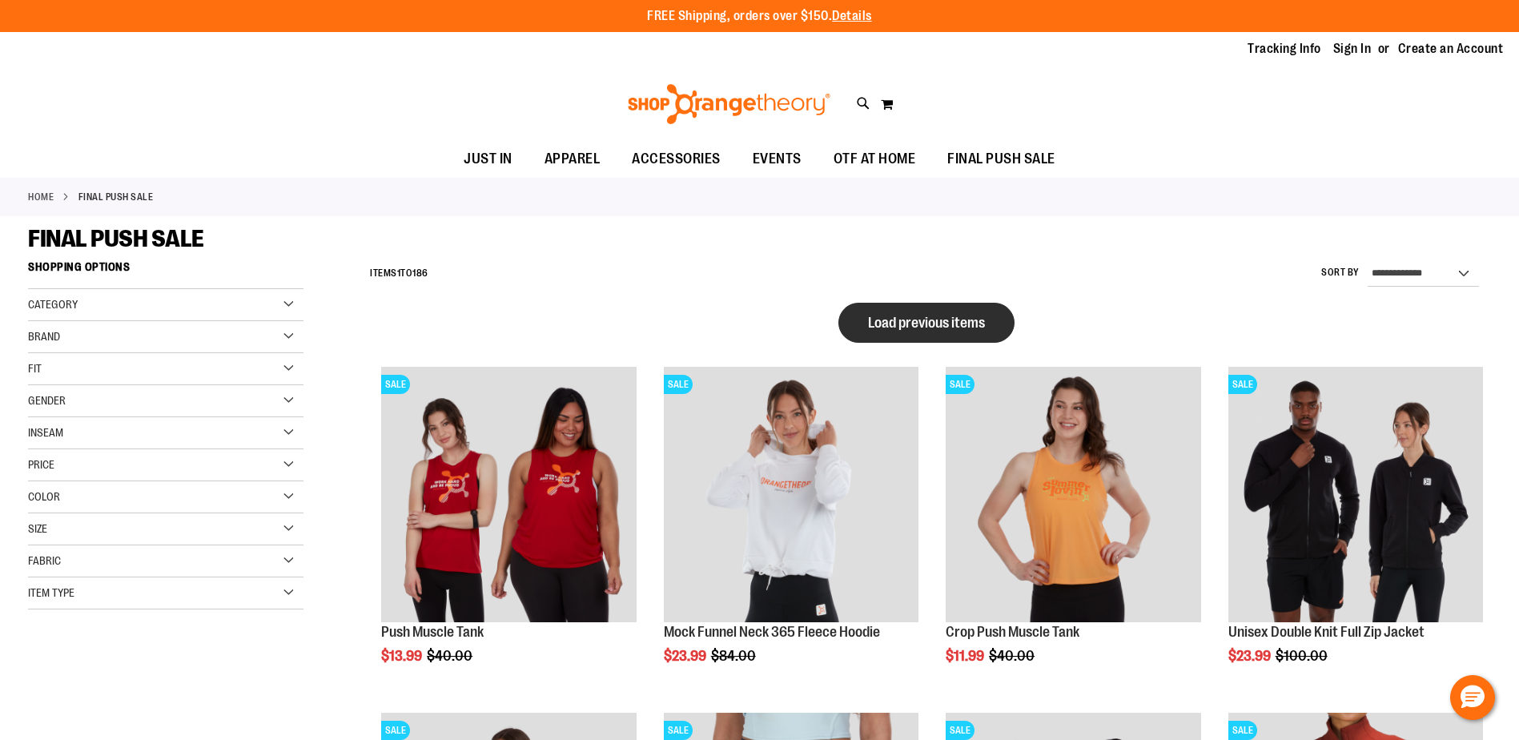
click at [929, 318] on span "Load previous items" at bounding box center [926, 323] width 117 height 16
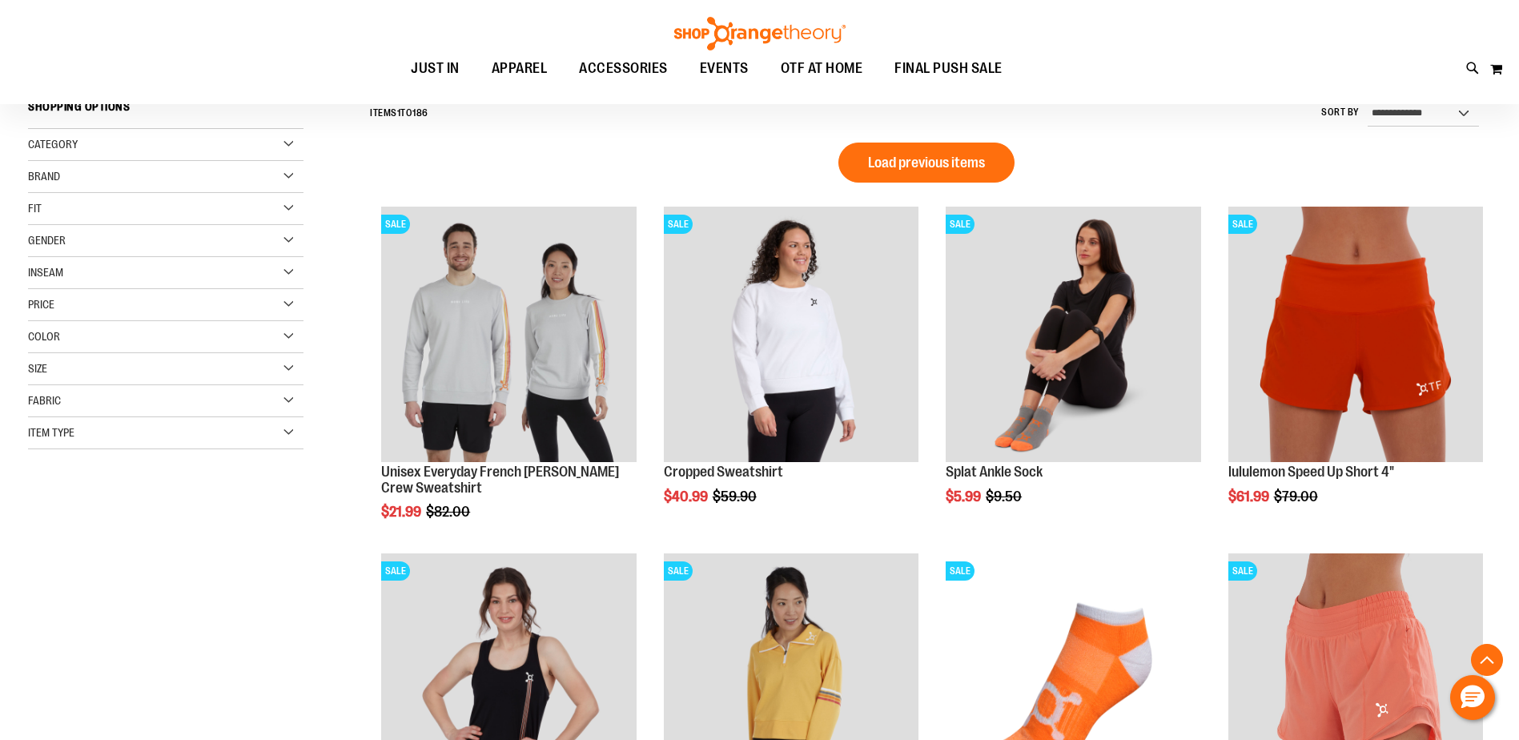
scroll to position [400, 0]
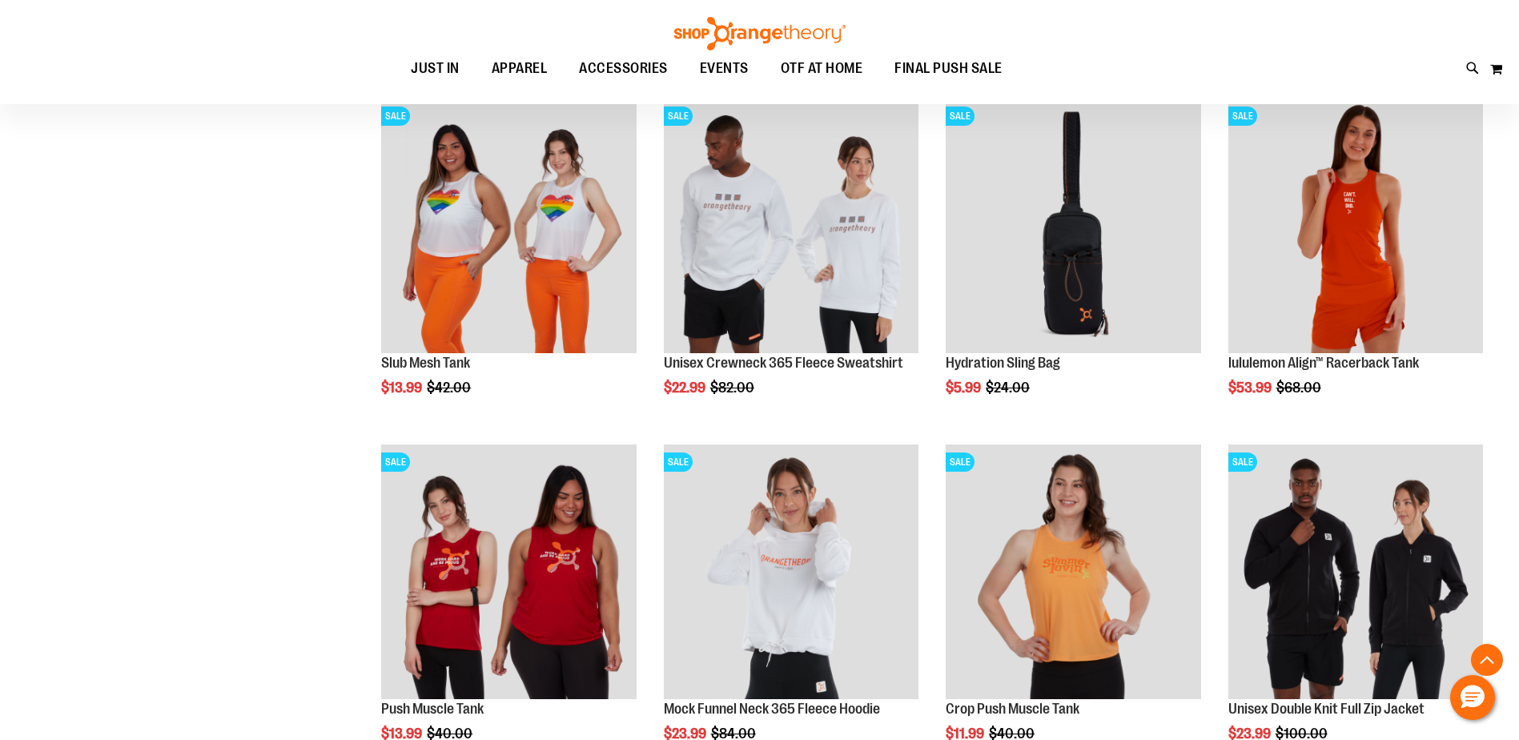
scroll to position [720, 0]
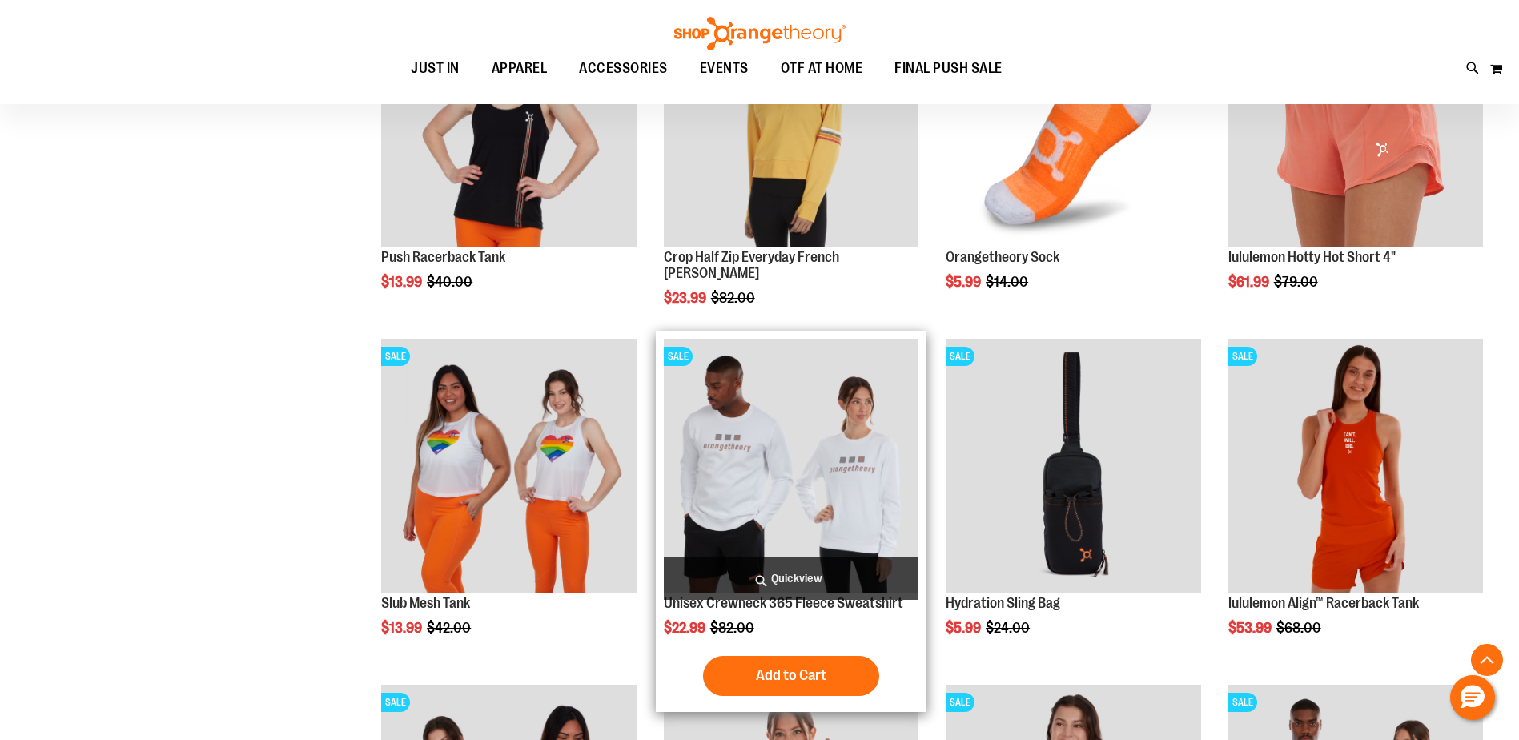
click at [748, 432] on img "product" at bounding box center [791, 466] width 255 height 255
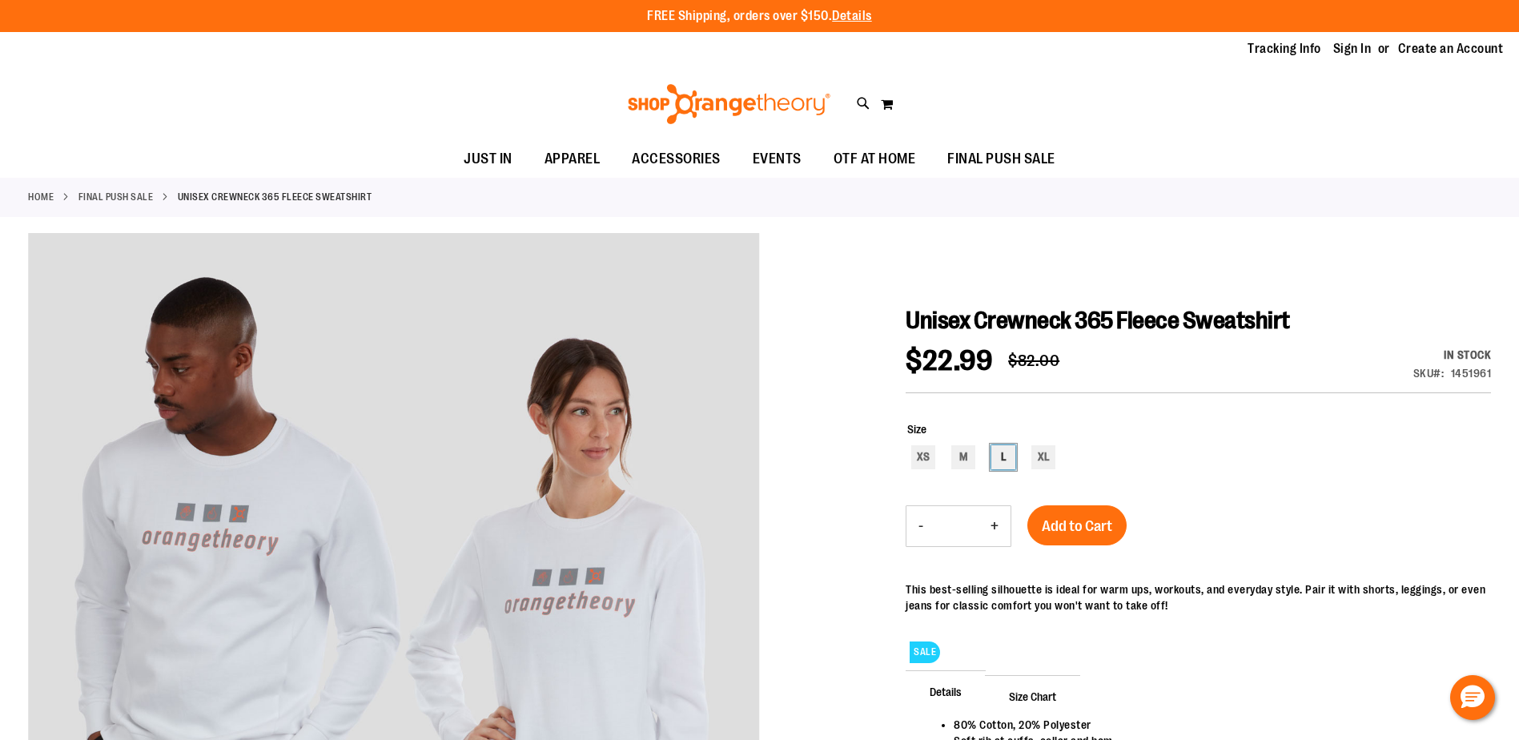
click at [1011, 462] on div "L" at bounding box center [1003, 457] width 24 height 24
type input "***"
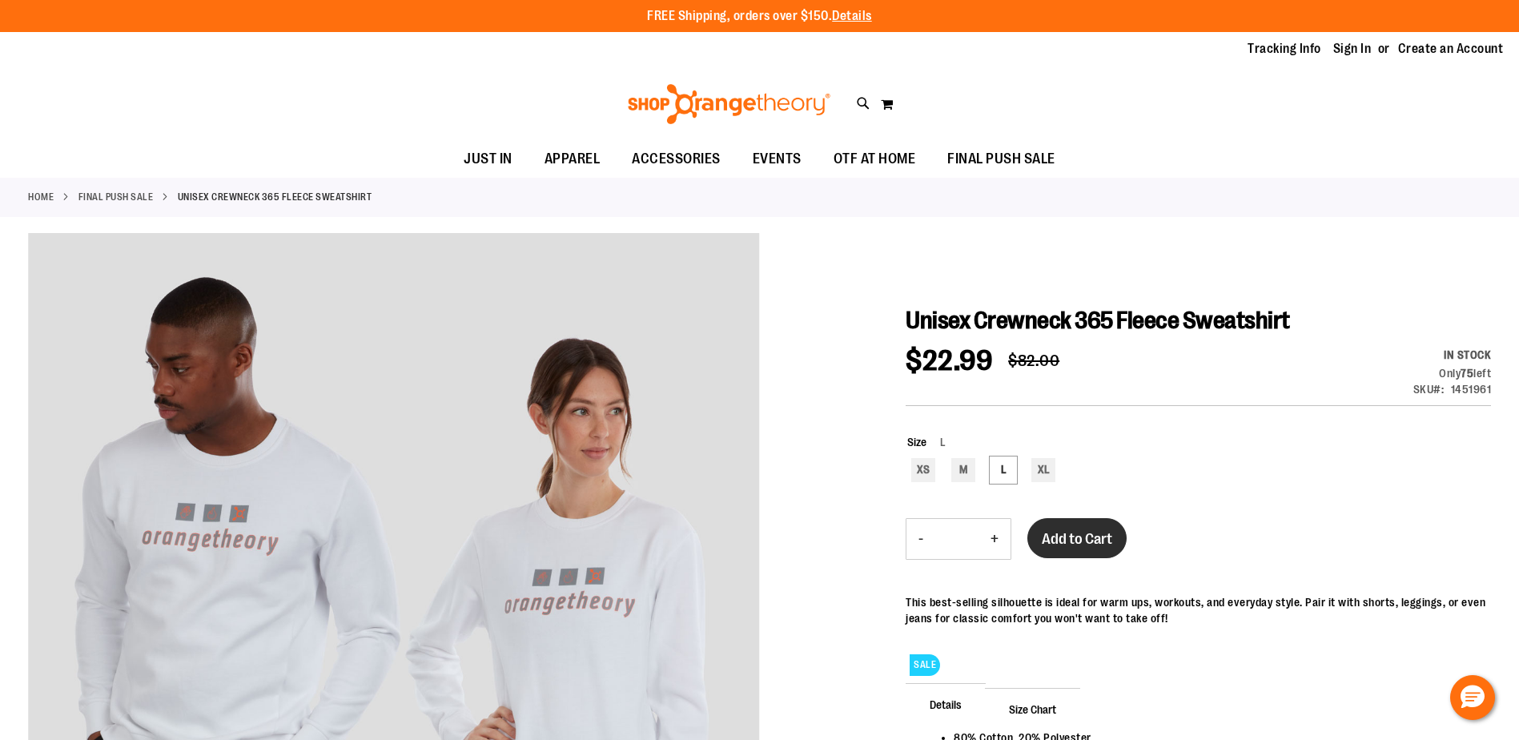
click at [1072, 547] on span "Add to Cart" at bounding box center [1077, 539] width 70 height 18
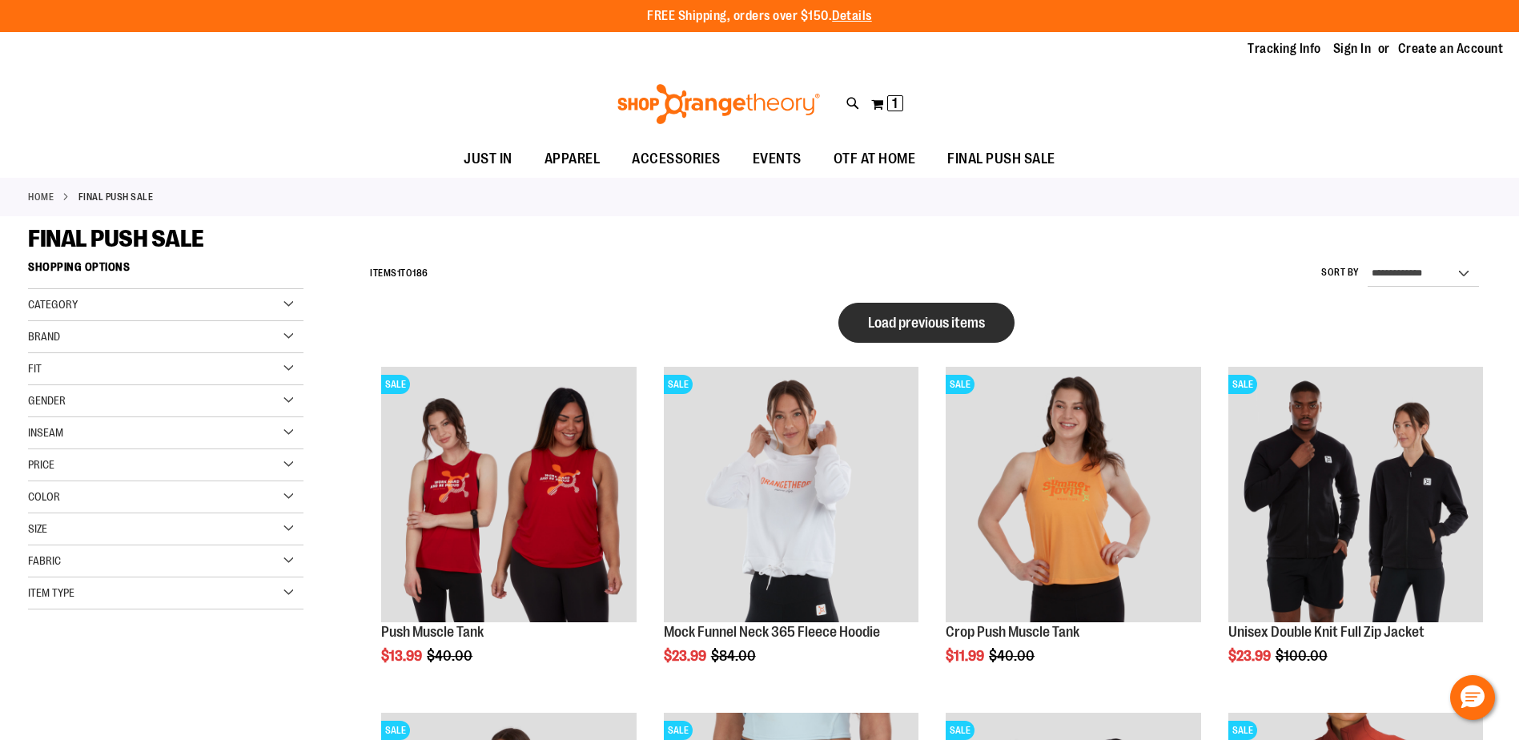
click at [944, 320] on span "Load previous items" at bounding box center [926, 323] width 117 height 16
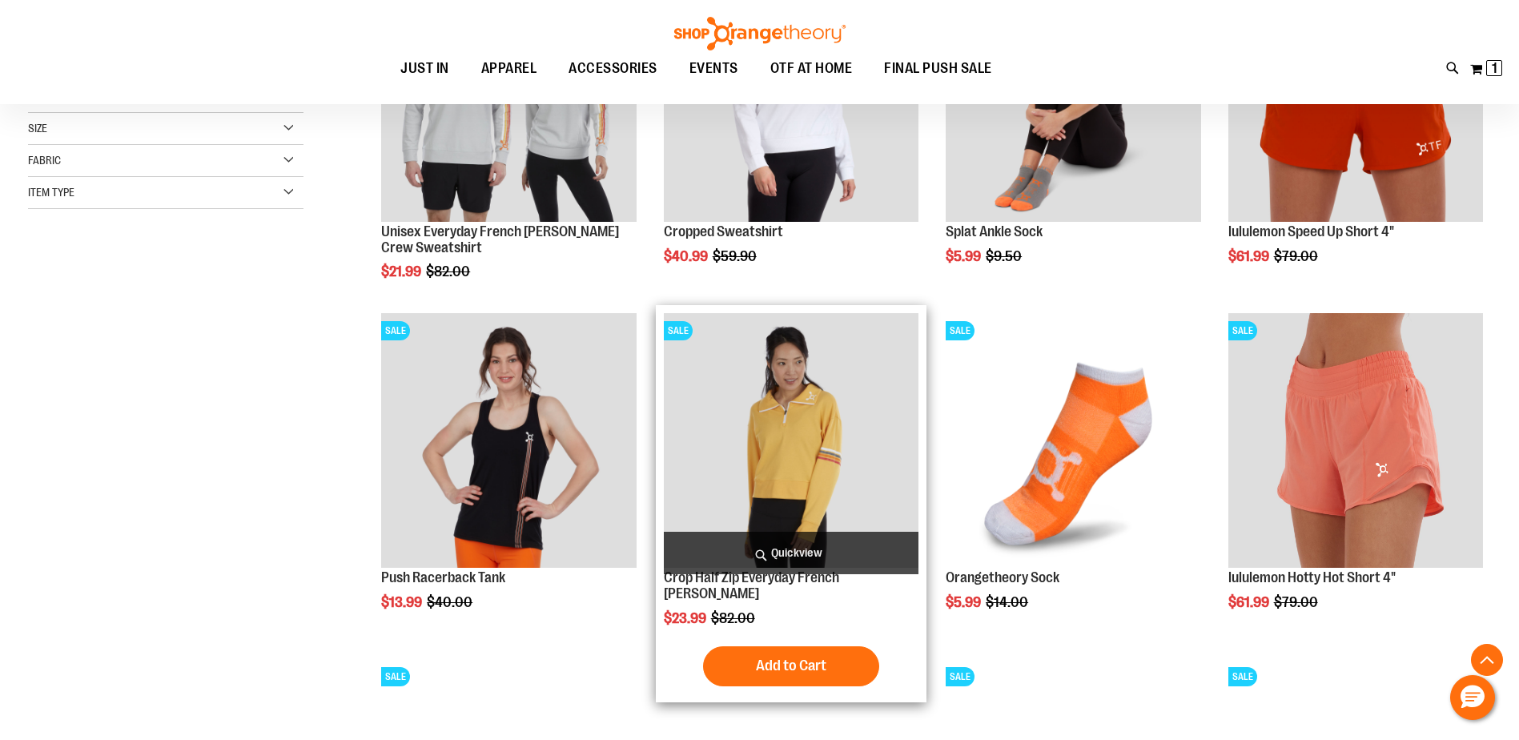
scroll to position [640, 0]
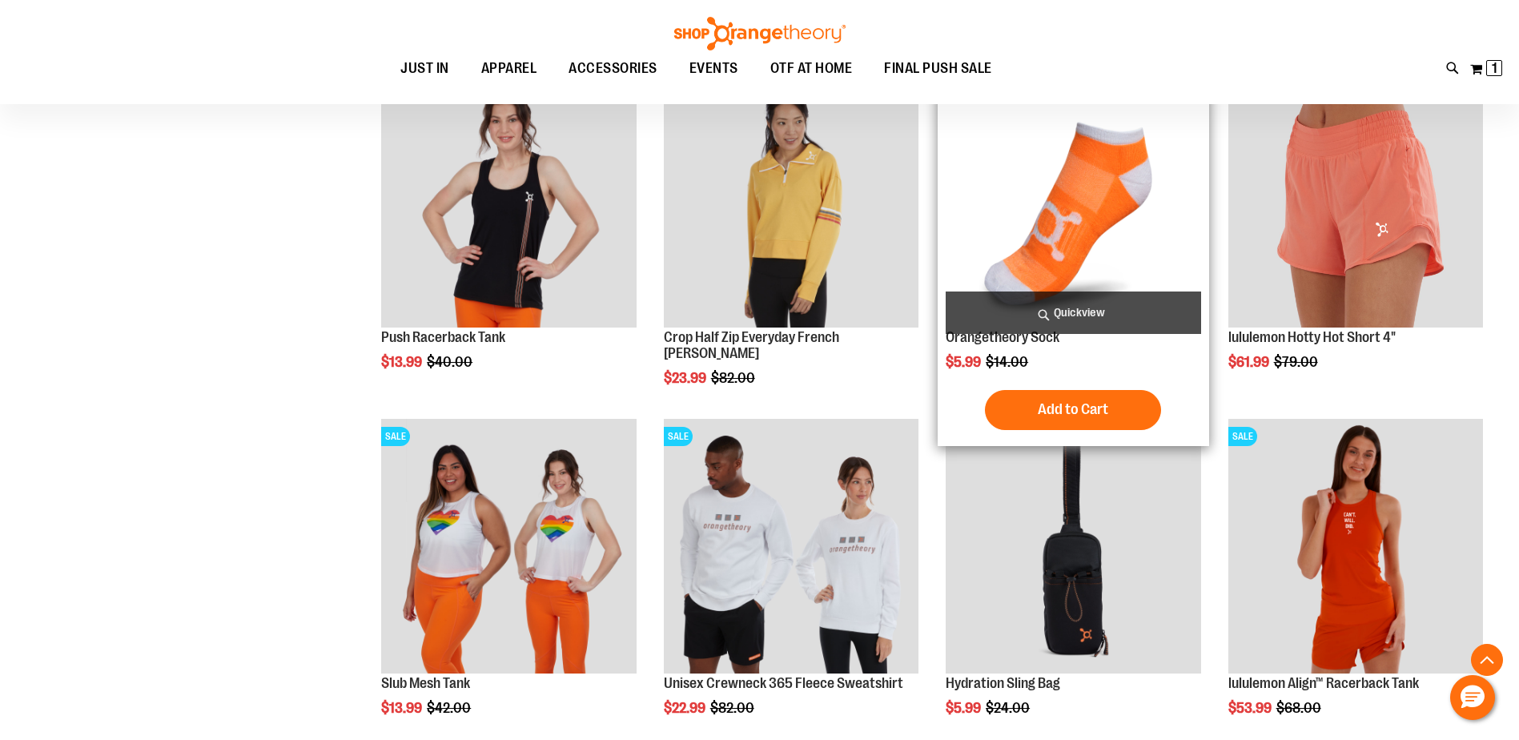
scroll to position [480, 0]
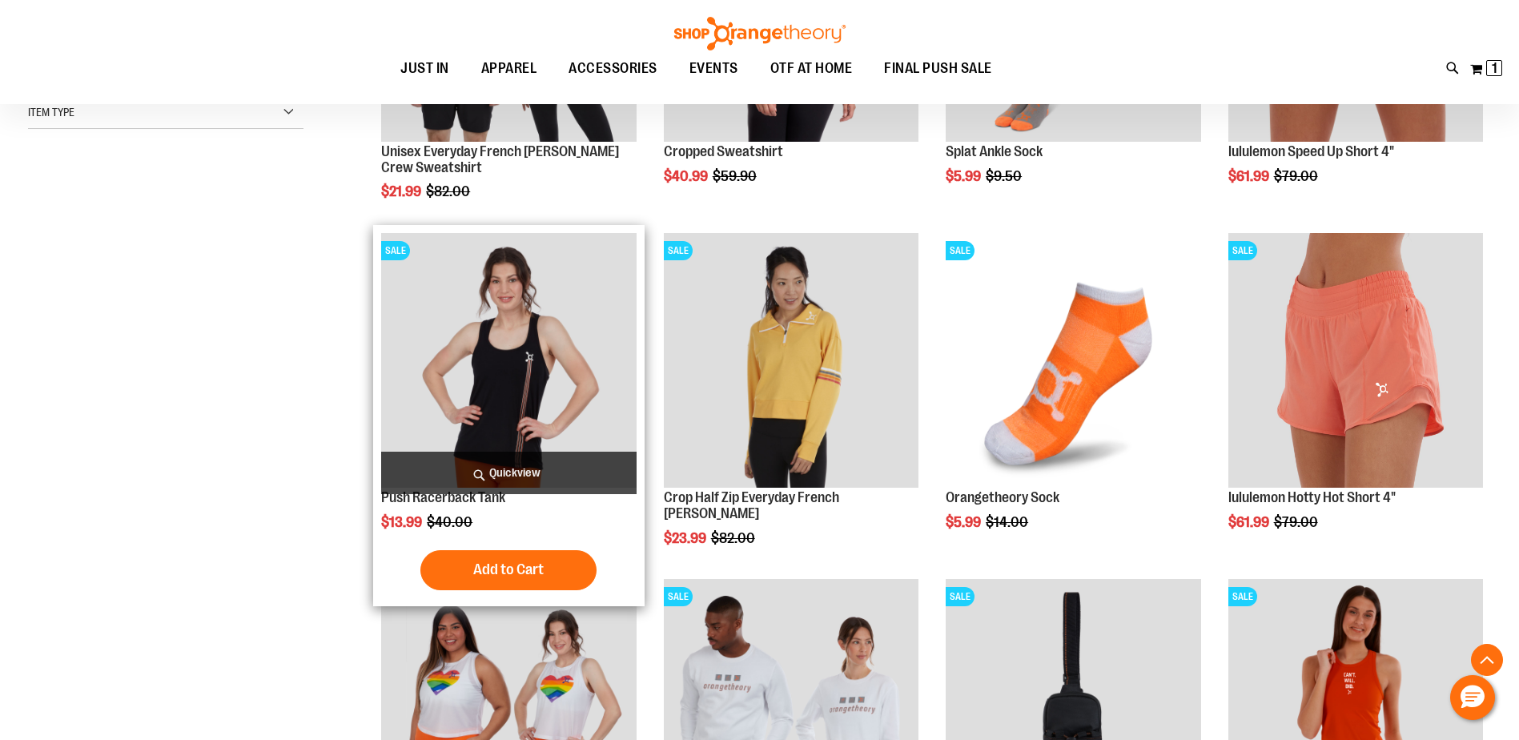
click at [521, 366] on img "product" at bounding box center [508, 360] width 255 height 255
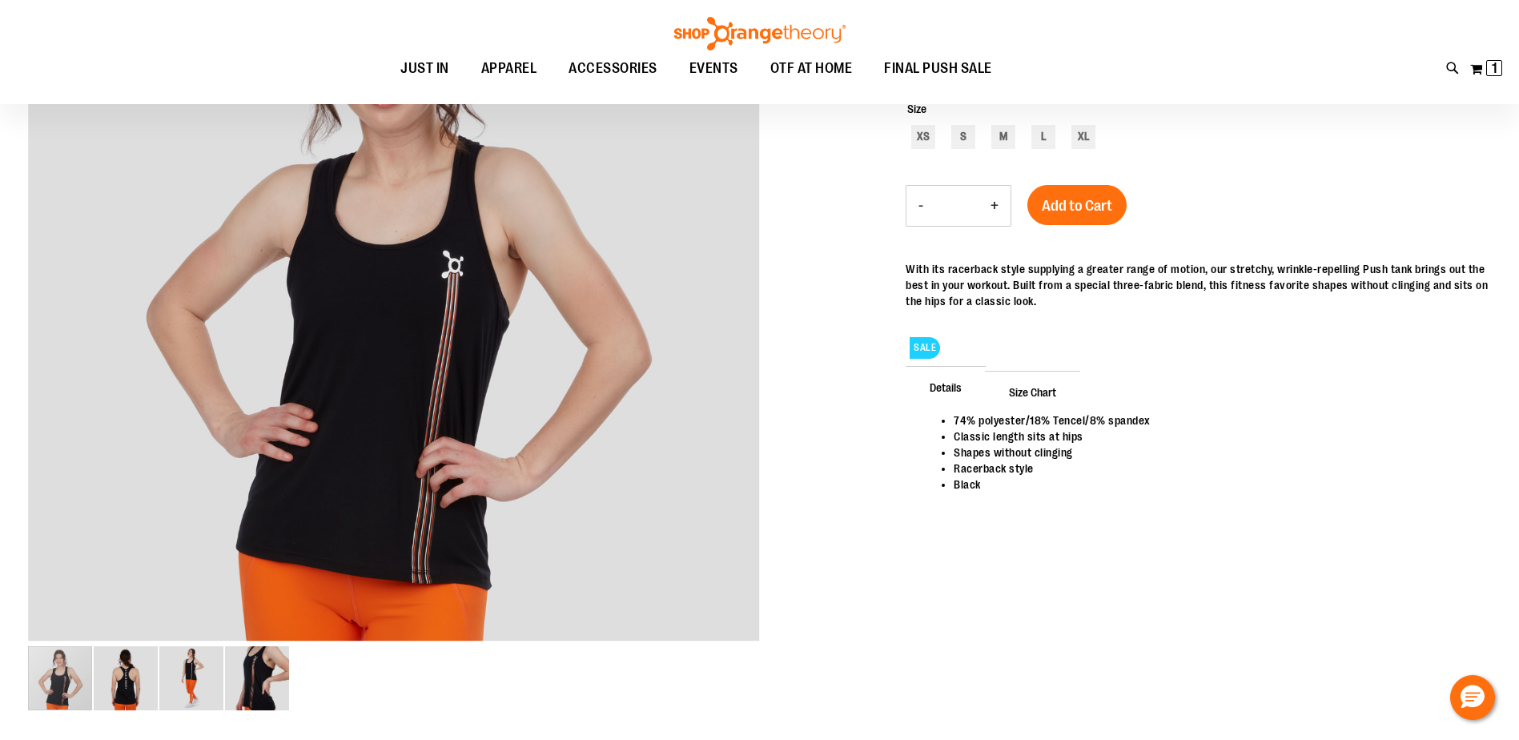
scroll to position [79, 0]
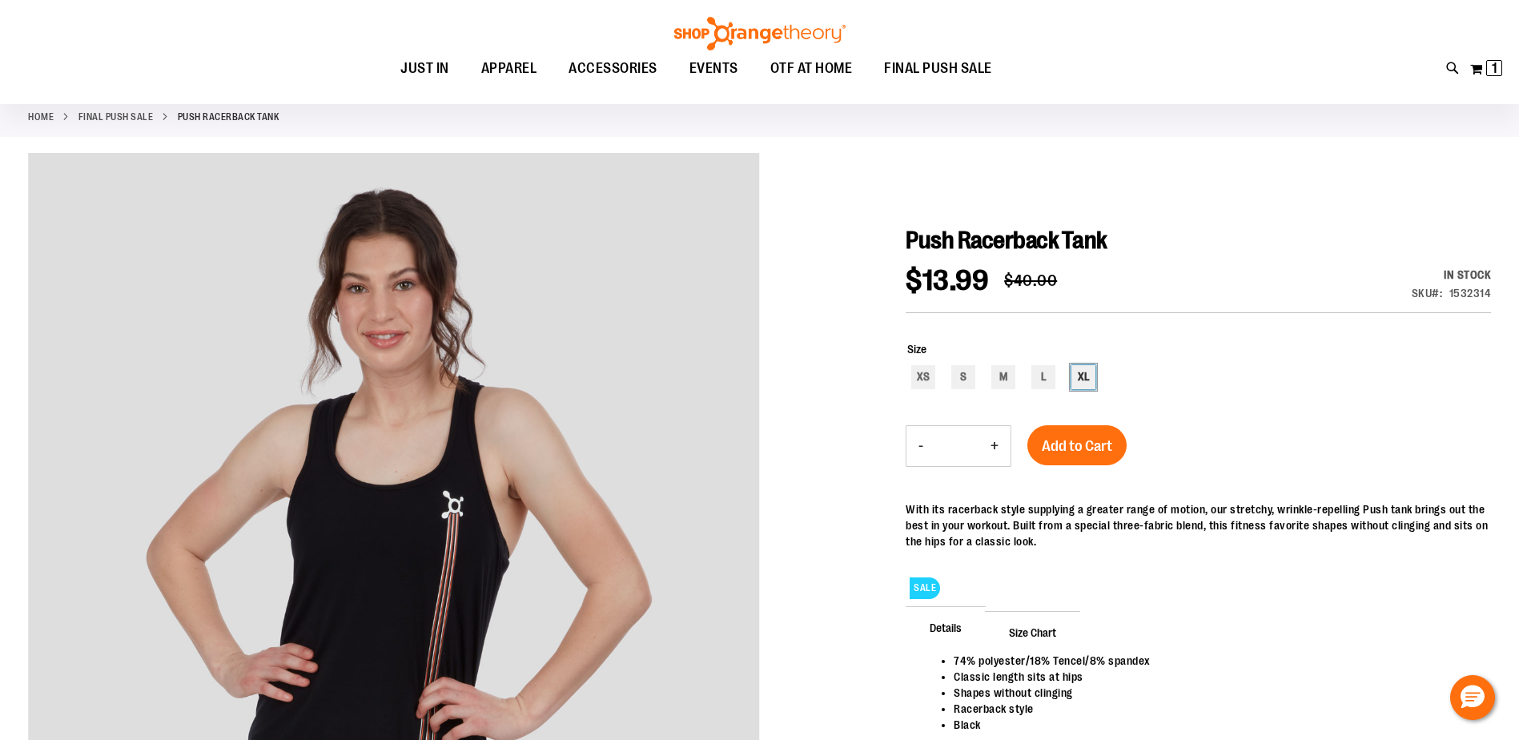
click at [1078, 374] on div "XL" at bounding box center [1084, 377] width 24 height 24
type input "***"
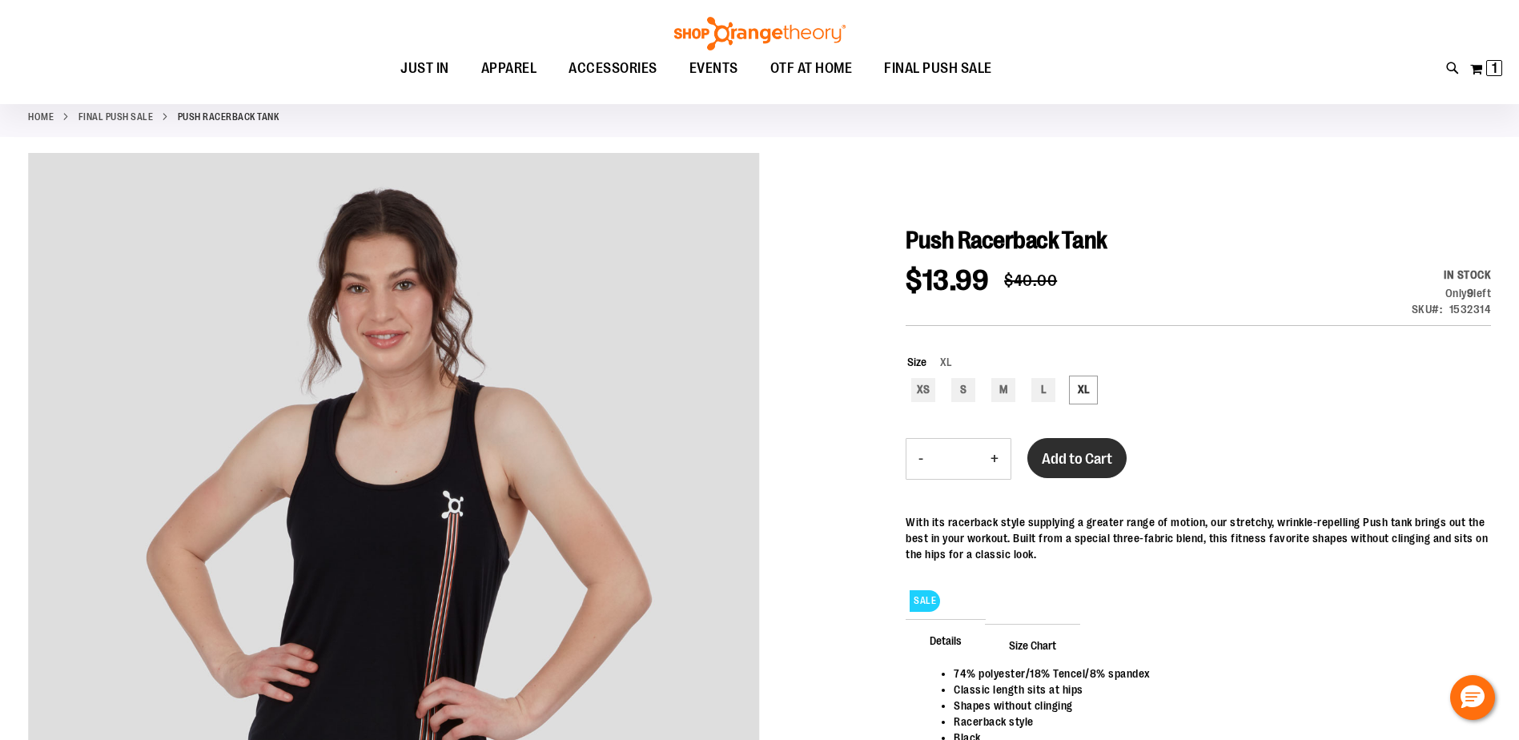
click at [1065, 456] on span "Add to Cart" at bounding box center [1077, 459] width 70 height 18
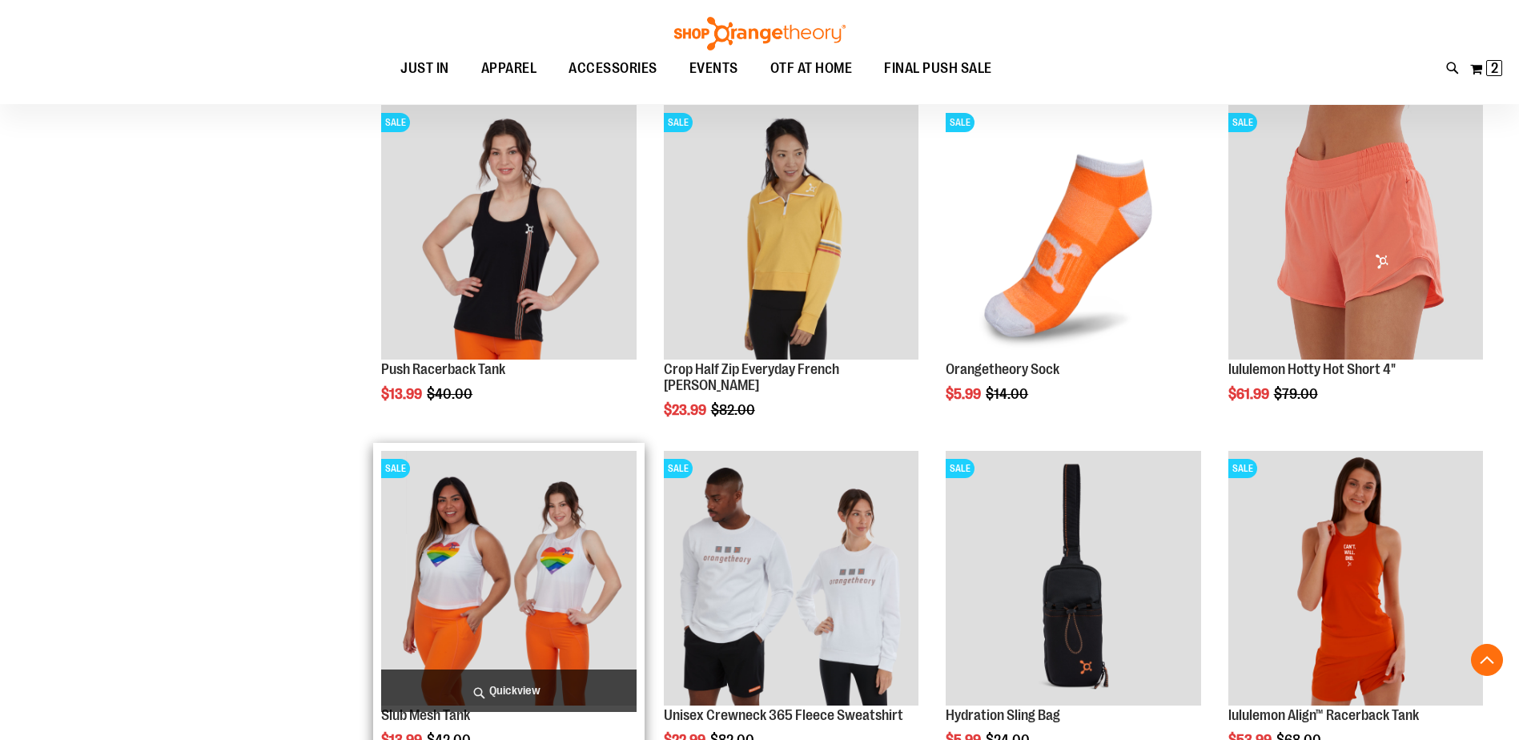
scroll to position [807, 0]
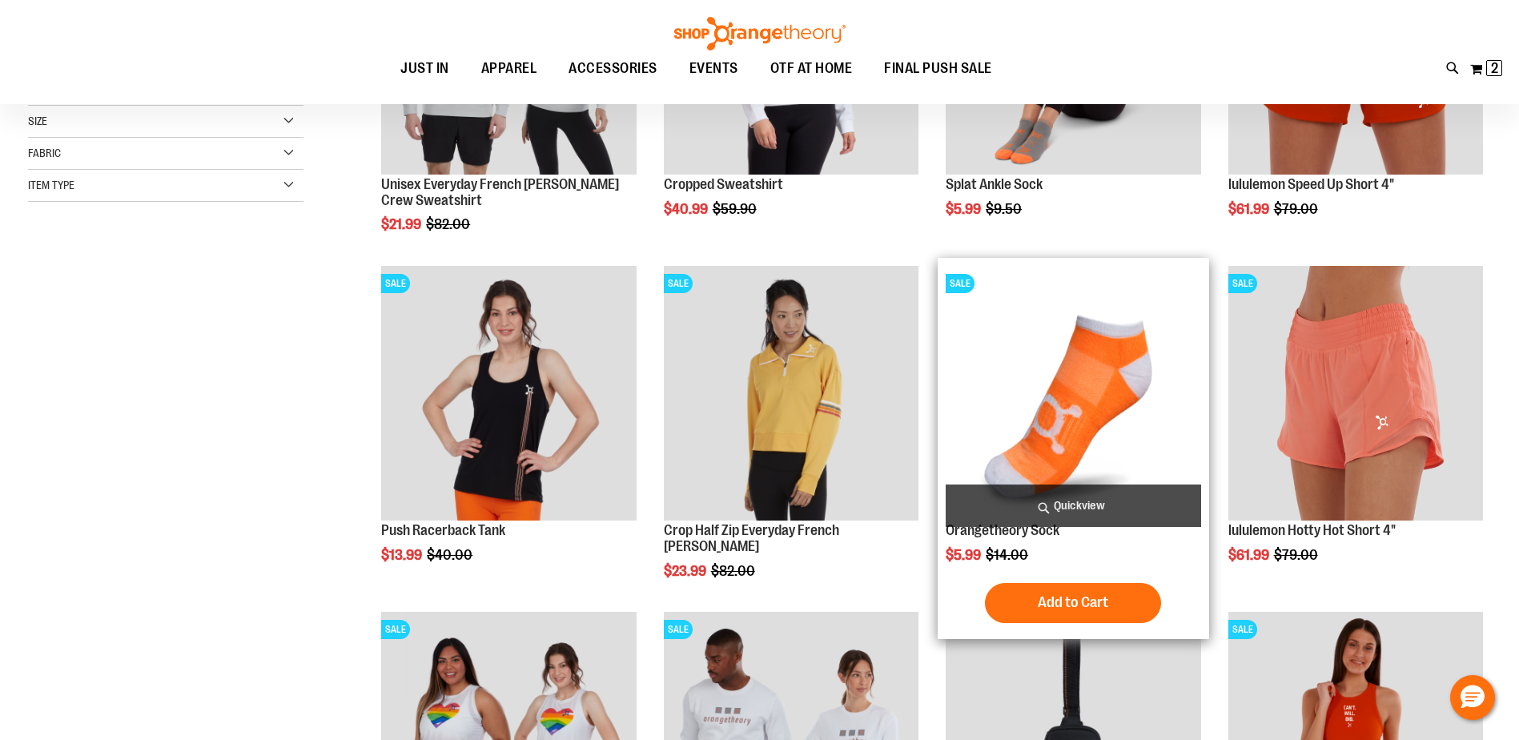
scroll to position [6, 0]
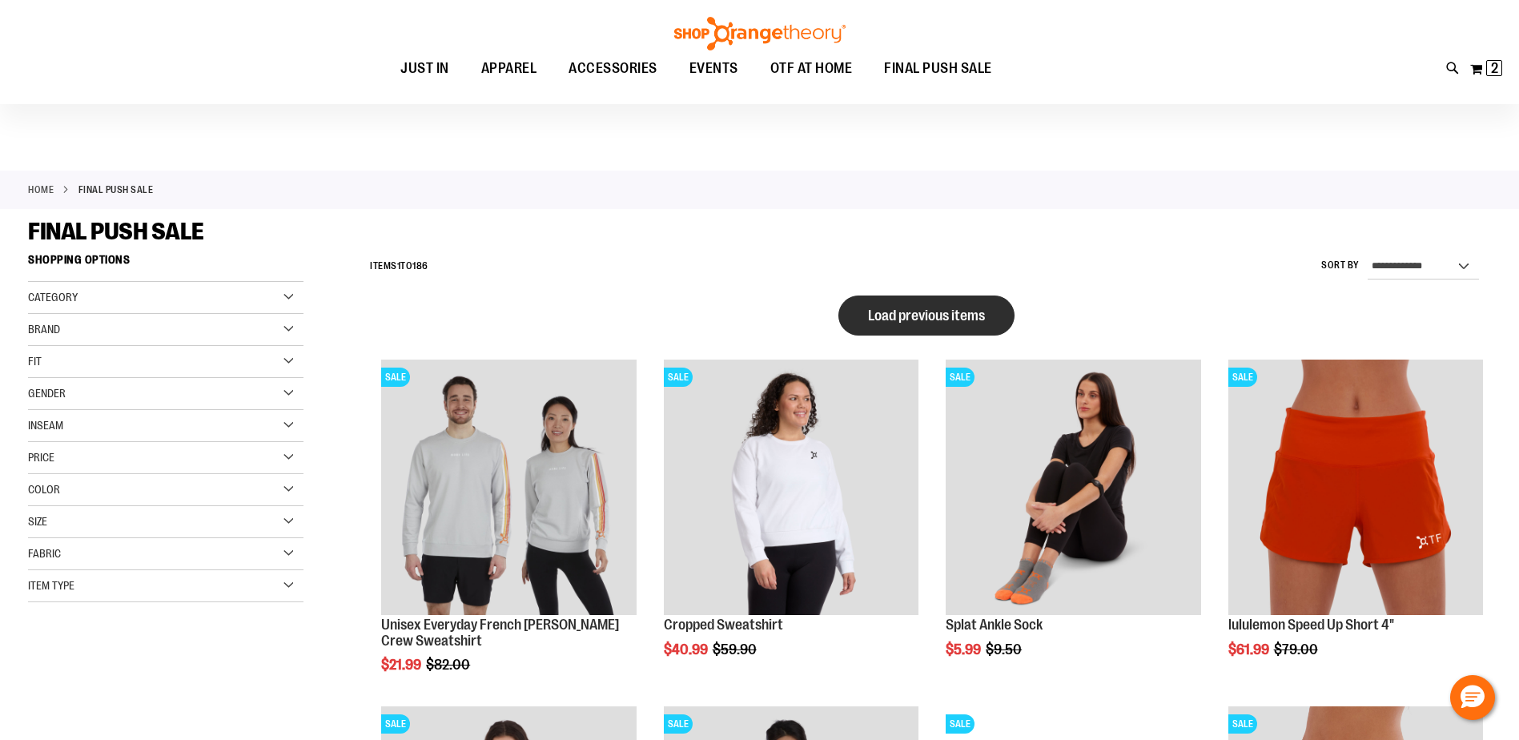
click at [978, 313] on span "Load previous items" at bounding box center [926, 316] width 117 height 16
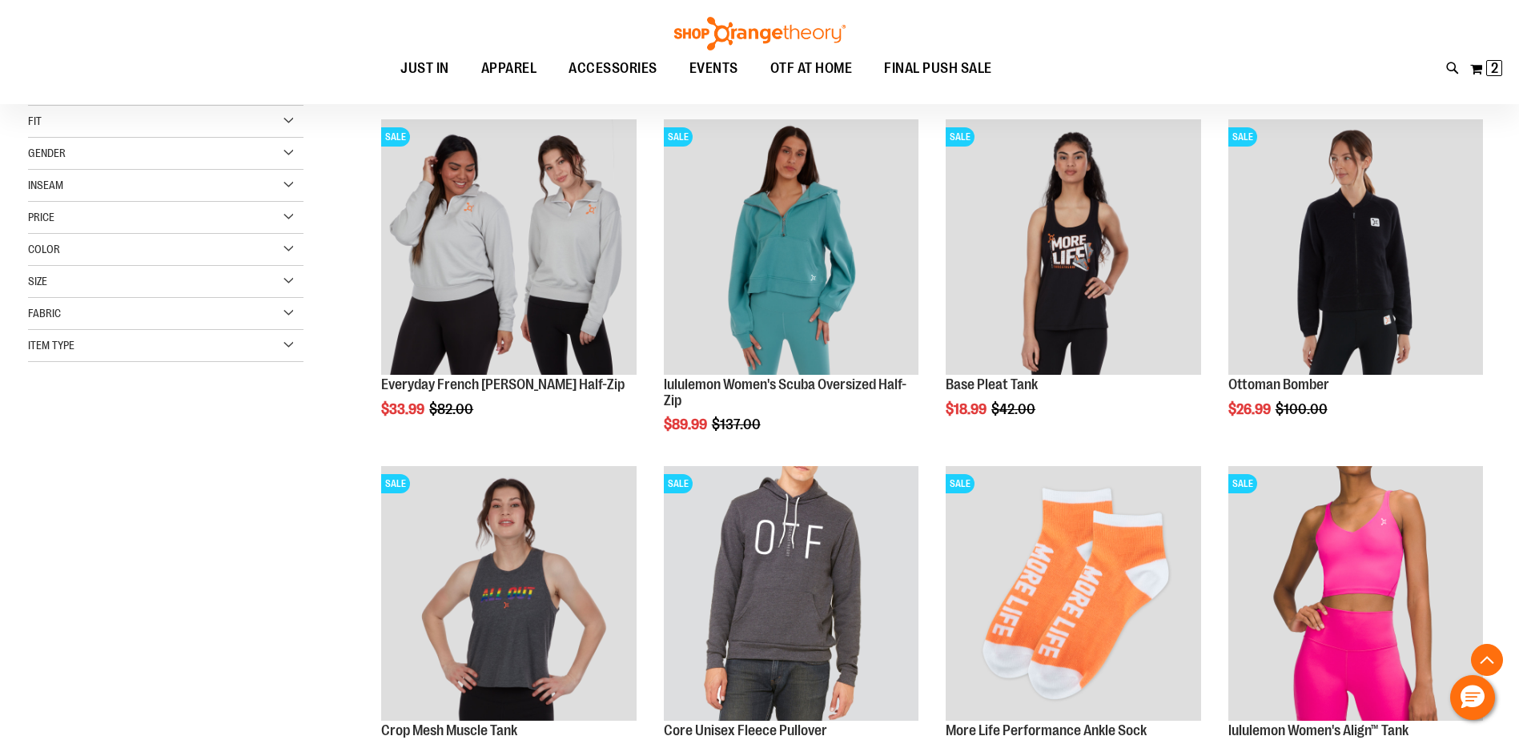
scroll to position [407, 0]
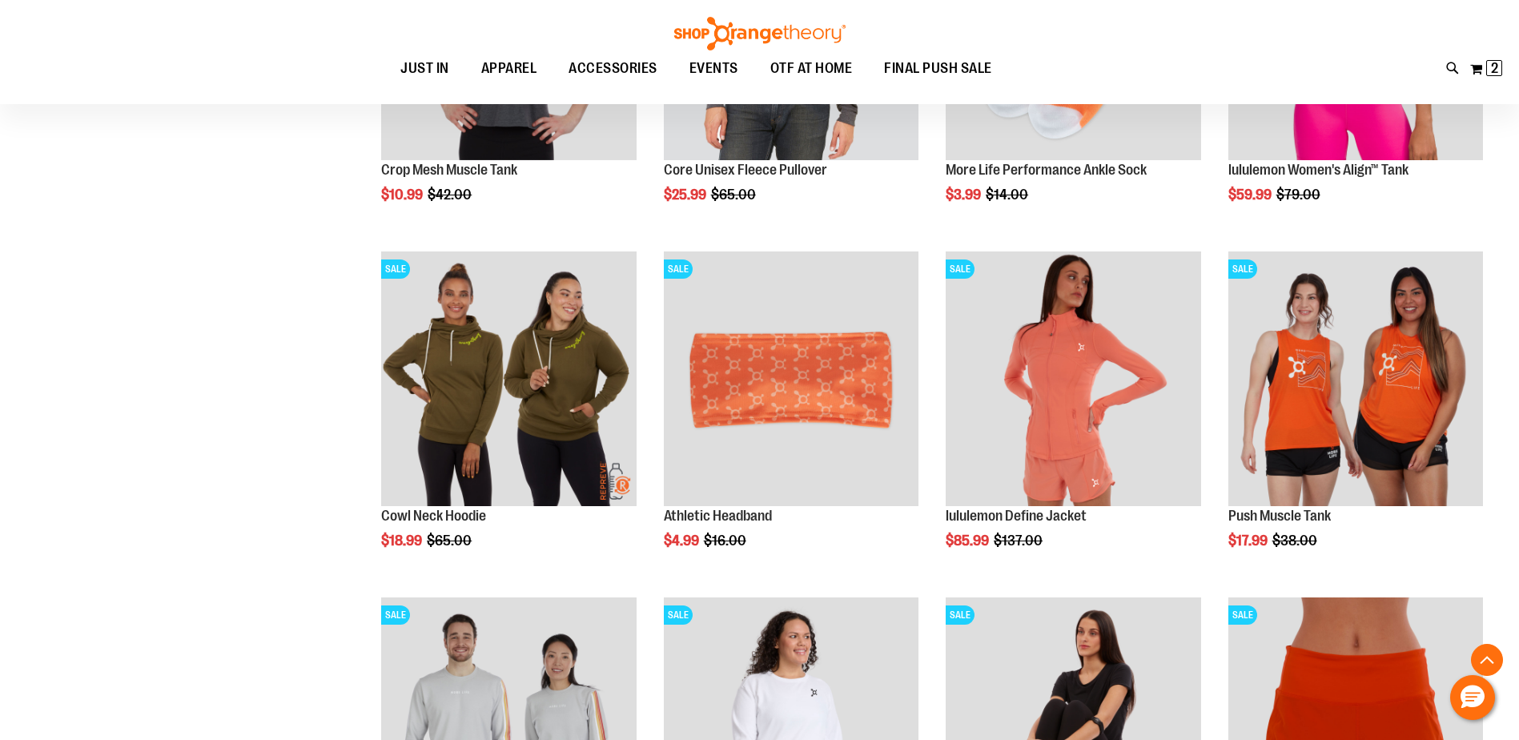
scroll to position [647, 0]
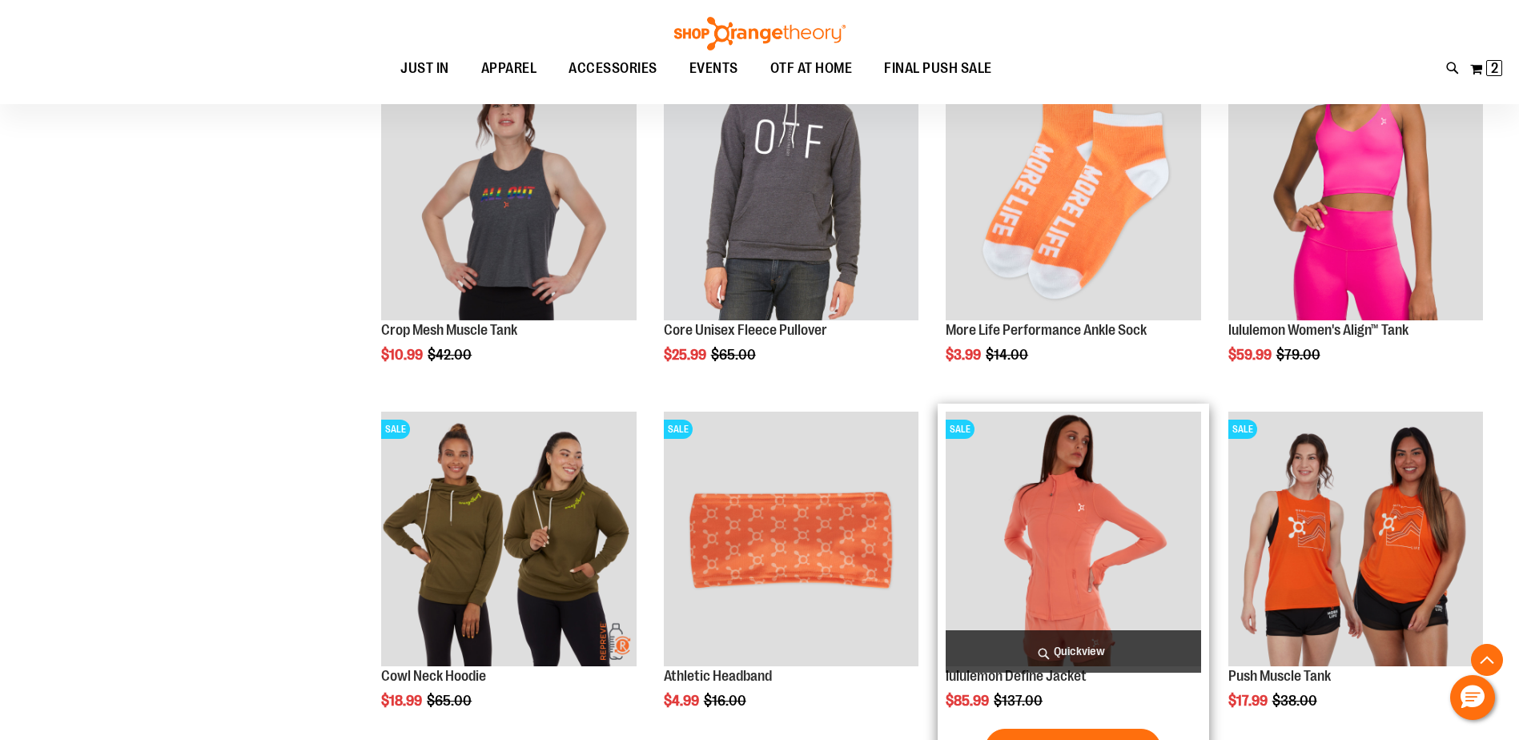
click at [1049, 528] on img "product" at bounding box center [1073, 539] width 255 height 255
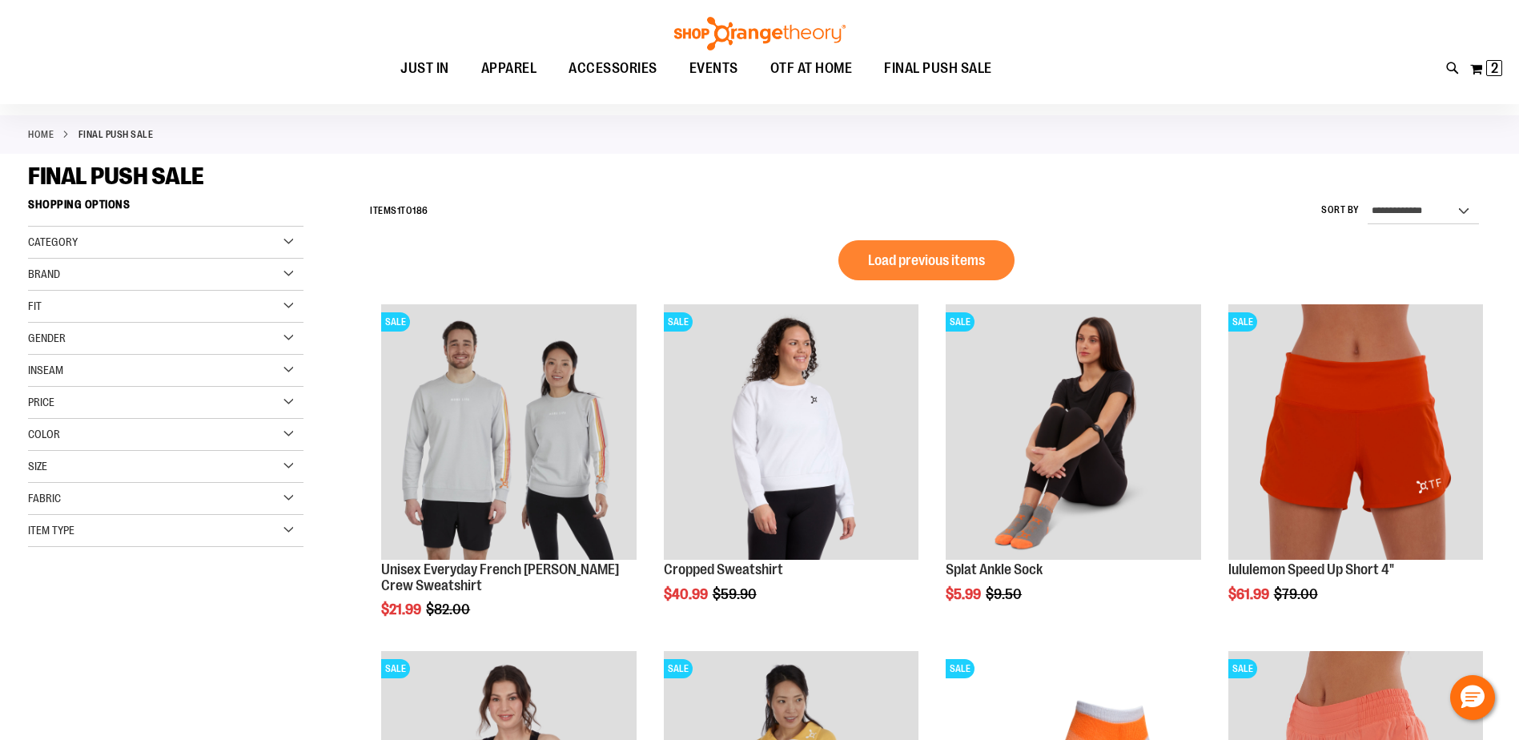
scroll to position [62, 0]
click at [884, 255] on span "Load previous items" at bounding box center [926, 260] width 117 height 16
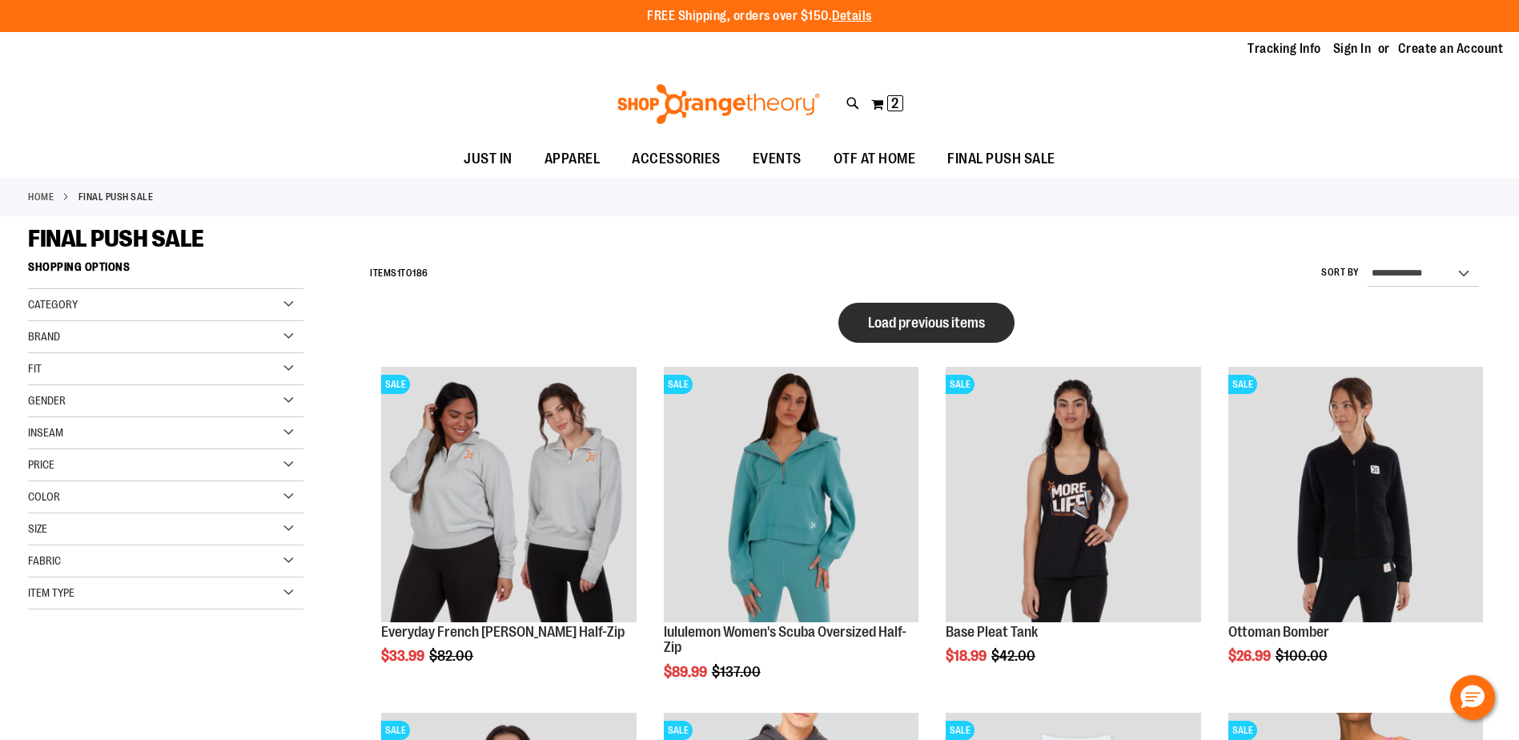
click at [950, 332] on button "Load previous items" at bounding box center [926, 323] width 176 height 40
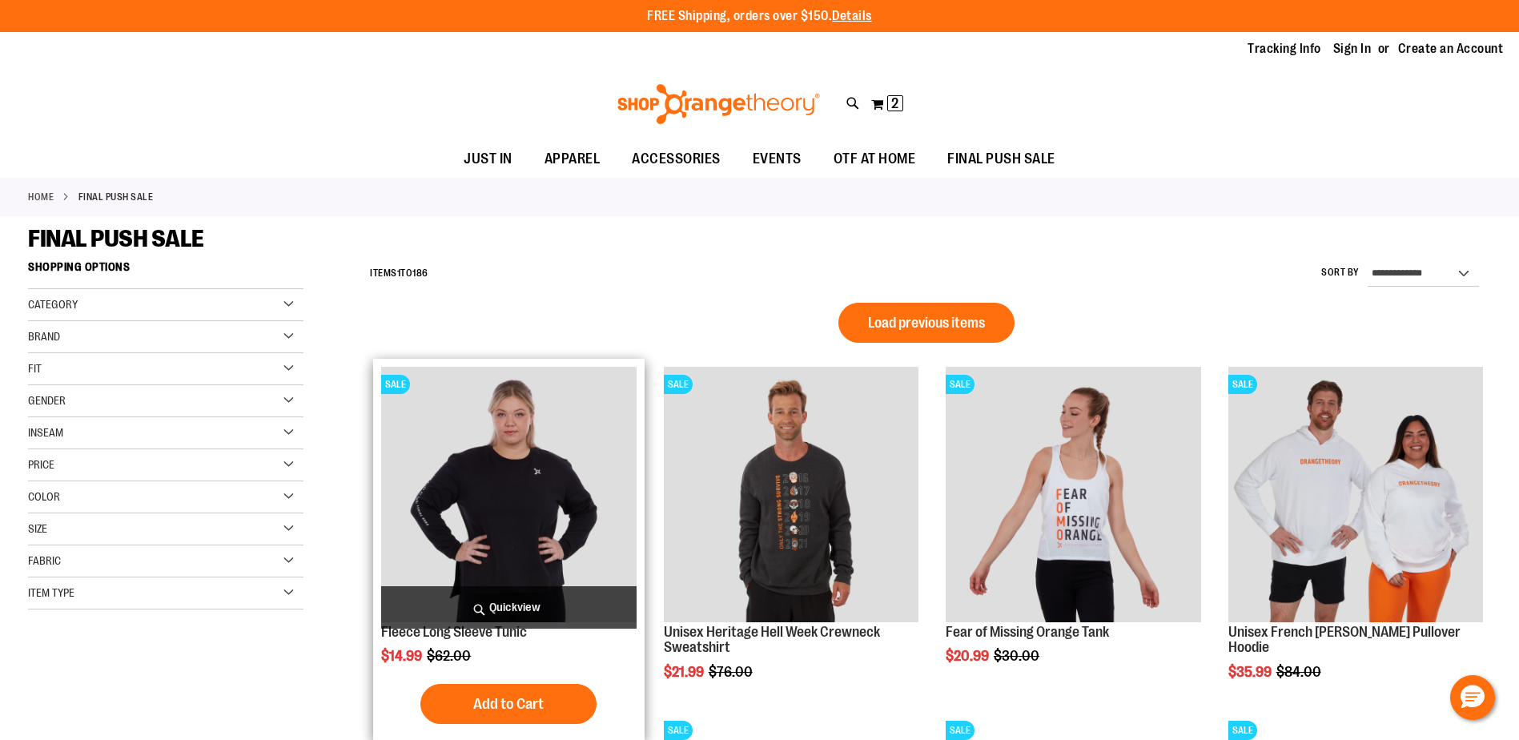
click at [491, 506] on img "product" at bounding box center [508, 494] width 255 height 255
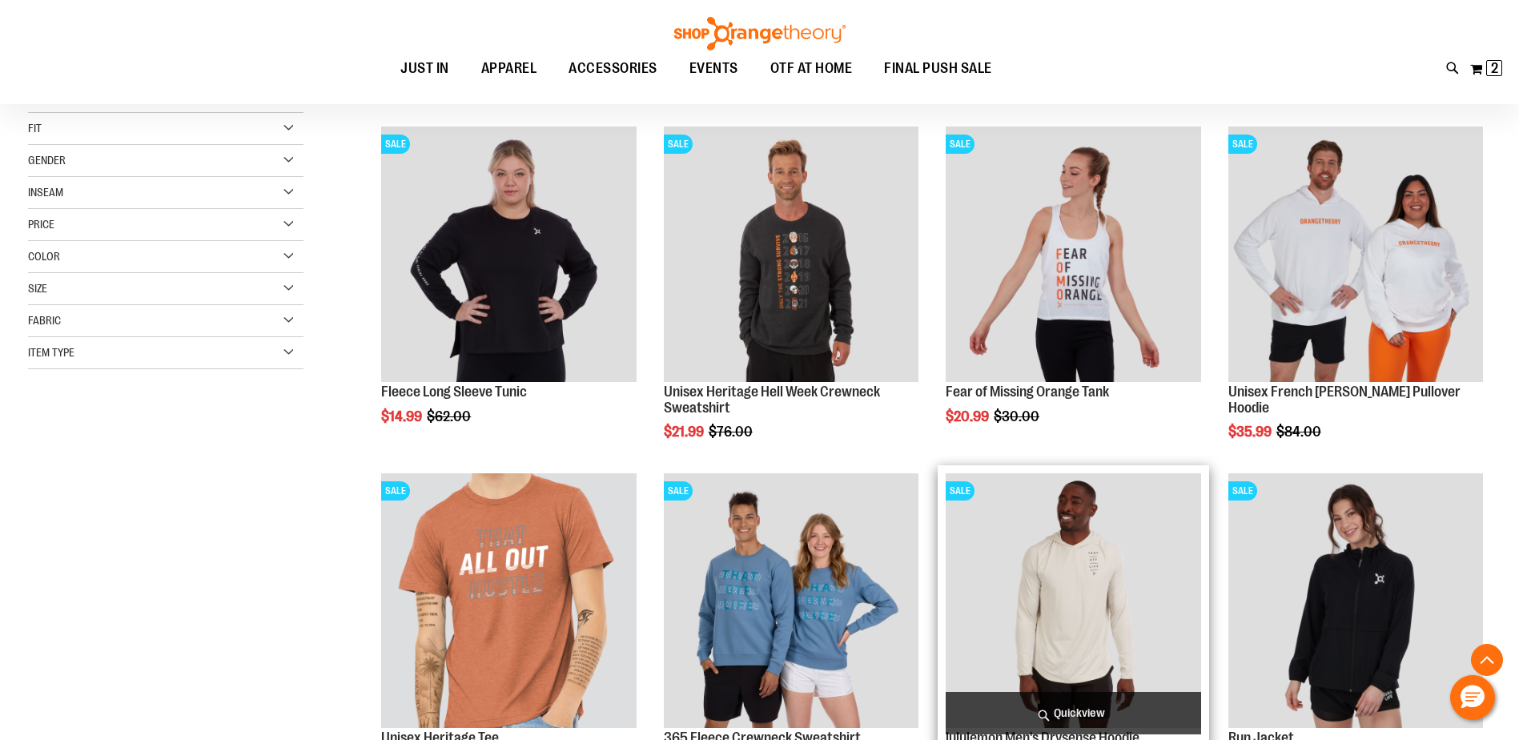
scroll to position [480, 0]
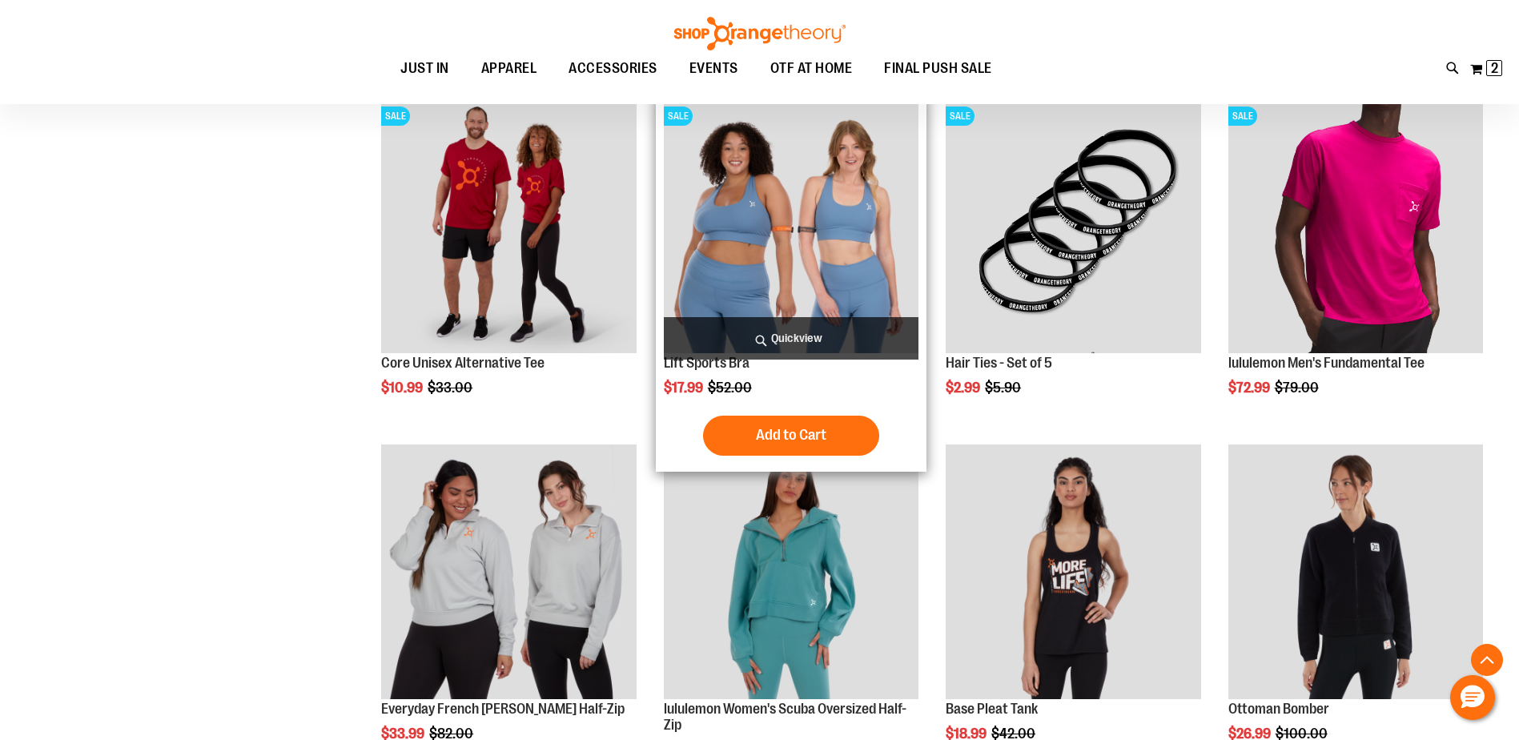
scroll to position [1120, 0]
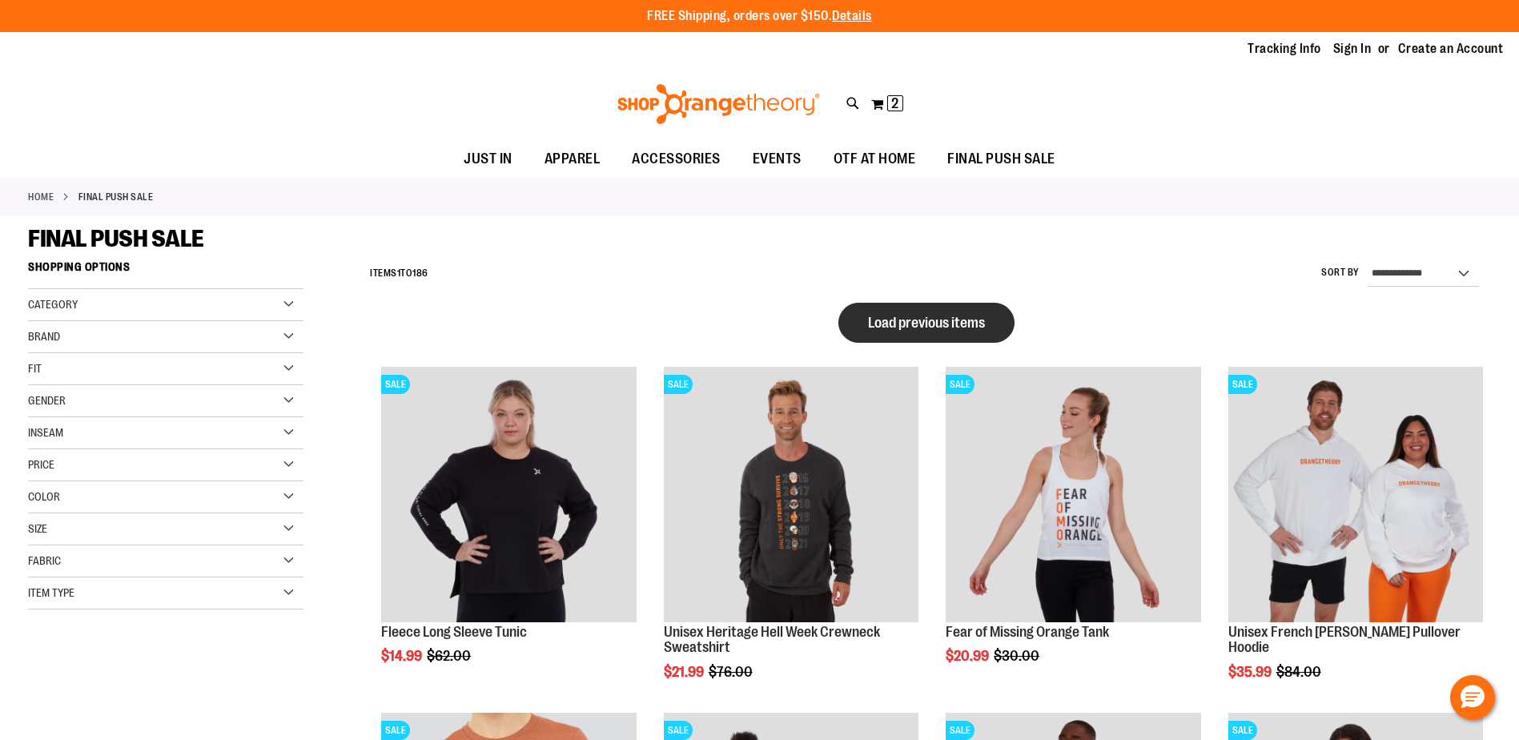
click at [929, 324] on span "Load previous items" at bounding box center [926, 323] width 117 height 16
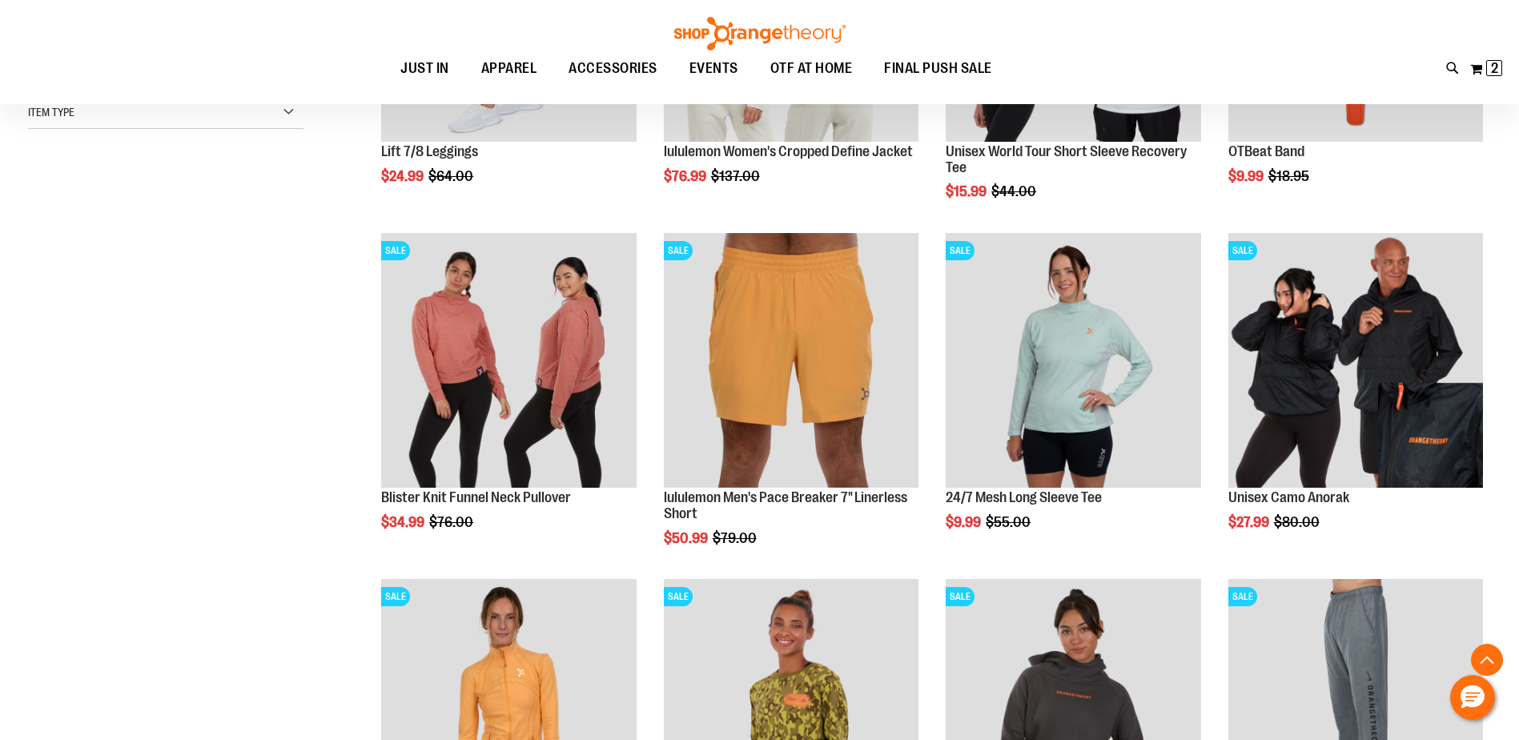
scroll to position [640, 0]
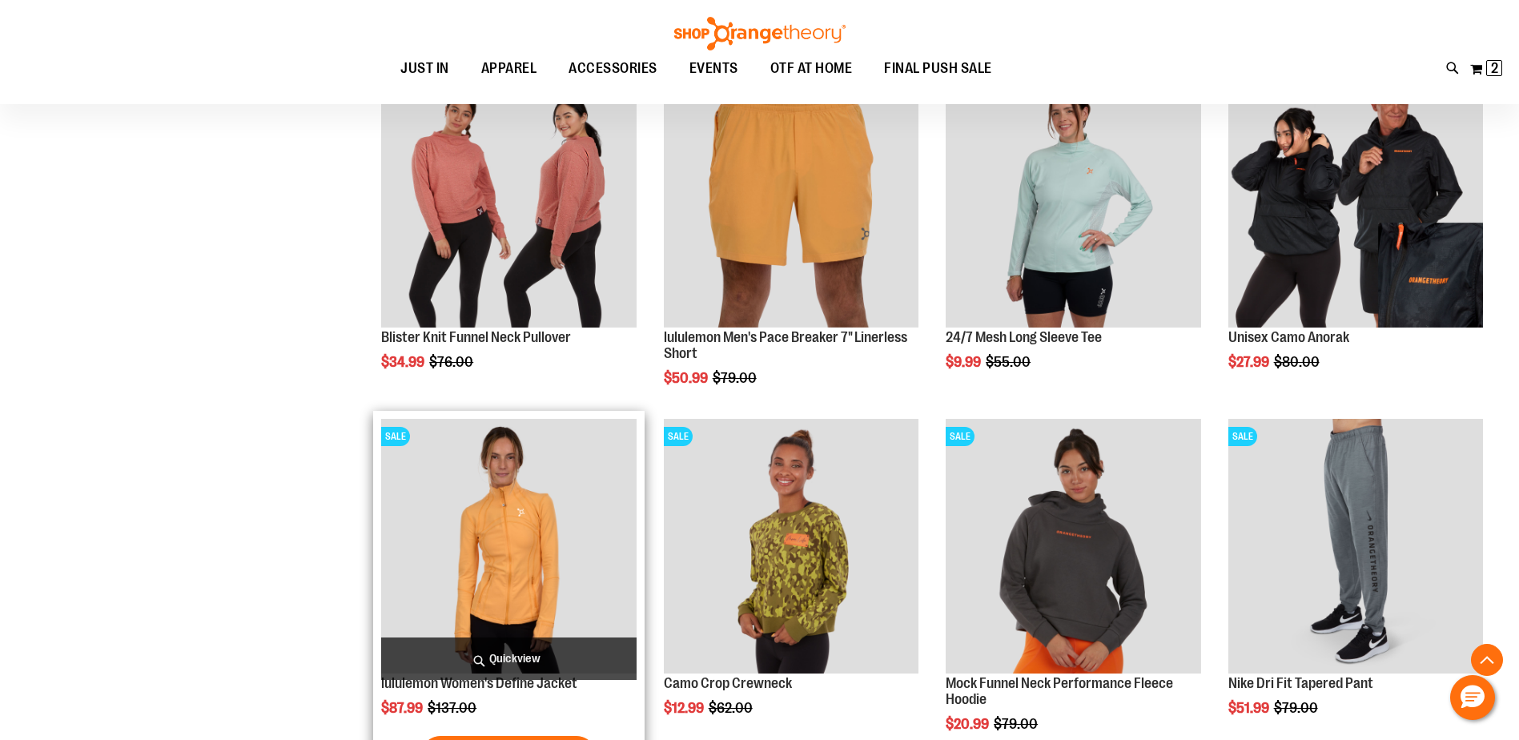
click at [504, 588] on img "product" at bounding box center [508, 546] width 255 height 255
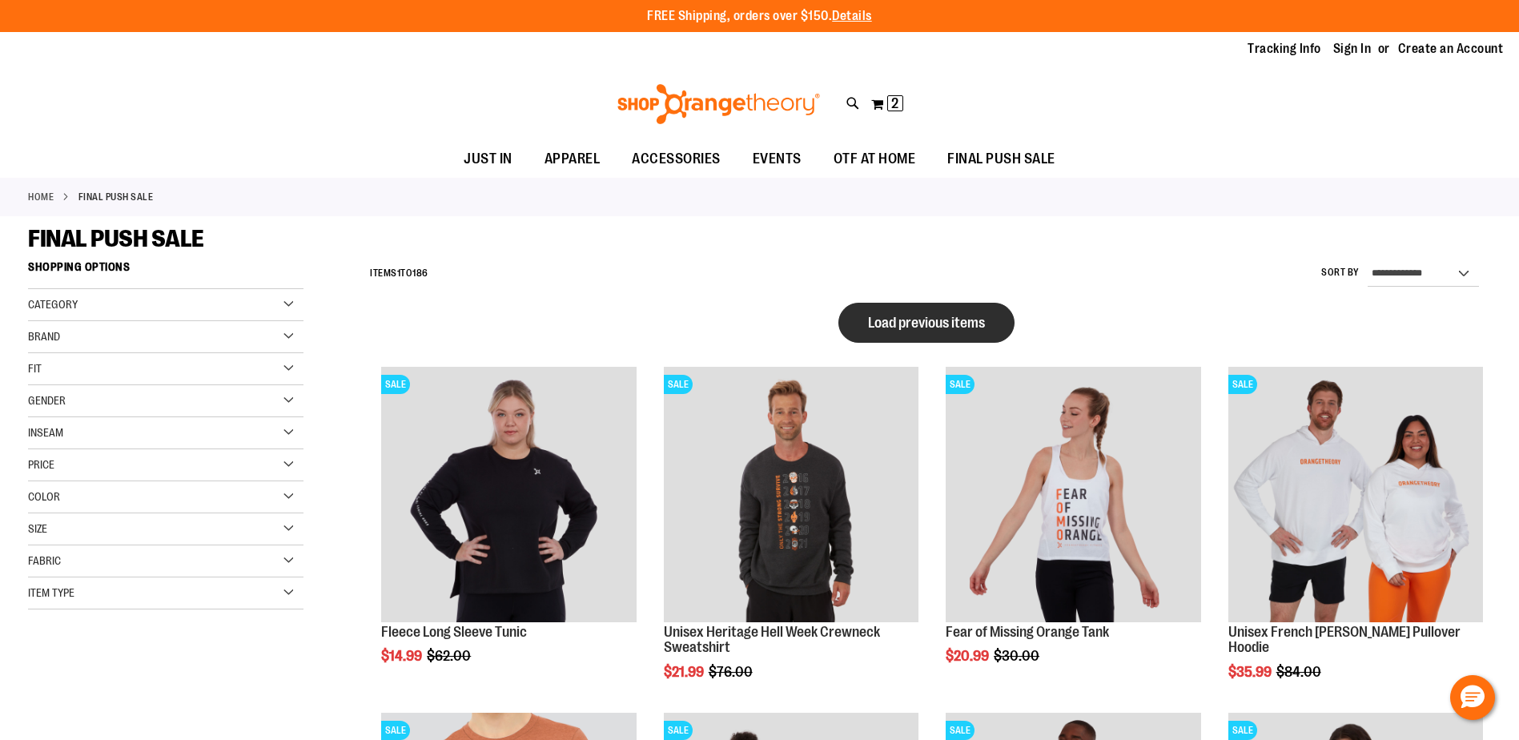
click at [891, 328] on span "Load previous items" at bounding box center [926, 323] width 117 height 16
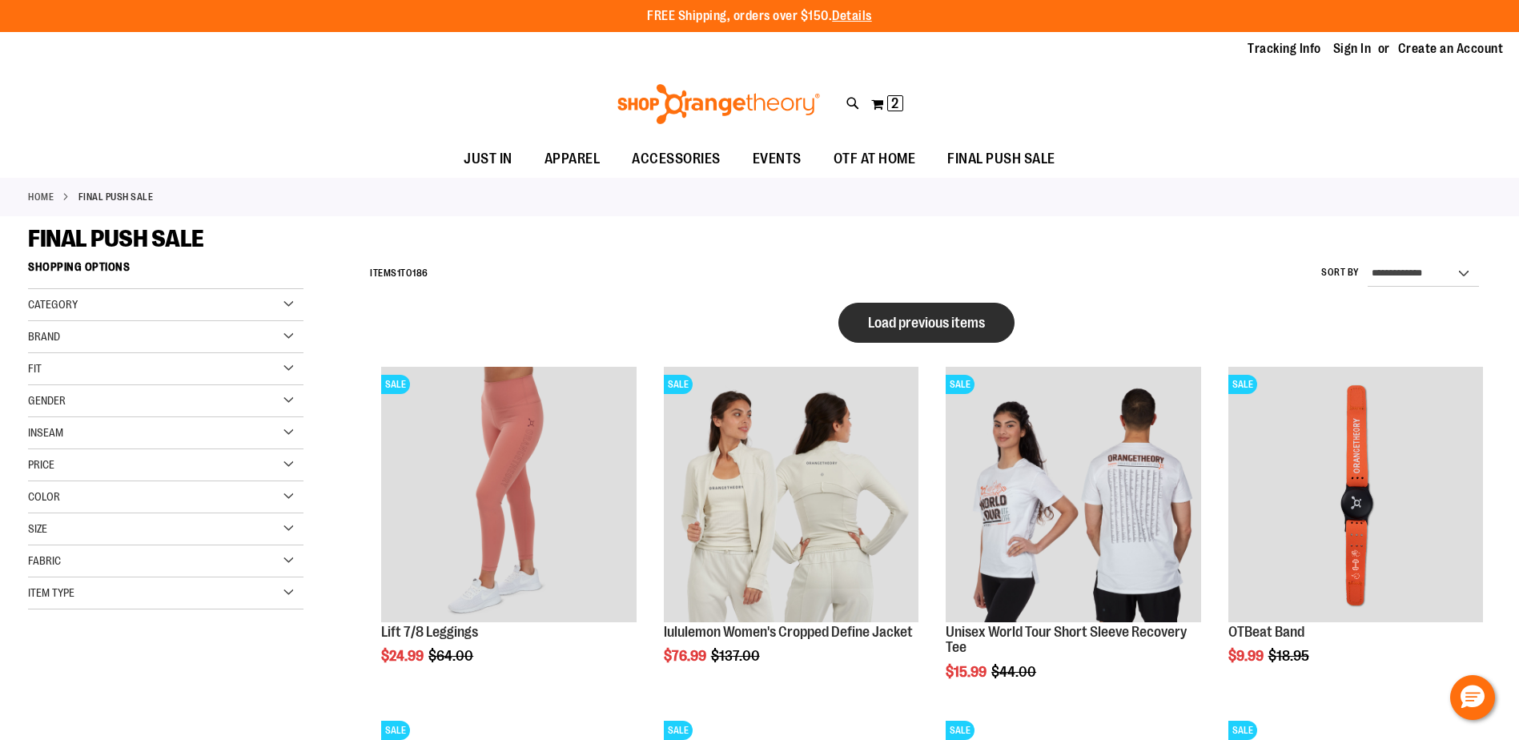
click at [932, 325] on span "Load previous items" at bounding box center [926, 323] width 117 height 16
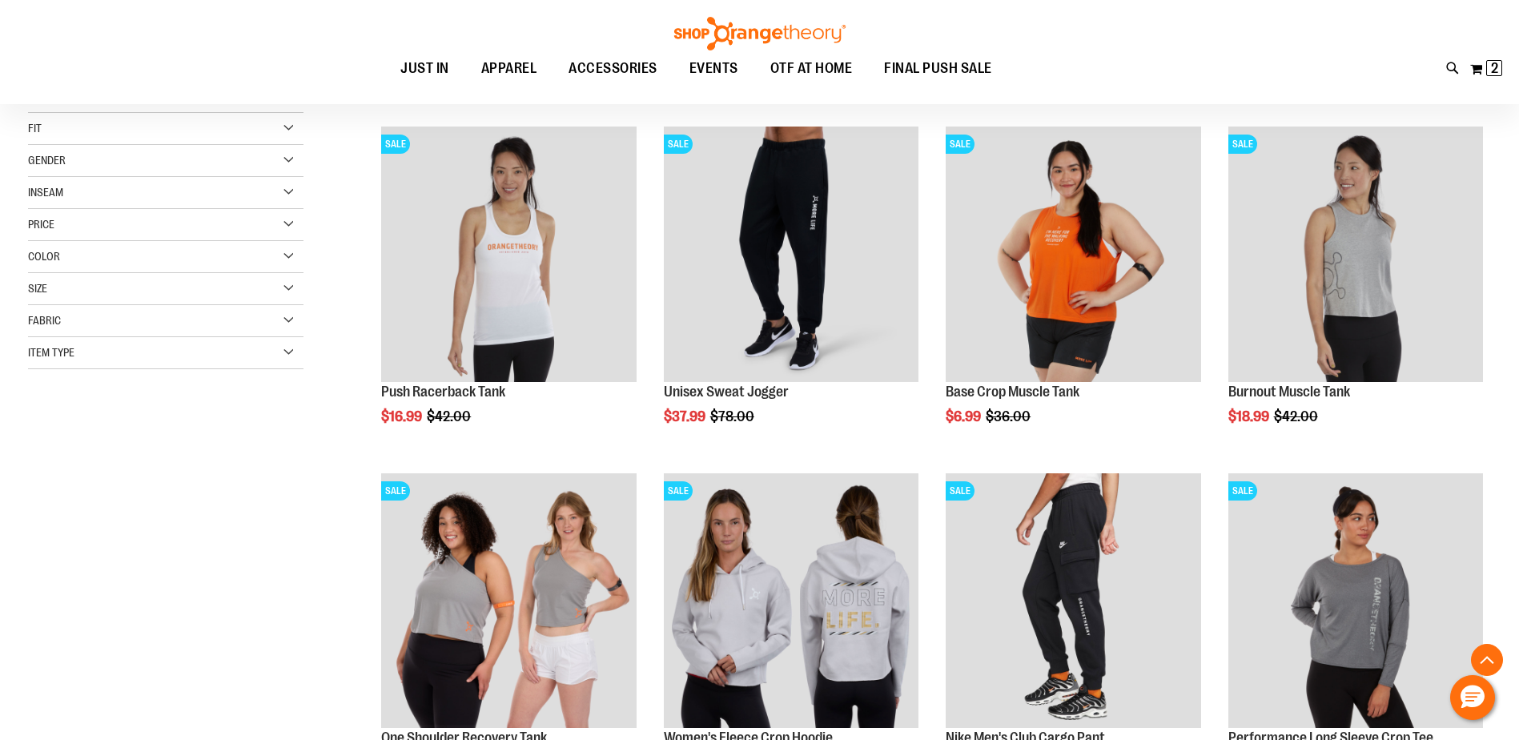
scroll to position [560, 0]
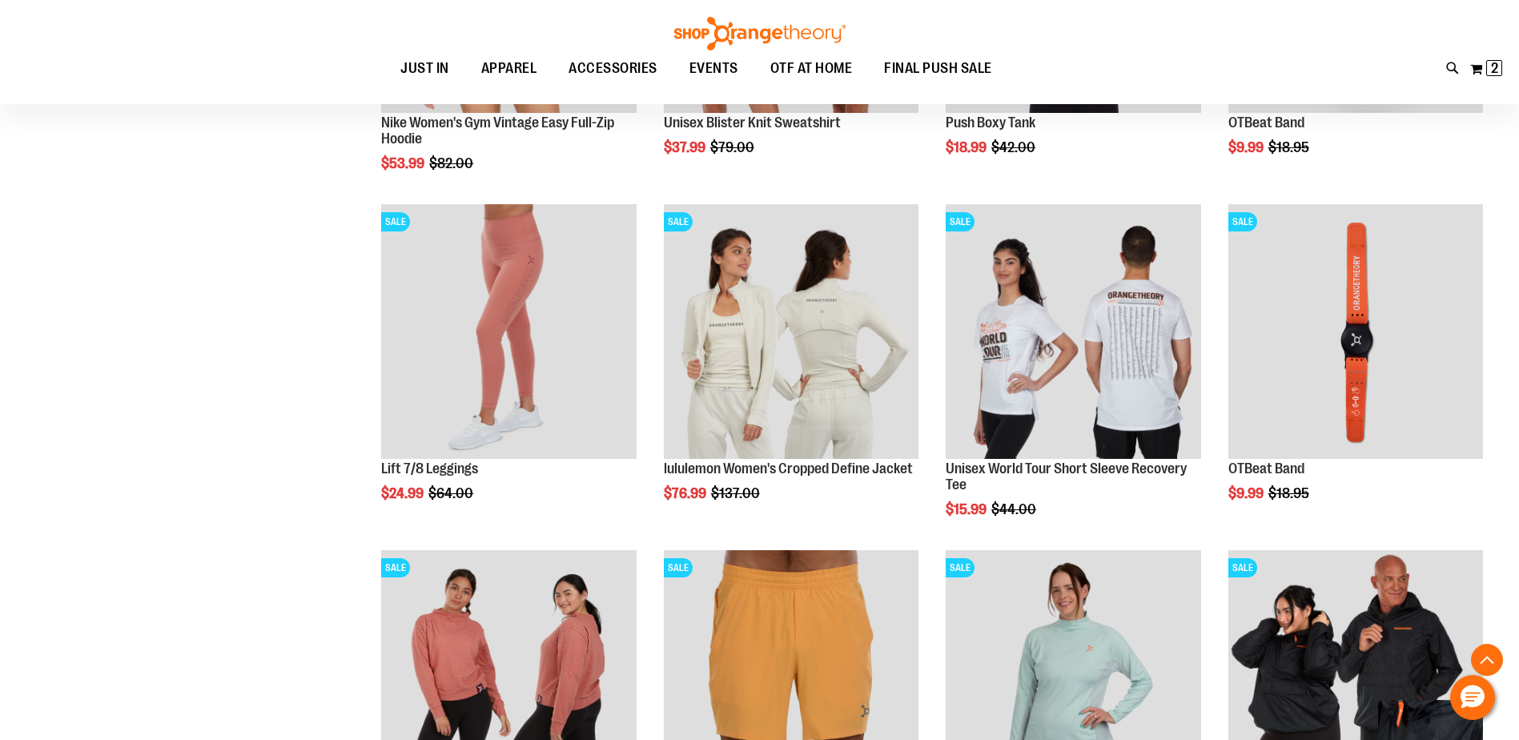
scroll to position [640, 0]
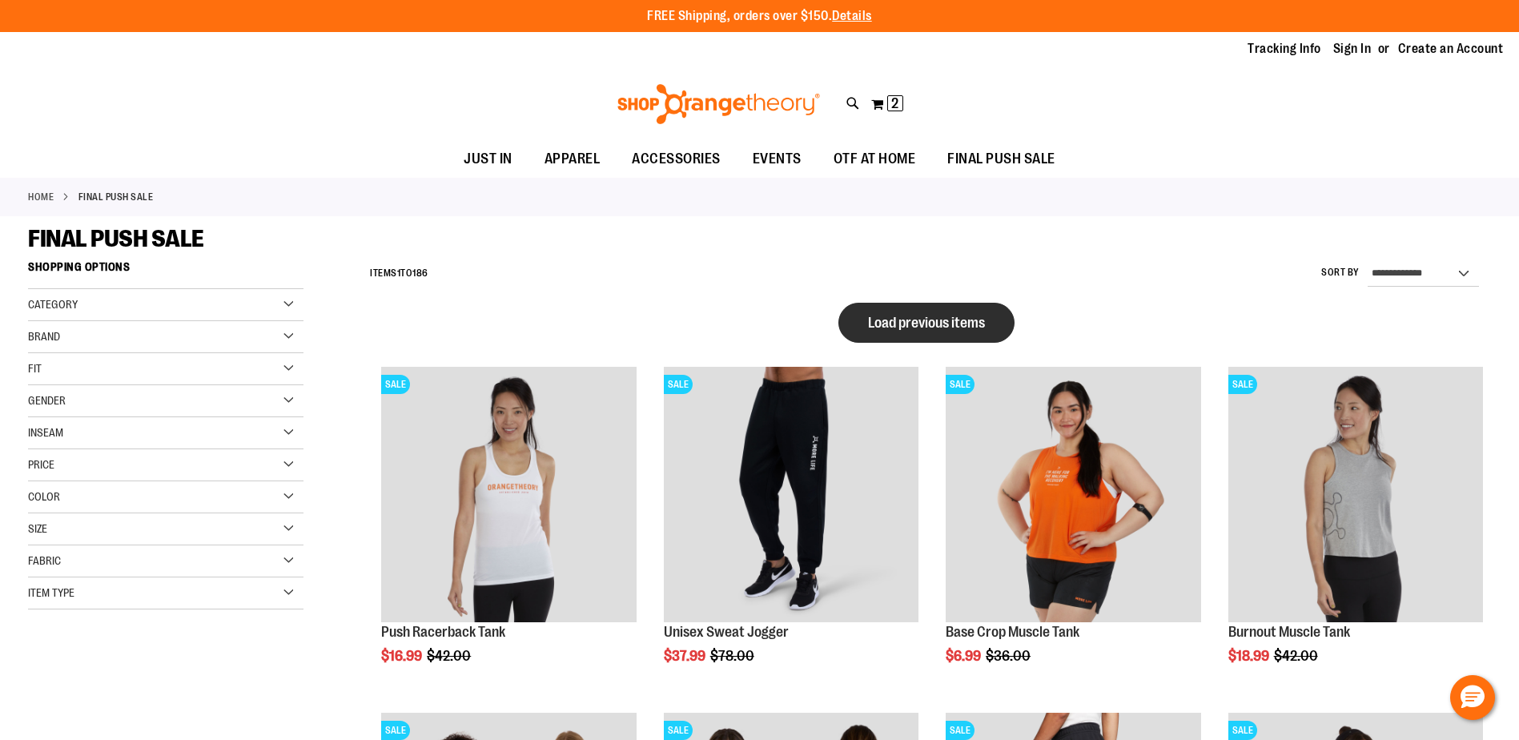
click at [935, 322] on span "Load previous items" at bounding box center [926, 323] width 117 height 16
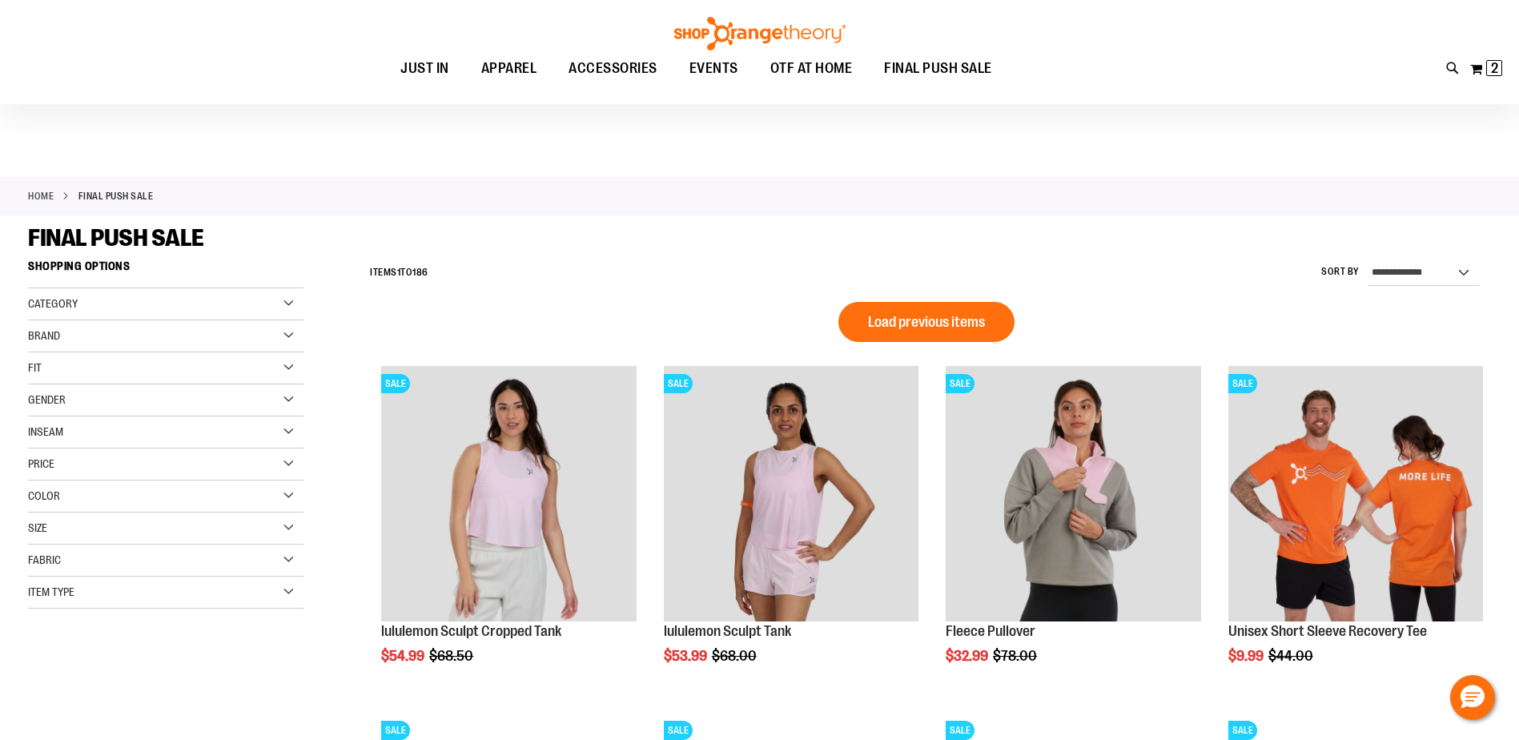
scroll to position [400, 0]
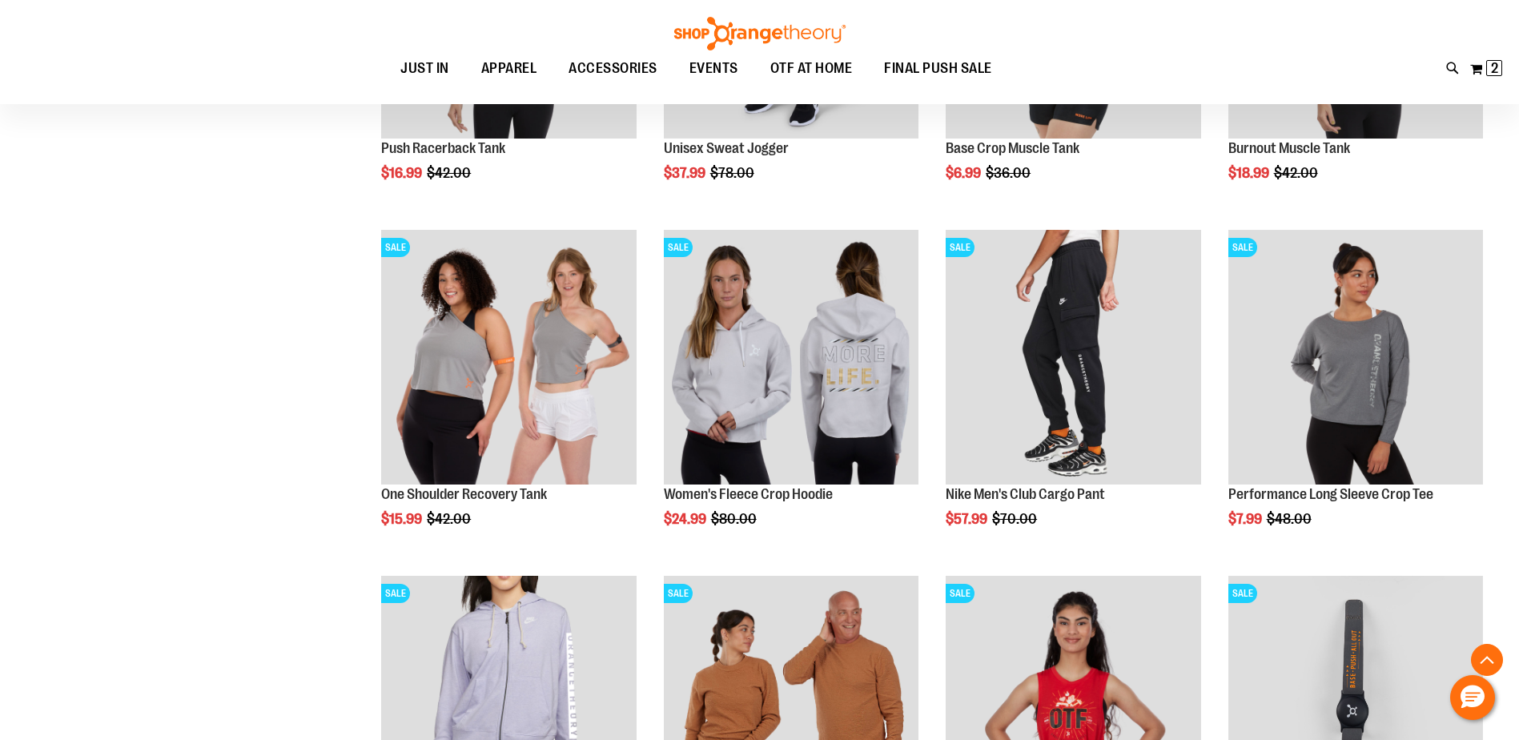
scroll to position [1601, 0]
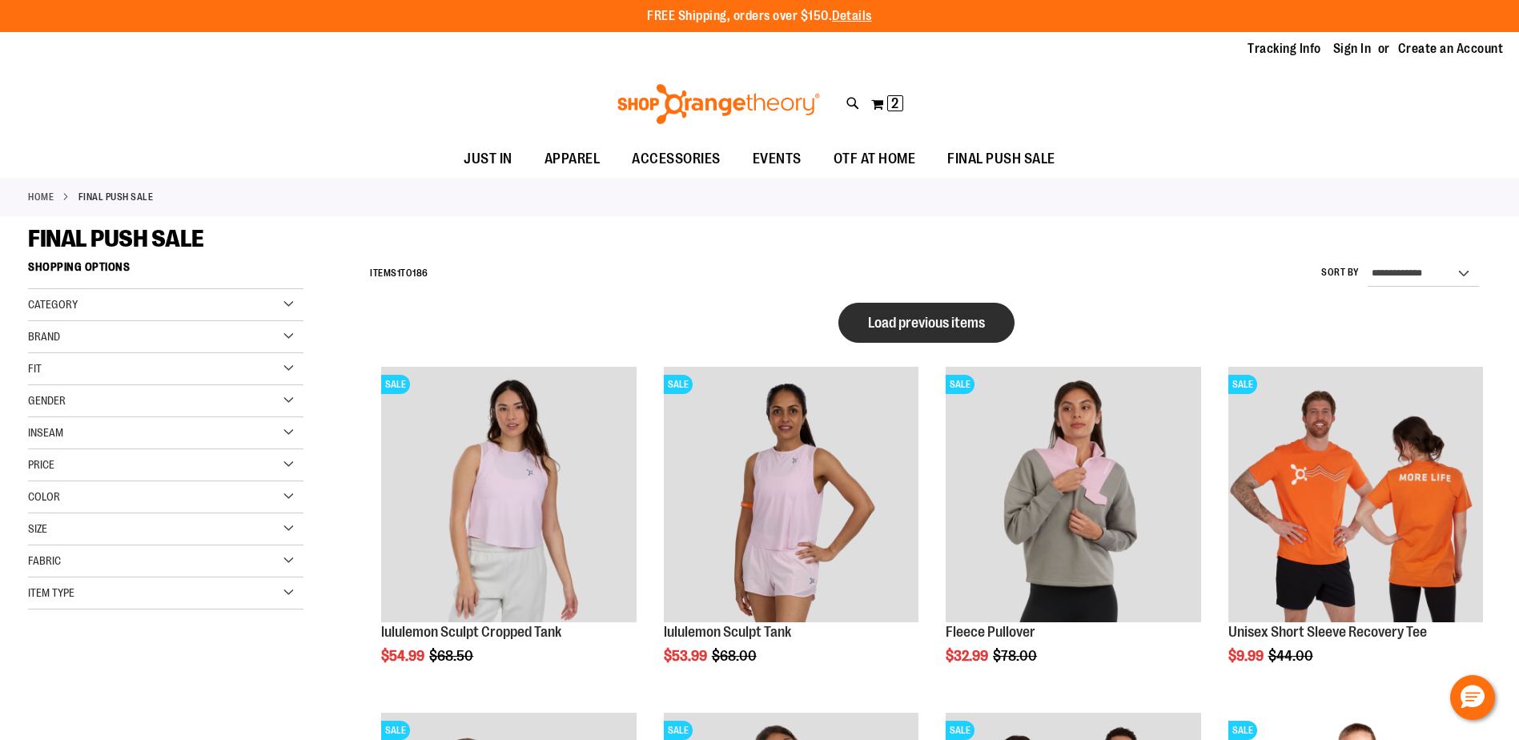
click at [925, 324] on span "Load previous items" at bounding box center [926, 323] width 117 height 16
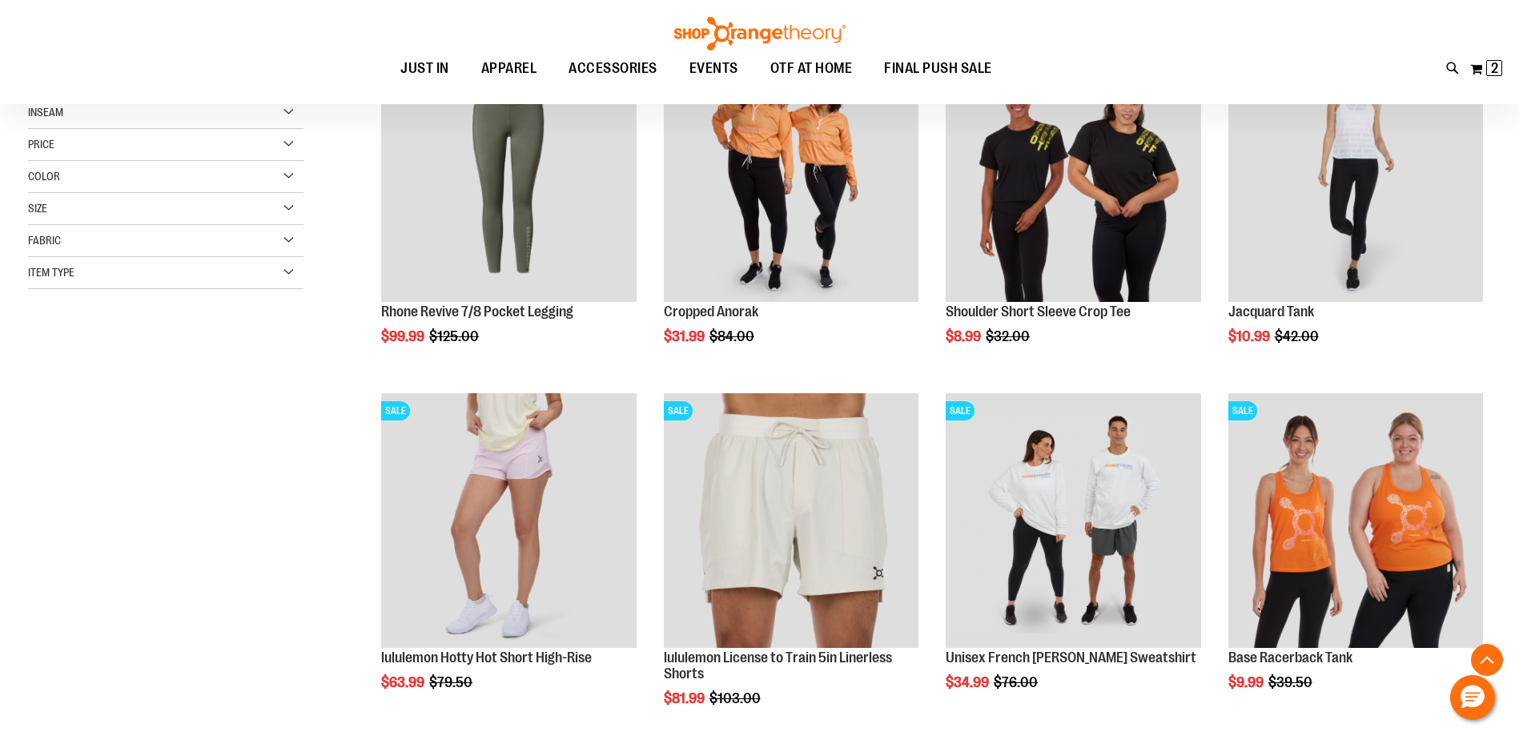
scroll to position [480, 0]
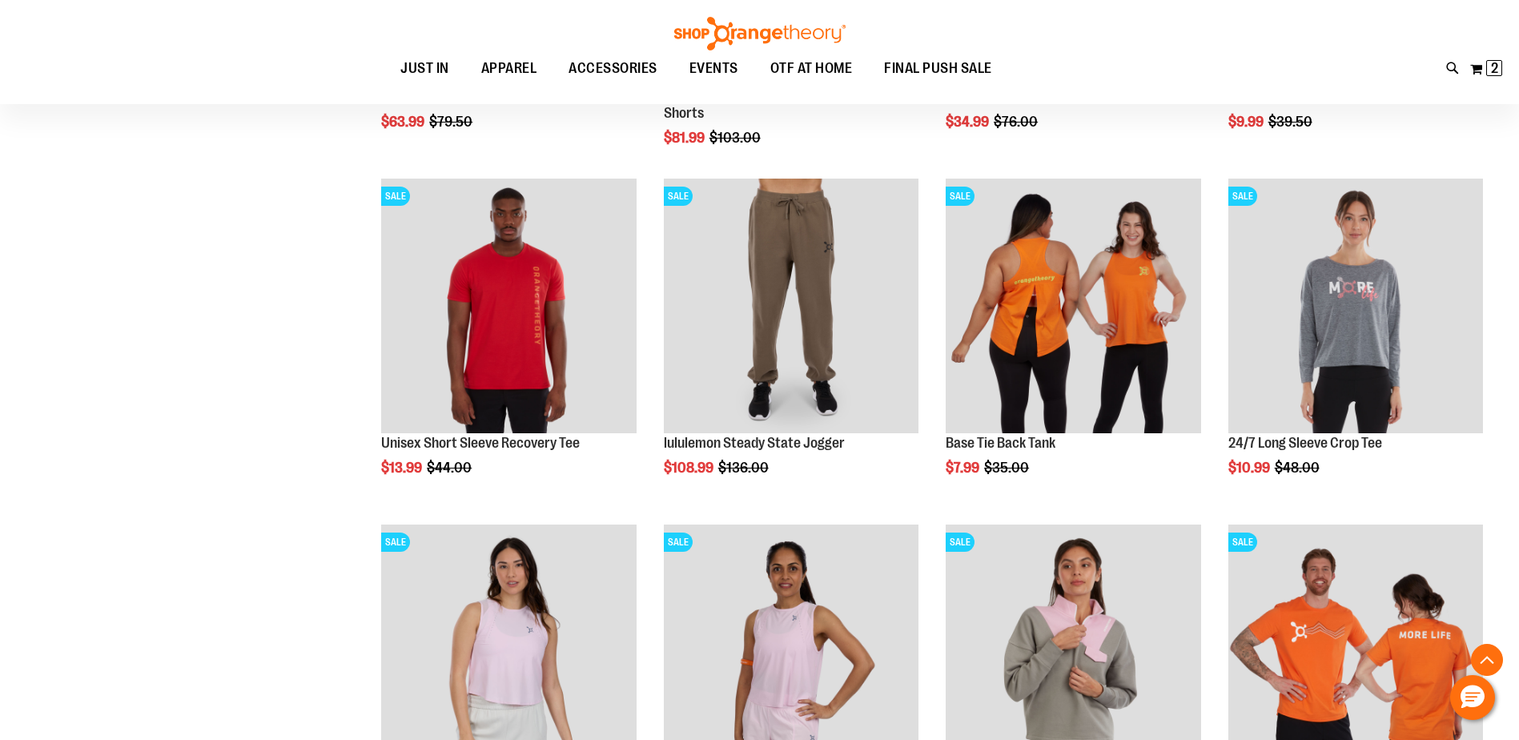
scroll to position [1120, 0]
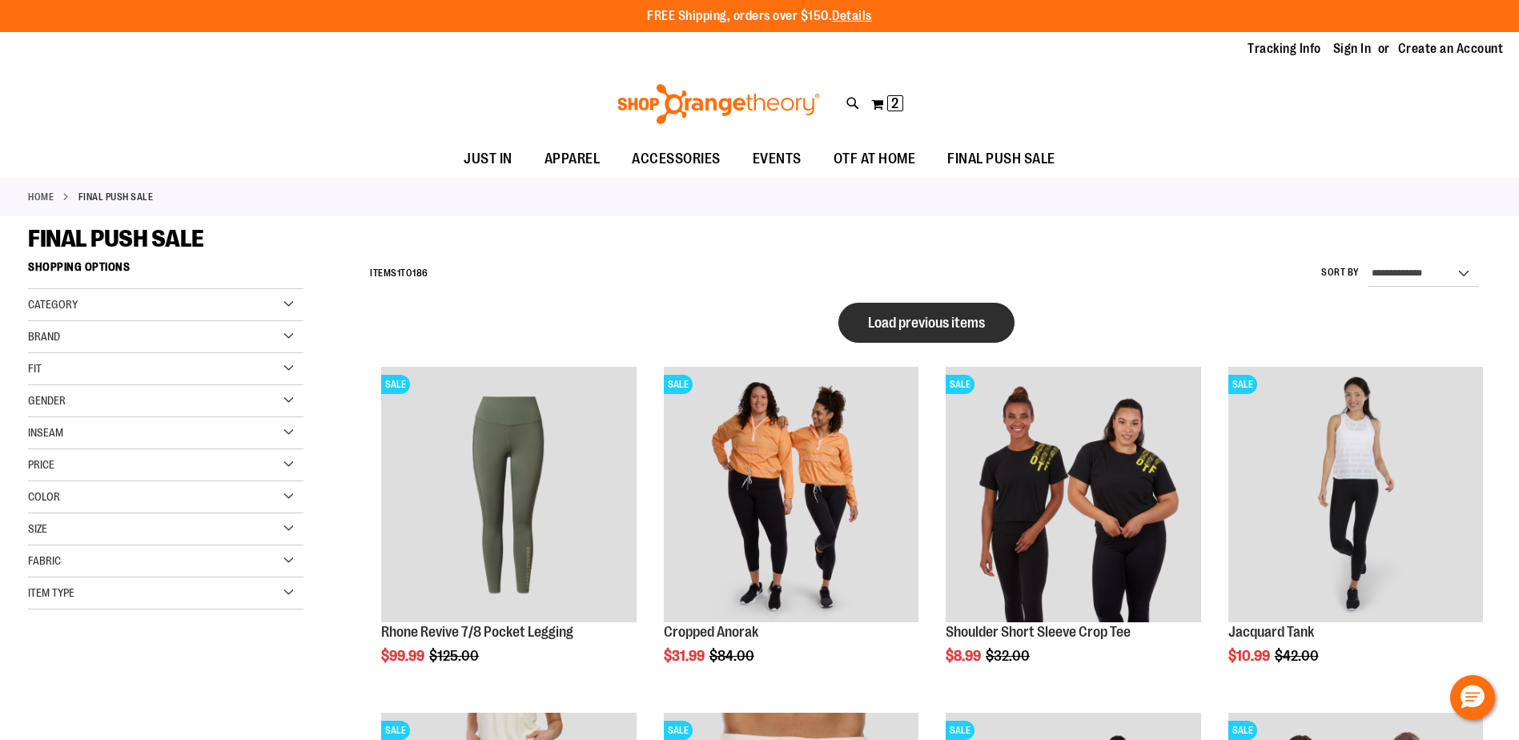
click at [940, 323] on span "Load previous items" at bounding box center [926, 323] width 117 height 16
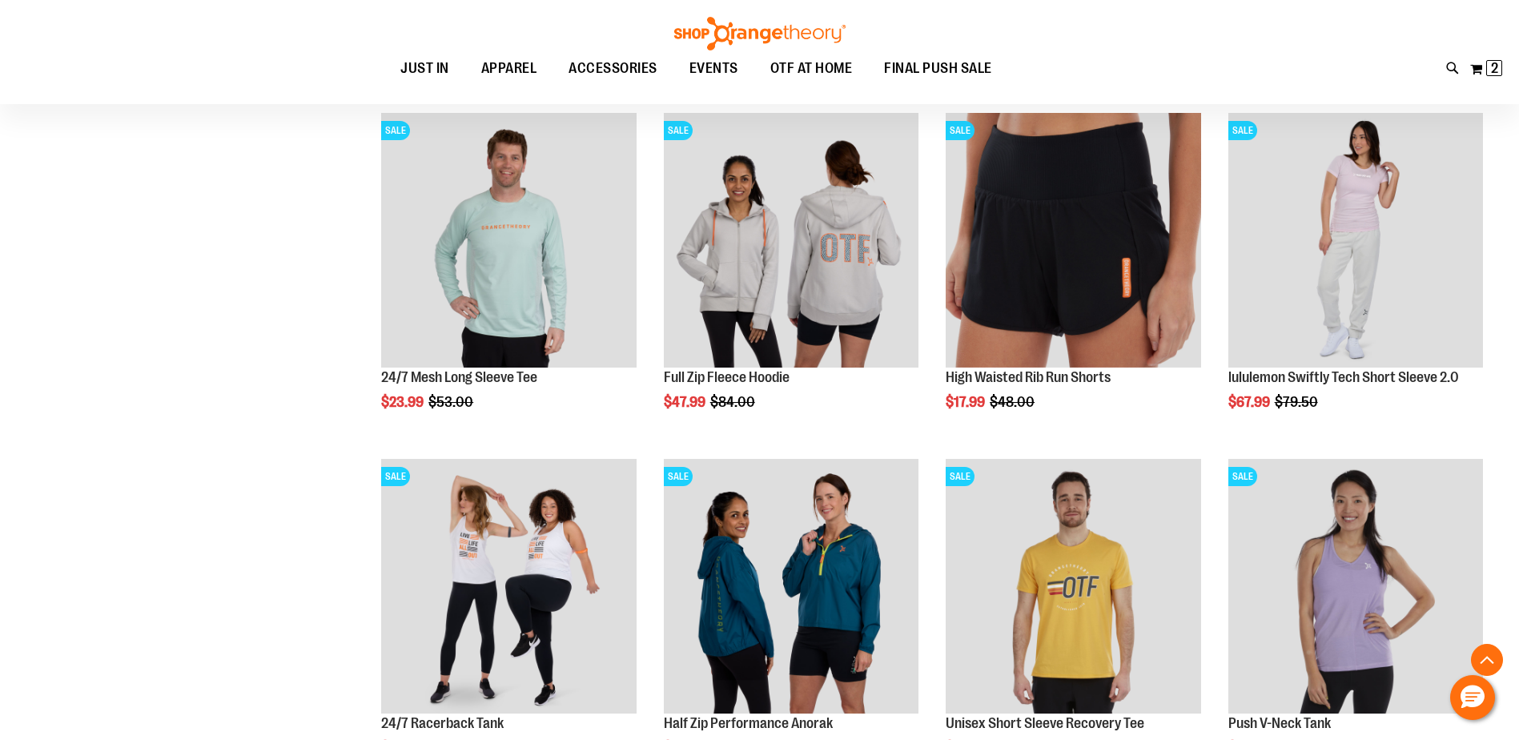
scroll to position [640, 0]
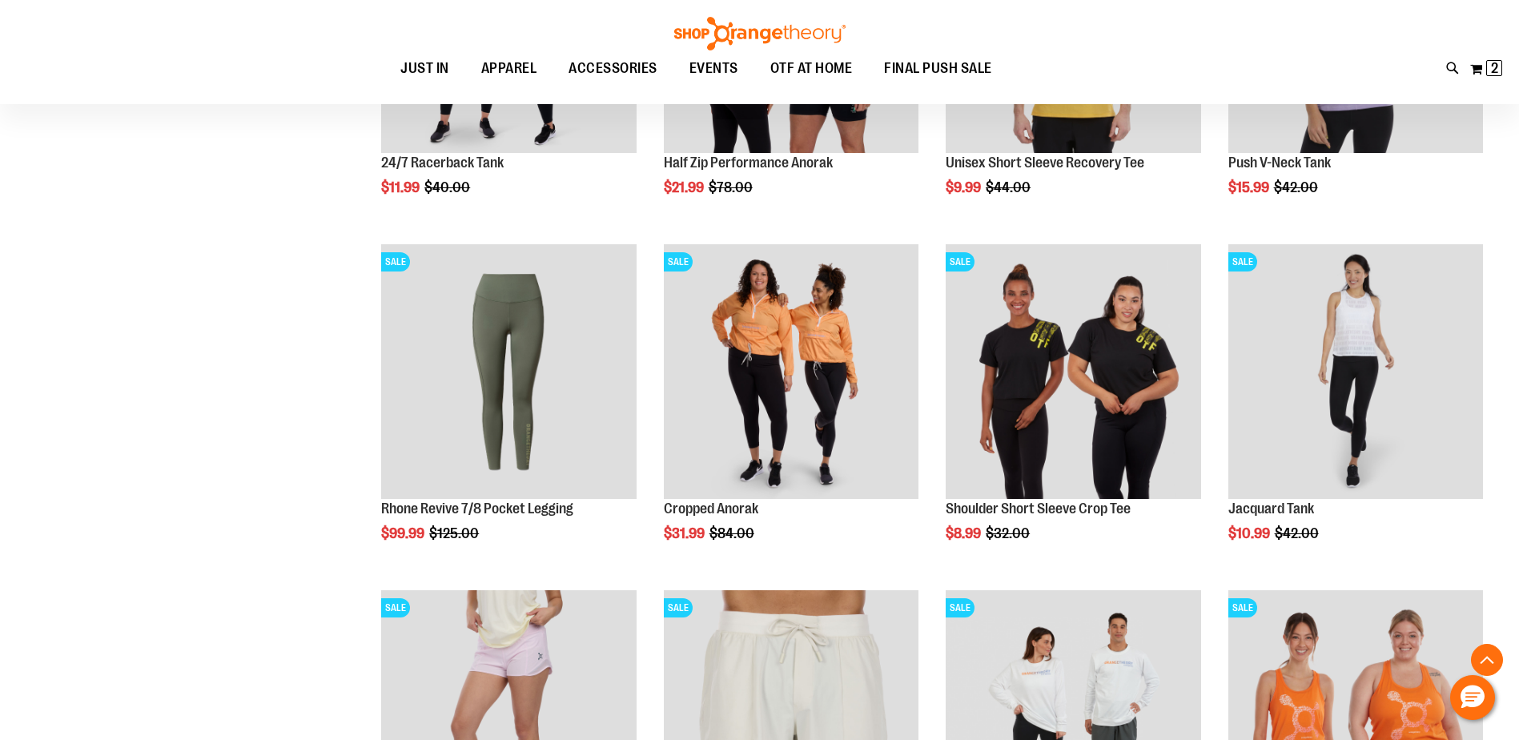
scroll to position [560, 0]
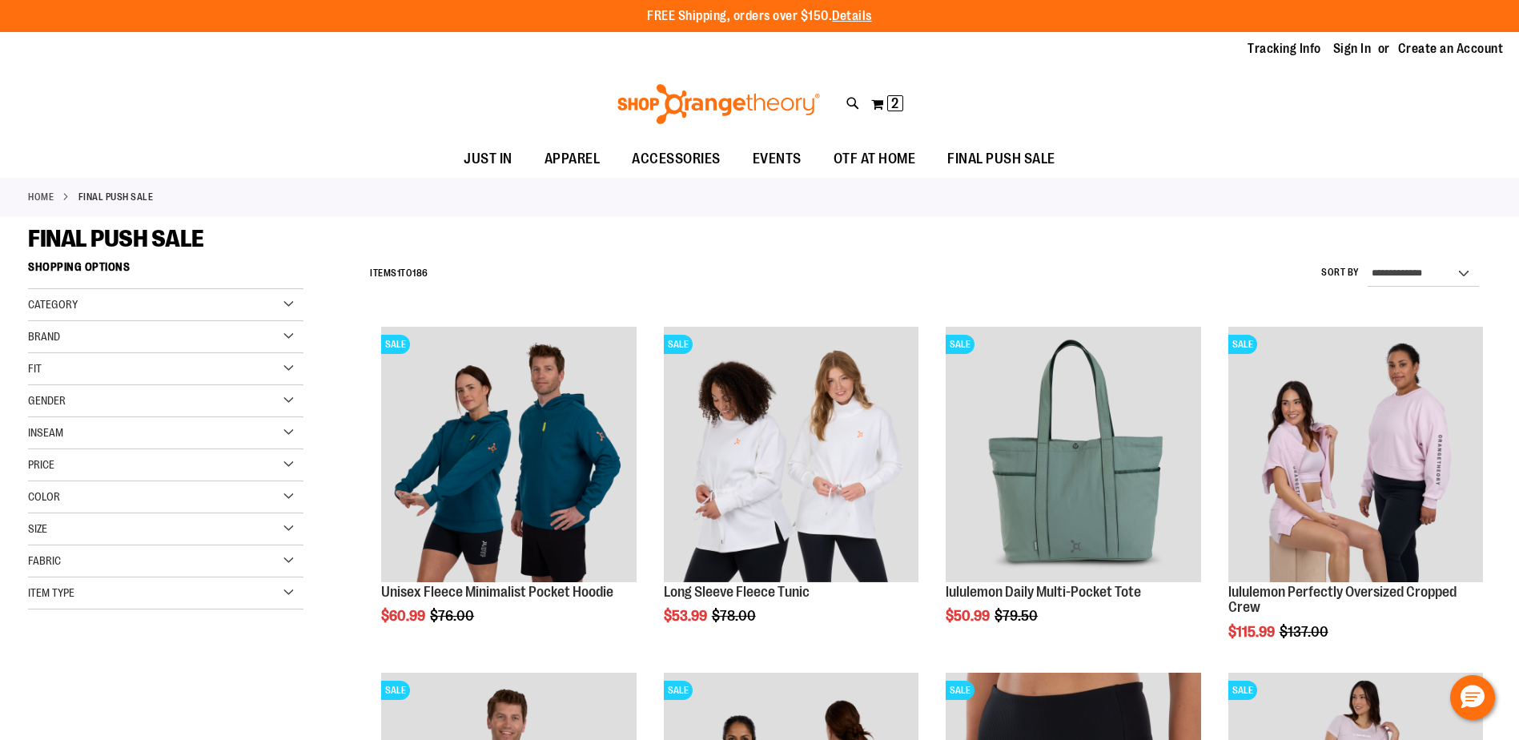
click at [92, 527] on div "Size" at bounding box center [165, 529] width 275 height 32
click at [135, 568] on div "L" at bounding box center [129, 569] width 24 height 24
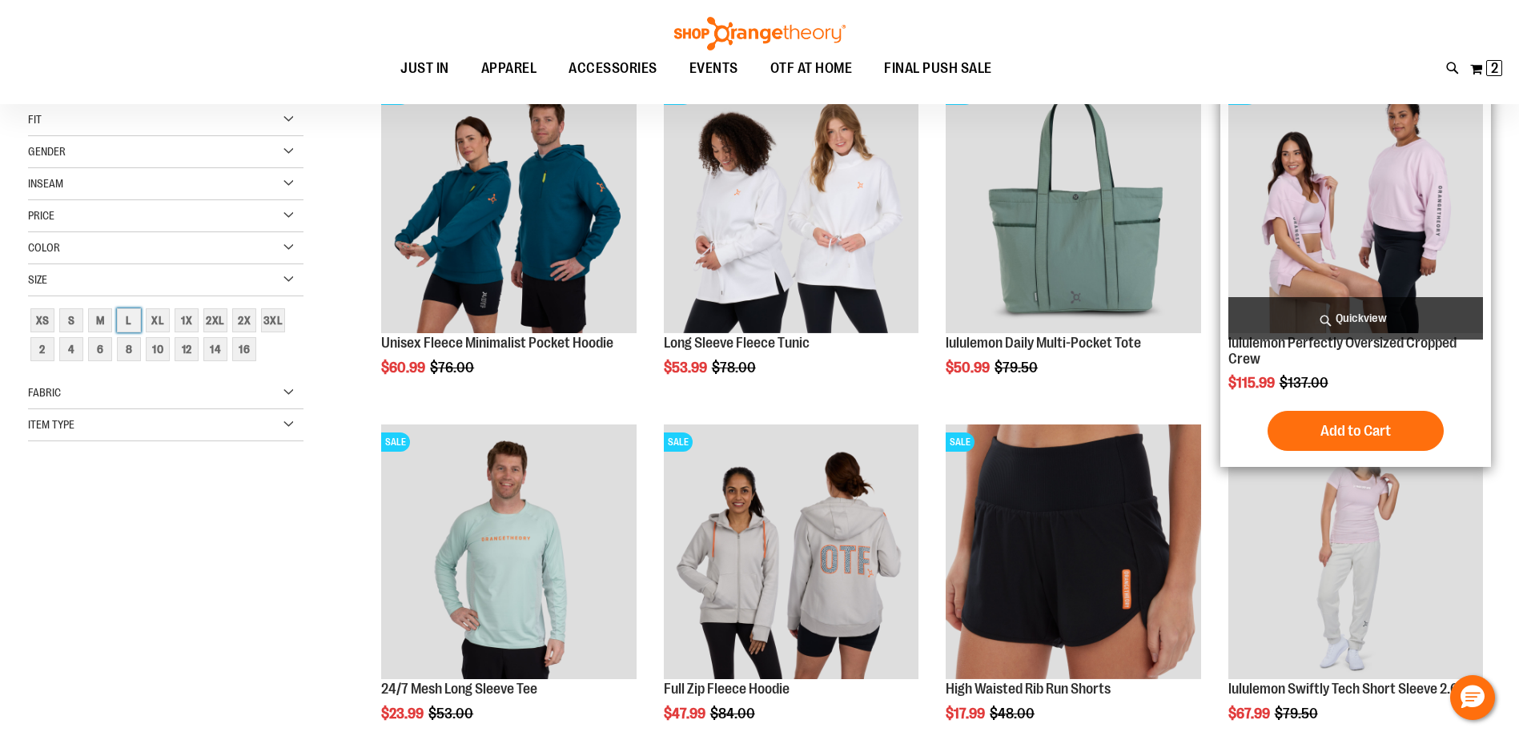
scroll to position [253, 0]
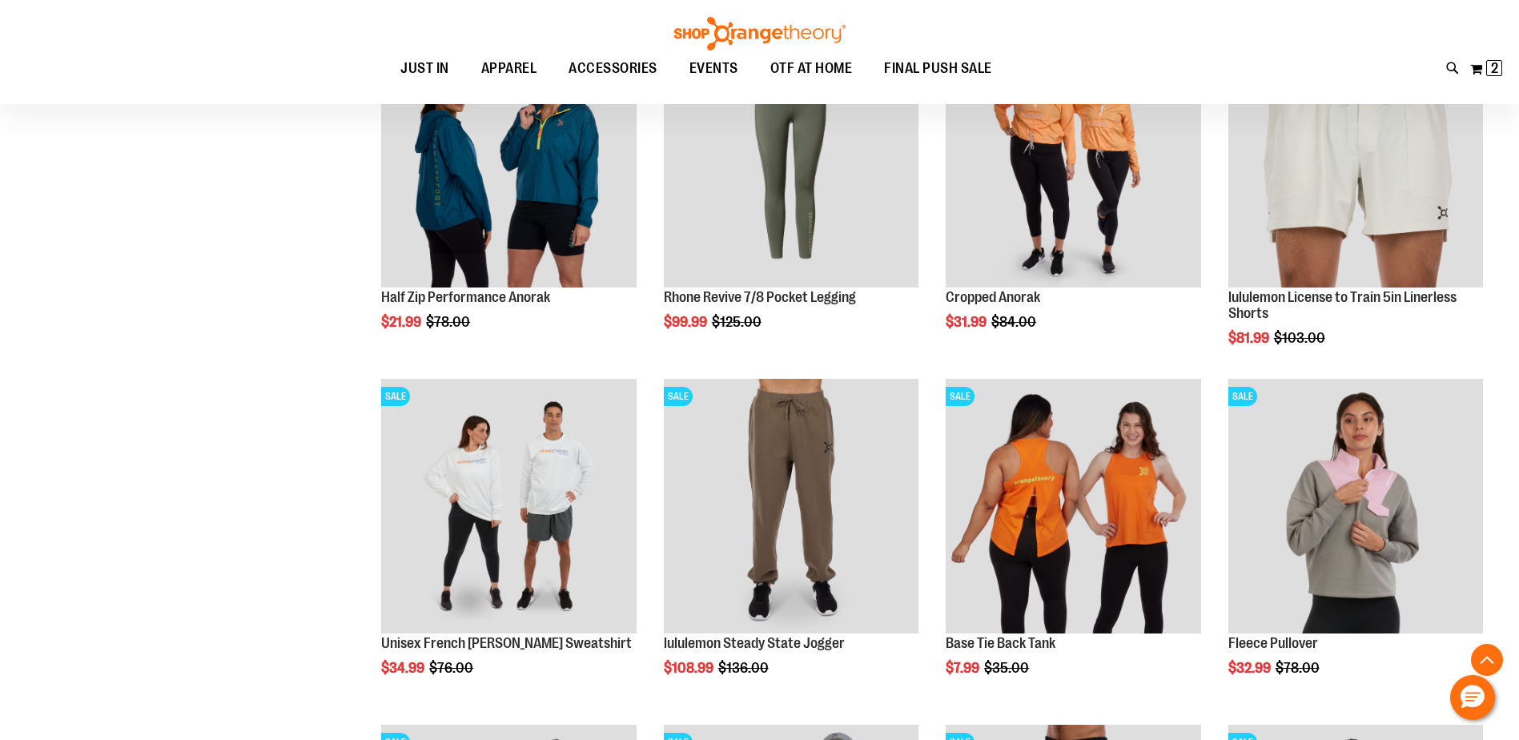
scroll to position [720, 0]
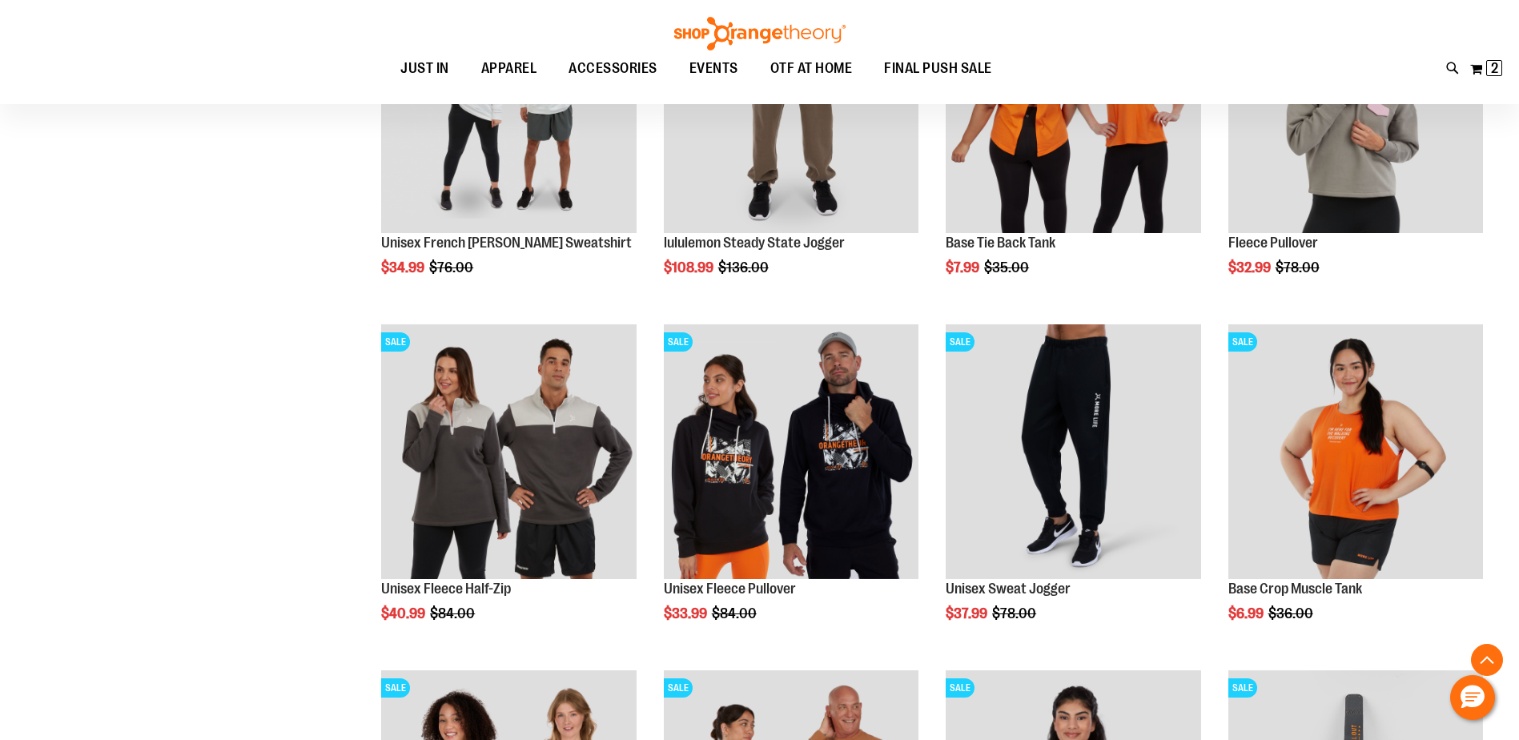
scroll to position [1281, 0]
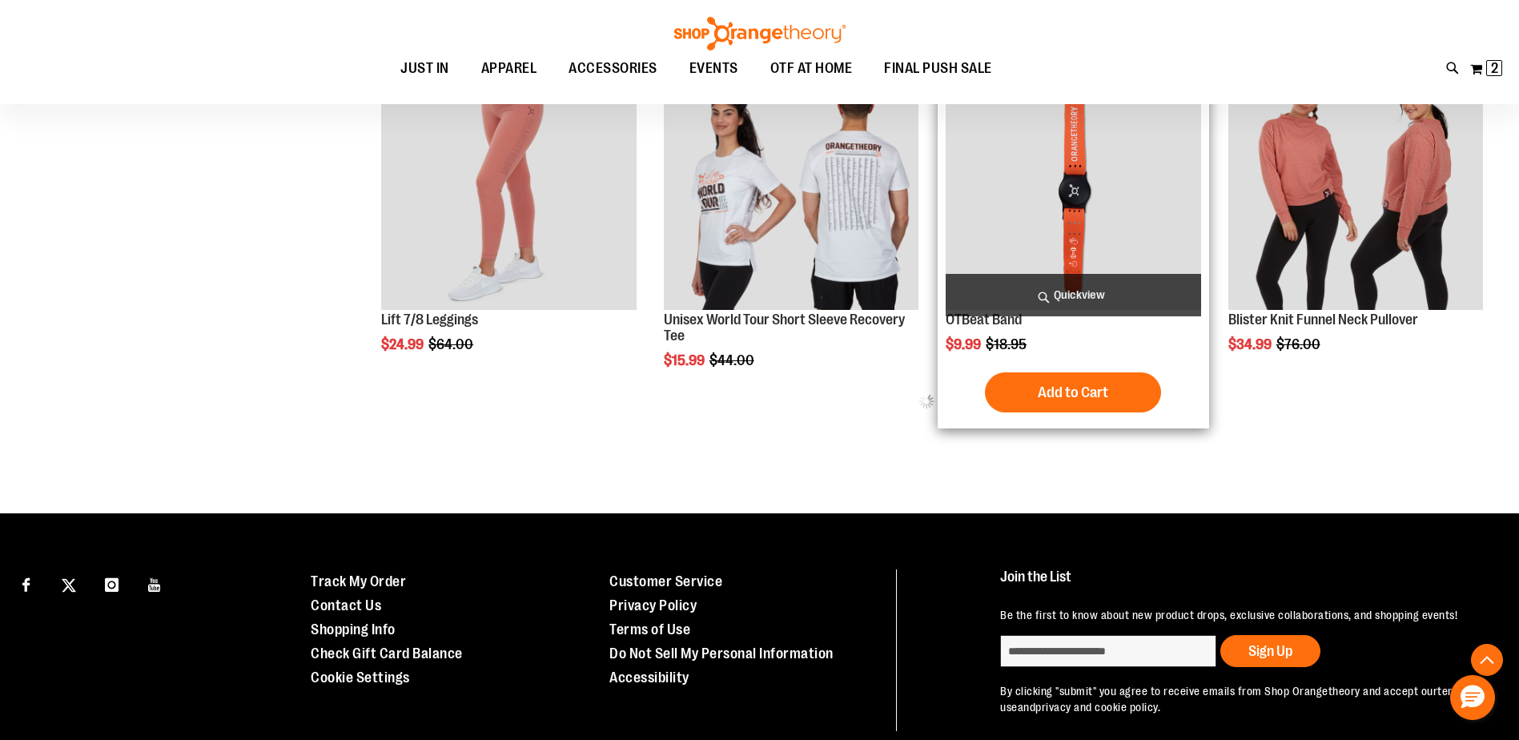
scroll to position [1761, 0]
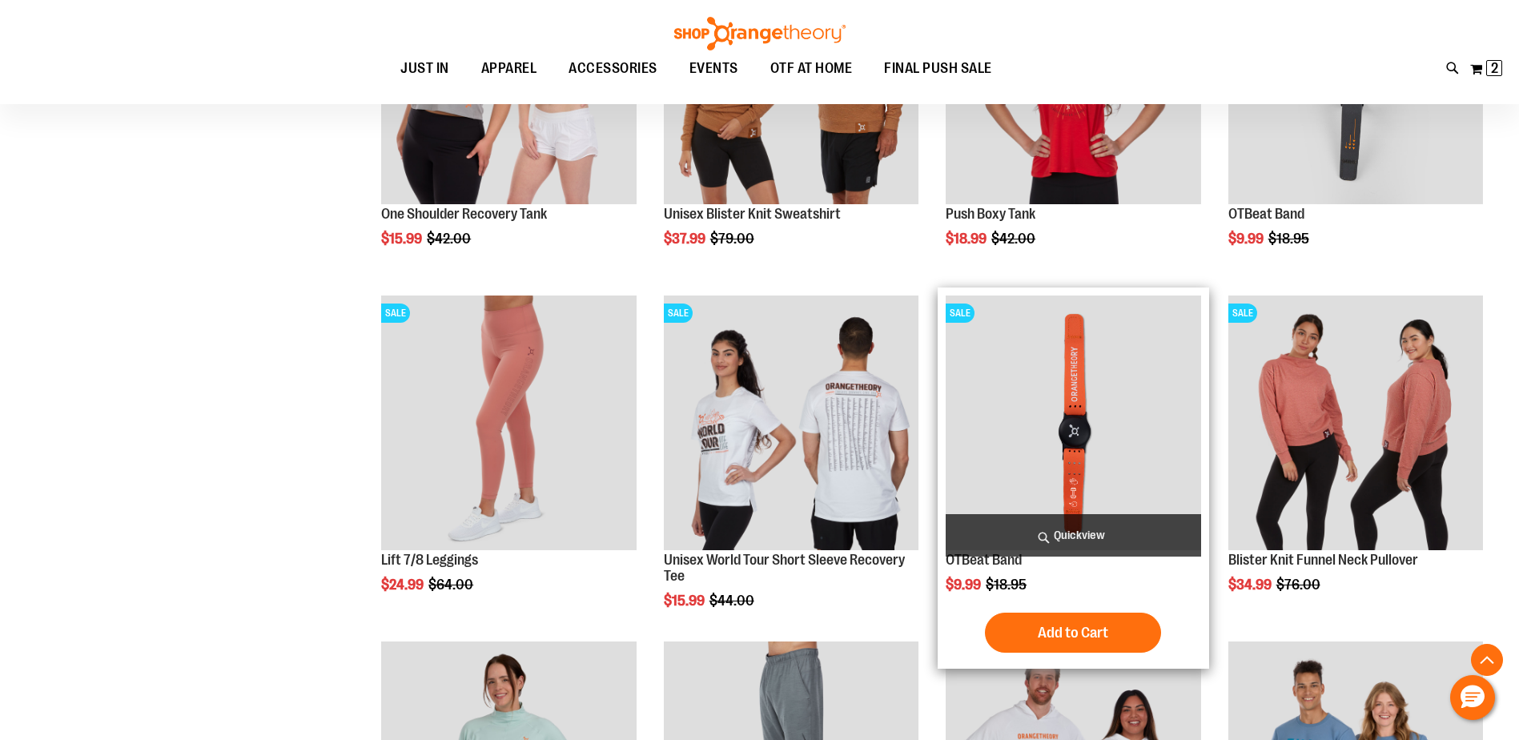
click at [1072, 449] on img "product" at bounding box center [1073, 423] width 255 height 255
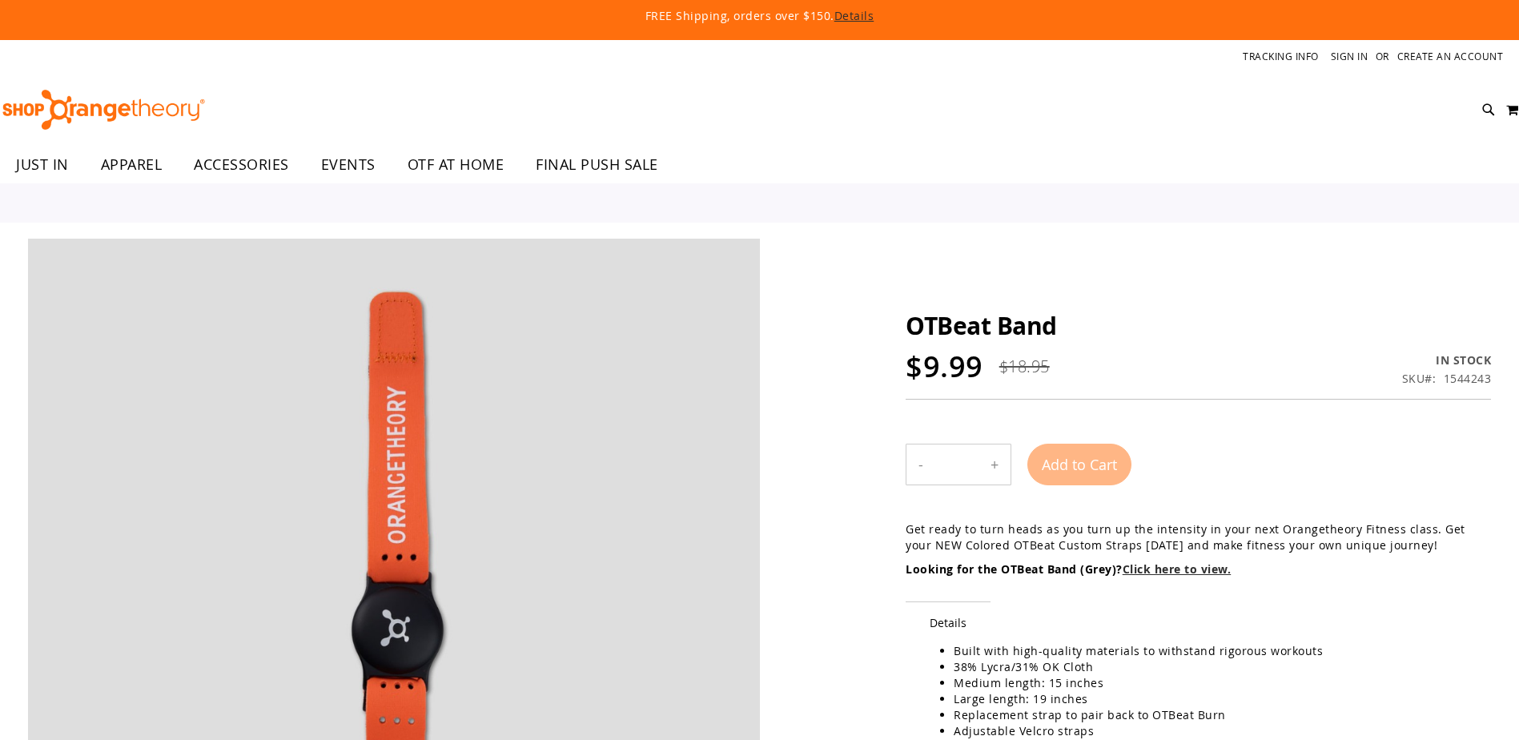
click at [1092, 458] on div "Add to Cart" at bounding box center [1079, 475] width 104 height 62
